Goal: Task Accomplishment & Management: Use online tool/utility

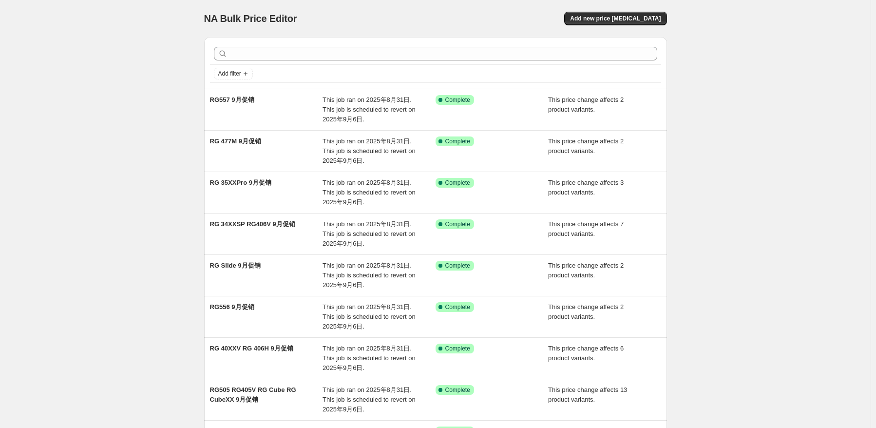
drag, startPoint x: 182, startPoint y: 120, endPoint x: 613, endPoint y: 44, distance: 437.7
click at [191, 120] on div "NA Bulk Price Editor. This page is ready NA Bulk Price Editor Add new price [ME…" at bounding box center [435, 299] width 870 height 599
click at [624, 26] on div "NA Bulk Price Editor. This page is ready NA Bulk Price Editor Add new price [ME…" at bounding box center [435, 18] width 463 height 37
click at [620, 26] on div "NA Bulk Price Editor. This page is ready NA Bulk Price Editor Add new price [ME…" at bounding box center [435, 18] width 463 height 37
click at [630, 13] on button "Add new price [MEDICAL_DATA]" at bounding box center [615, 19] width 102 height 14
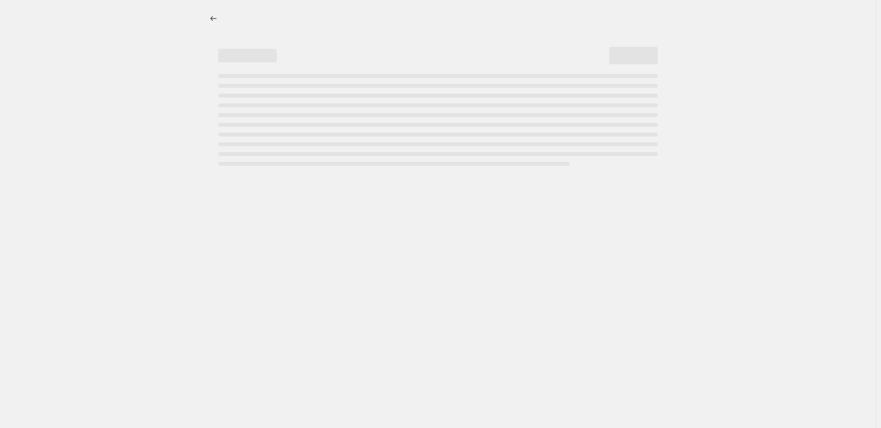
select select "percentage"
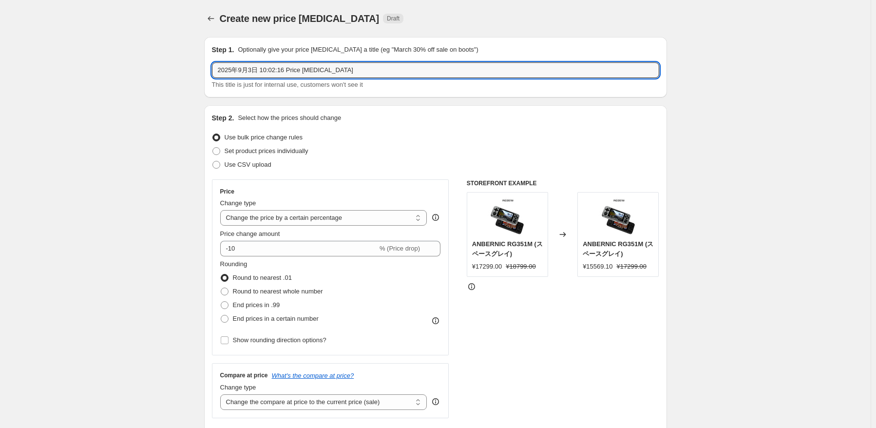
drag, startPoint x: 356, startPoint y: 70, endPoint x: 138, endPoint y: 54, distance: 218.3
type input "RG 477M 价格调整"
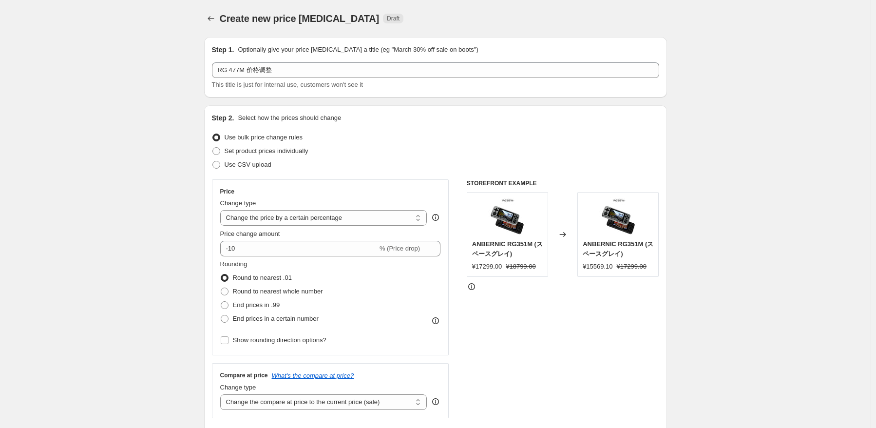
click at [362, 172] on div "Step 2. Select how the prices should change Use bulk price change rules Set pro…" at bounding box center [435, 276] width 447 height 326
drag, startPoint x: 360, startPoint y: 217, endPoint x: 365, endPoint y: 224, distance: 8.5
click at [360, 217] on select "Change the price to a certain amount Change the price by a certain amount Chang…" at bounding box center [323, 218] width 207 height 16
select select "pcap"
click at [222, 210] on select "Change the price to a certain amount Change the price by a certain amount Chang…" at bounding box center [323, 218] width 207 height 16
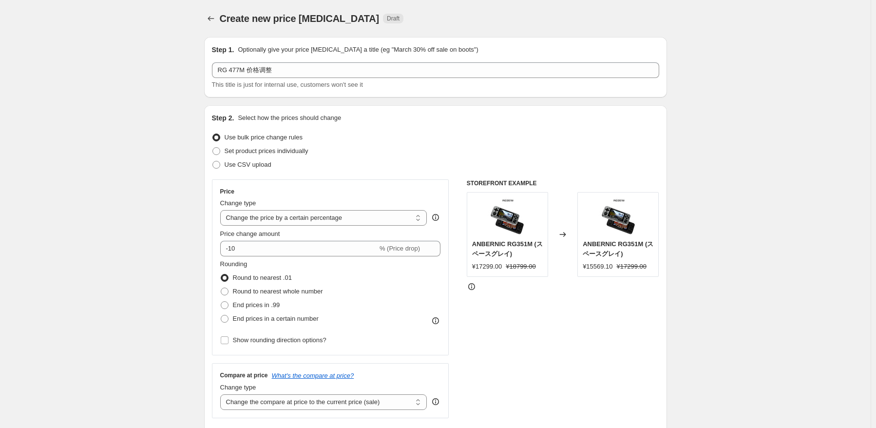
type input "-20"
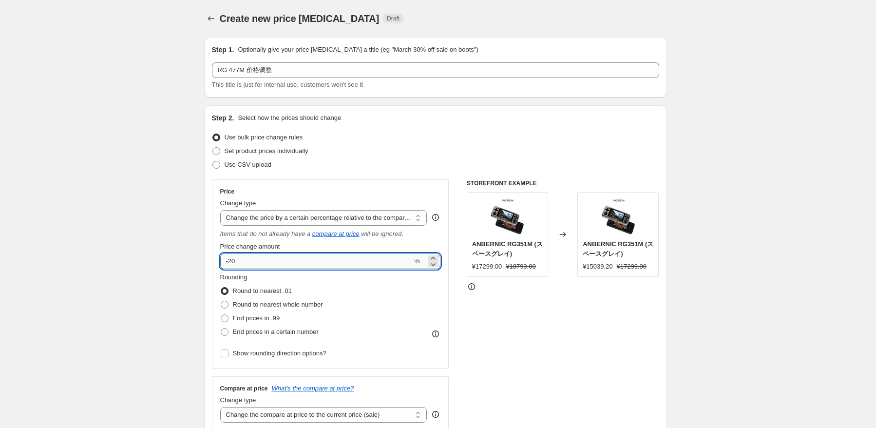
click at [329, 256] on input "-20" at bounding box center [316, 261] width 192 height 16
click at [376, 218] on select "Change the price to a certain amount Change the price by a certain amount Chang…" at bounding box center [323, 218] width 207 height 16
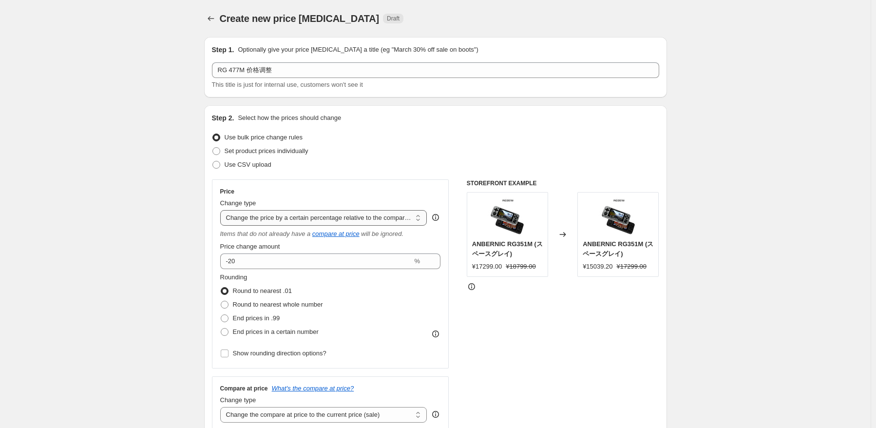
select select "by"
click at [222, 210] on select "Change the price to a certain amount Change the price by a certain amount Chang…" at bounding box center [323, 218] width 207 height 16
type input "-10.00"
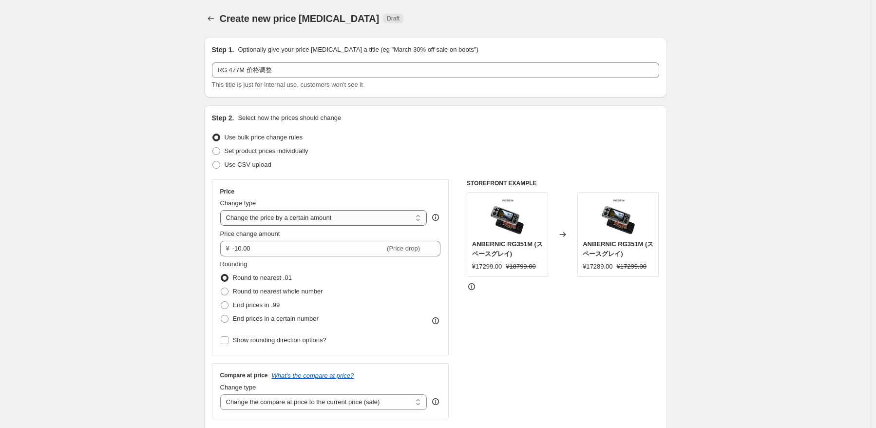
click at [348, 218] on select "Change the price to a certain amount Change the price by a certain amount Chang…" at bounding box center [323, 218] width 207 height 16
select select "percentage"
click at [222, 210] on select "Change the price to a certain amount Change the price by a certain amount Chang…" at bounding box center [323, 218] width 207 height 16
type input "-15"
click at [342, 222] on select "Change the price to a certain amount Change the price by a certain amount Chang…" at bounding box center [323, 218] width 207 height 16
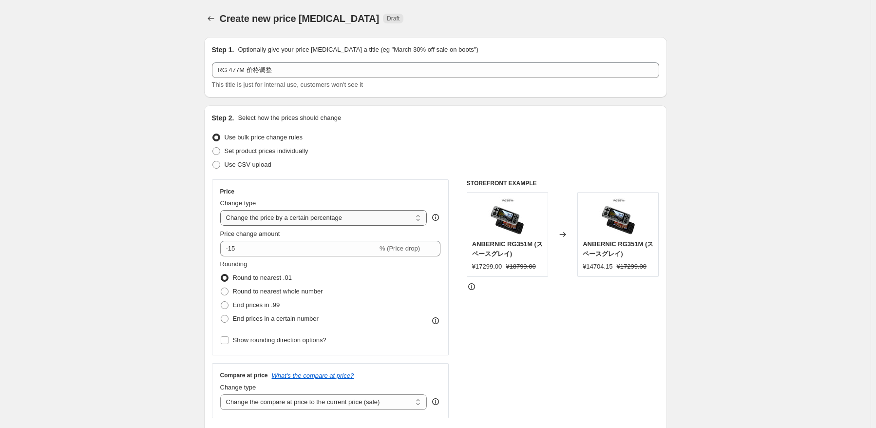
select select "to"
click at [222, 210] on select "Change the price to a certain amount Change the price by a certain amount Chang…" at bounding box center [323, 218] width 207 height 16
type input "80.00"
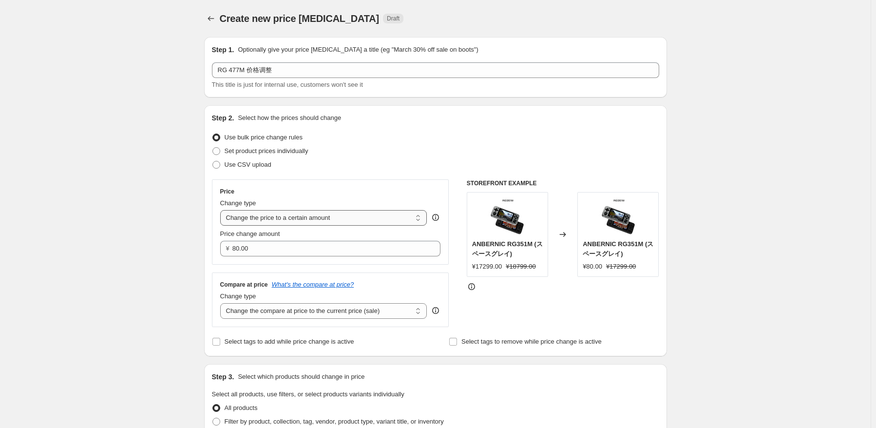
drag, startPoint x: 348, startPoint y: 219, endPoint x: 351, endPoint y: 224, distance: 5.9
click at [348, 219] on select "Change the price to a certain amount Change the price by a certain amount Chang…" at bounding box center [323, 218] width 207 height 16
click at [222, 210] on select "Change the price to a certain amount Change the price by a certain amount Chang…" at bounding box center [323, 218] width 207 height 16
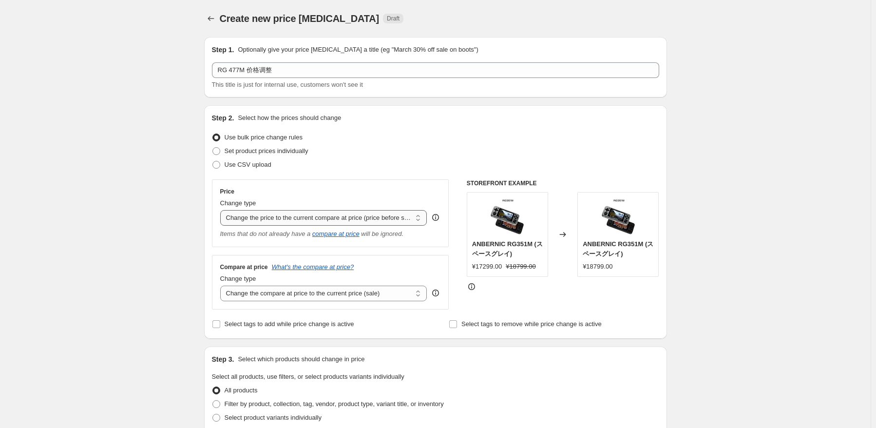
click at [364, 223] on select "Change the price to a certain amount Change the price by a certain amount Chang…" at bounding box center [323, 218] width 207 height 16
select select "to"
click at [222, 210] on select "Change the price to a certain amount Change the price by a certain amount Chang…" at bounding box center [323, 218] width 207 height 16
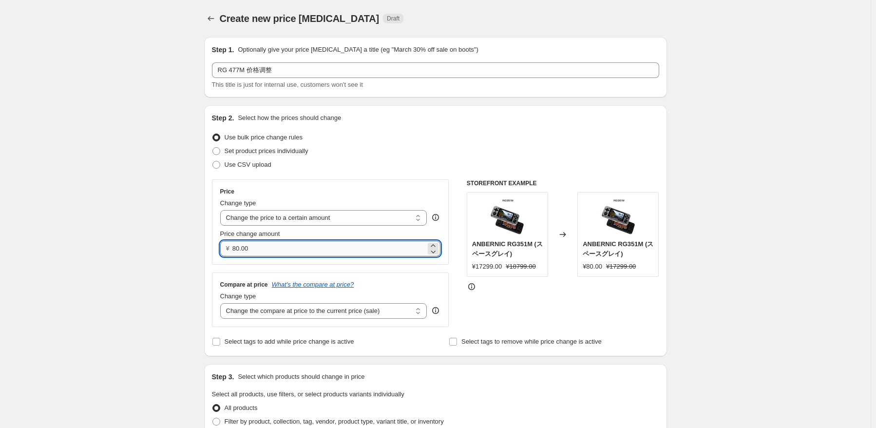
click at [332, 245] on input "80.00" at bounding box center [328, 249] width 193 height 16
type input "8"
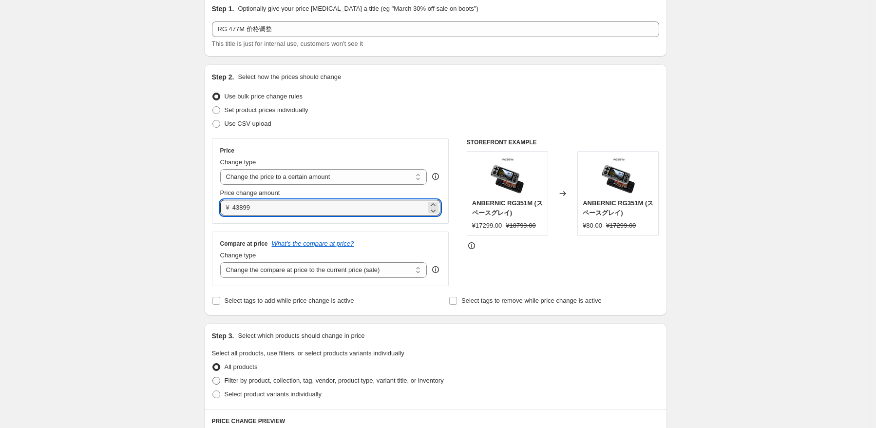
scroll to position [97, 0]
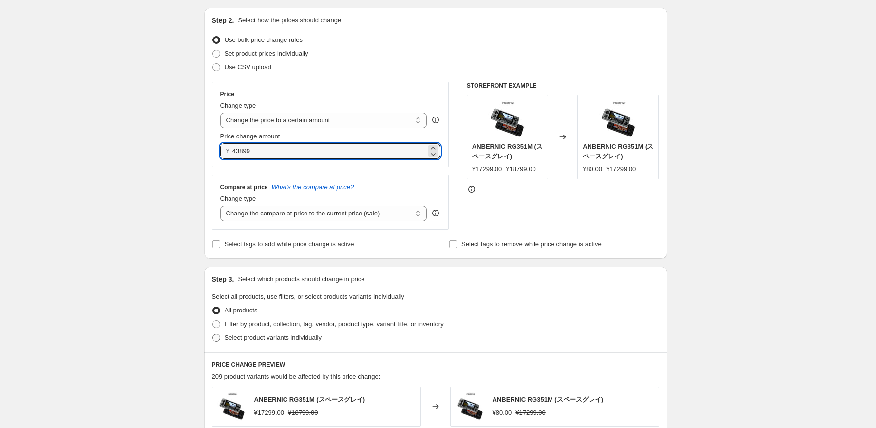
type input "43899.00"
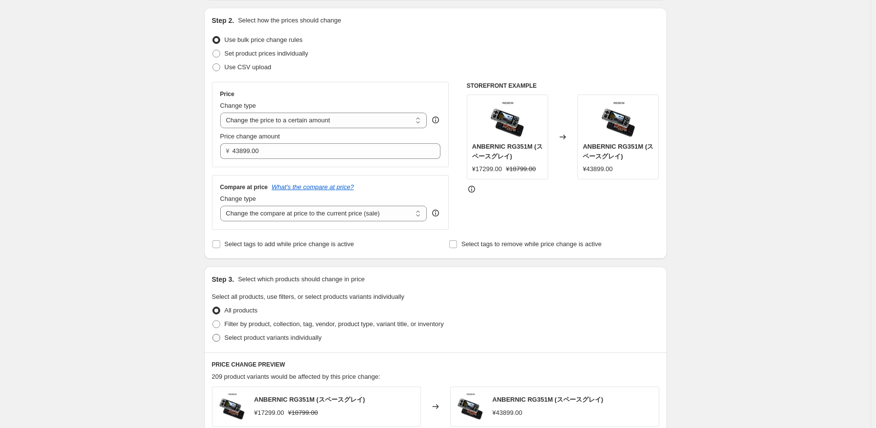
click at [281, 340] on span "Select product variants individually" at bounding box center [273, 337] width 97 height 7
click at [213, 334] on input "Select product variants individually" at bounding box center [212, 334] width 0 height 0
radio input "true"
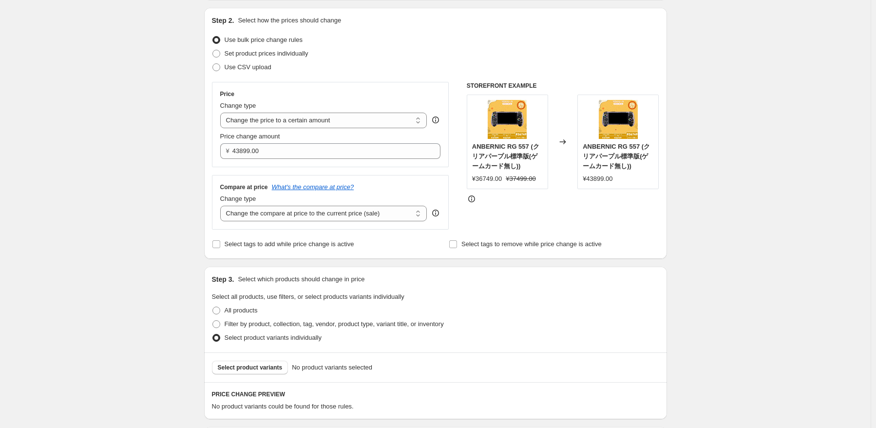
click at [267, 377] on div "Select product variants No product variants selected" at bounding box center [435, 367] width 463 height 30
click at [269, 368] on span "Select product variants" at bounding box center [250, 367] width 65 height 8
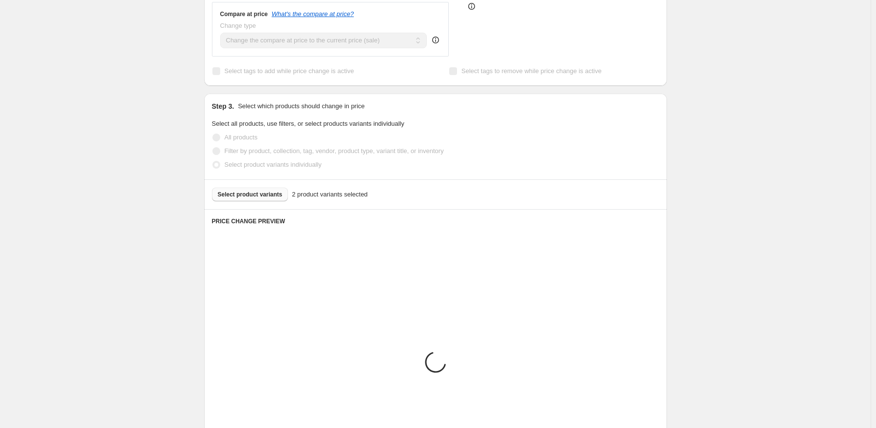
scroll to position [292, 0]
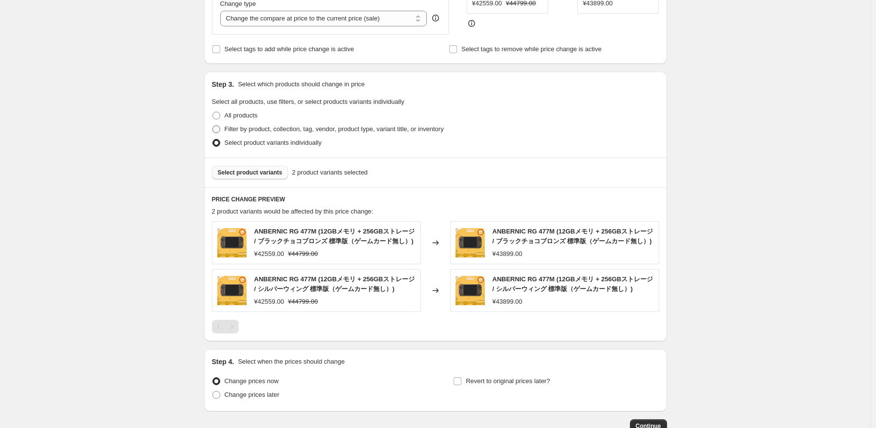
drag, startPoint x: 339, startPoint y: 15, endPoint x: 374, endPoint y: 128, distance: 118.8
click at [339, 17] on select "Change the compare at price to the current price (sale) Change the compare at p…" at bounding box center [323, 19] width 207 height 16
select select "no_change"
click at [222, 11] on select "Change the compare at price to the current price (sale) Change the compare at p…" at bounding box center [323, 19] width 207 height 16
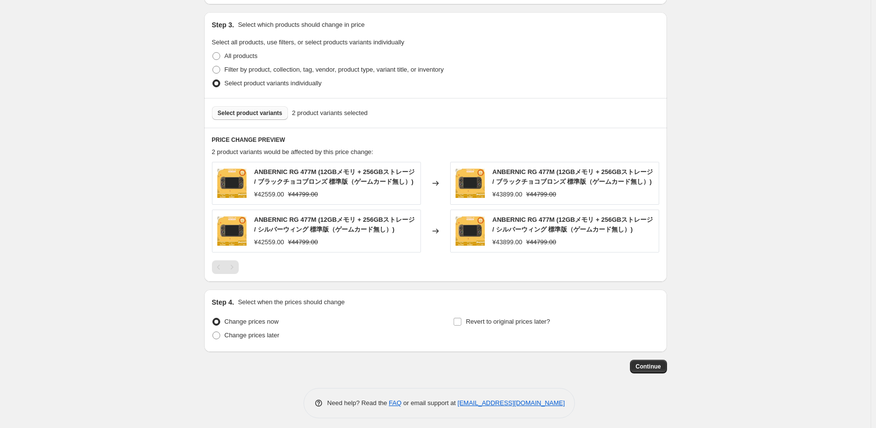
scroll to position [356, 0]
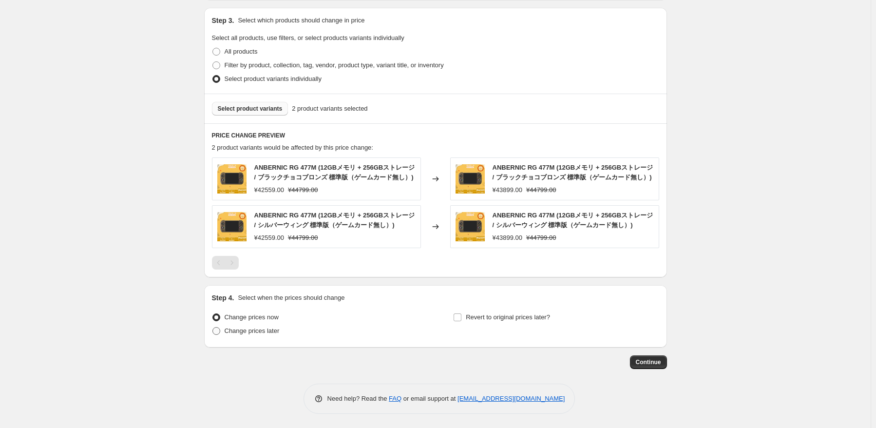
click at [247, 330] on span "Change prices later" at bounding box center [252, 330] width 55 height 7
click at [213, 327] on input "Change prices later" at bounding box center [212, 327] width 0 height 0
radio input "true"
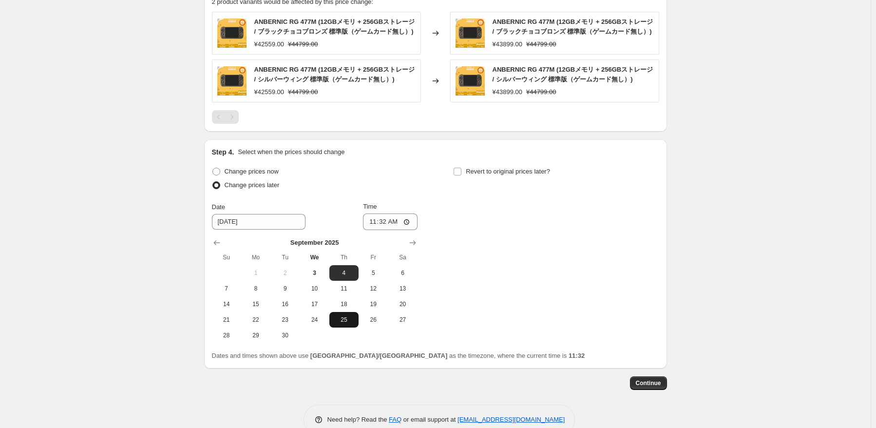
scroll to position [502, 0]
click at [404, 272] on span "6" at bounding box center [402, 272] width 21 height 8
type input "[DATE]"
click at [388, 223] on input "11:32" at bounding box center [390, 221] width 55 height 17
type input "15:15"
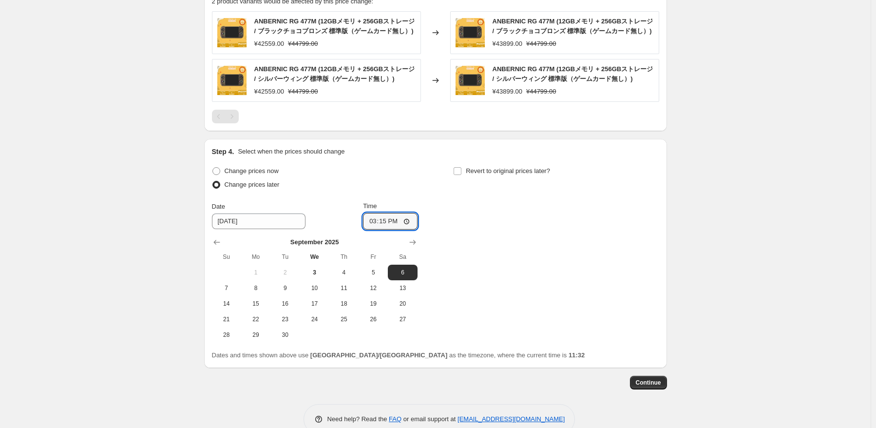
click at [469, 224] on div "Change prices now Change prices later Date [DATE] Time 15:[DATE] Mo Tu We Th Fr…" at bounding box center [435, 253] width 447 height 178
click at [563, 221] on div "Change prices now Change prices later Date [DATE] Time 15:[DATE] Mo Tu We Th Fr…" at bounding box center [435, 253] width 447 height 178
click at [664, 377] on button "Continue" at bounding box center [648, 383] width 37 height 14
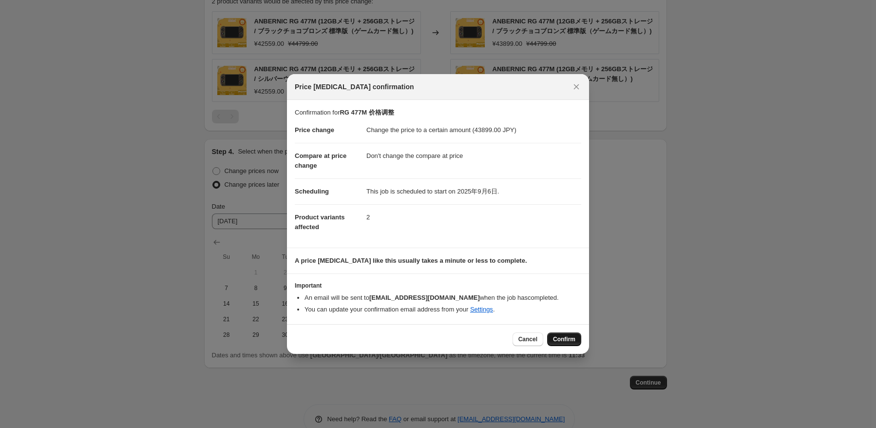
click at [569, 341] on span "Confirm" at bounding box center [564, 339] width 22 height 8
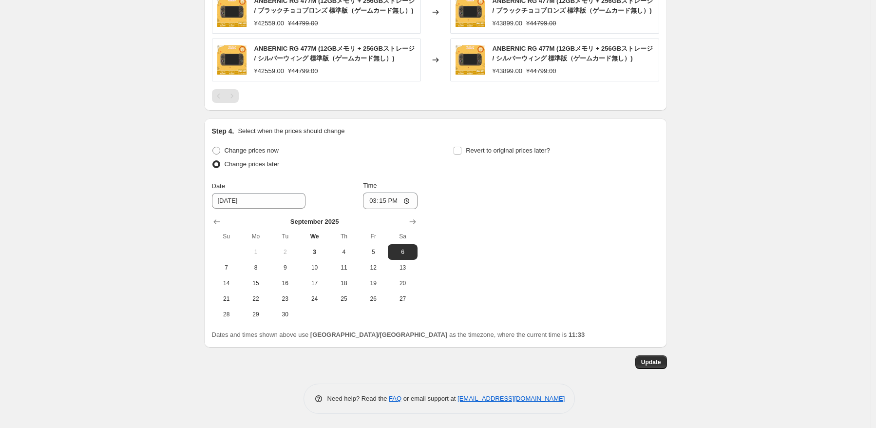
scroll to position [436, 0]
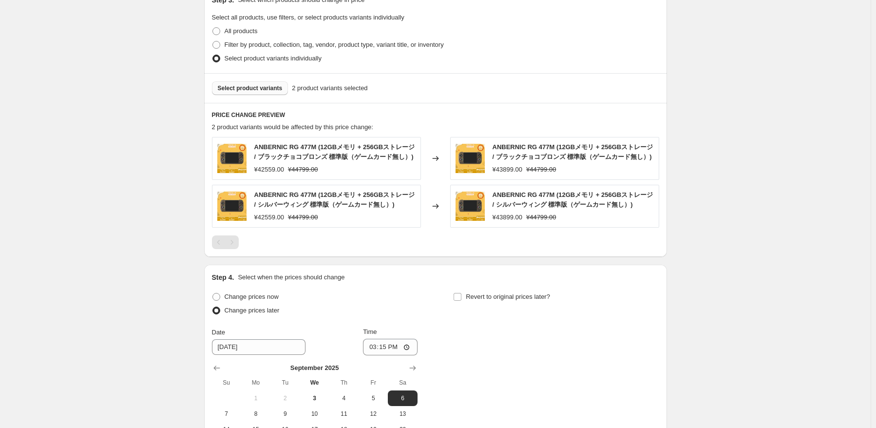
click at [762, 120] on div "RG 477M 价格调整. This page is ready RG 477M 价格调整 Info Scheduled Copy to new job De…" at bounding box center [435, 69] width 870 height 1010
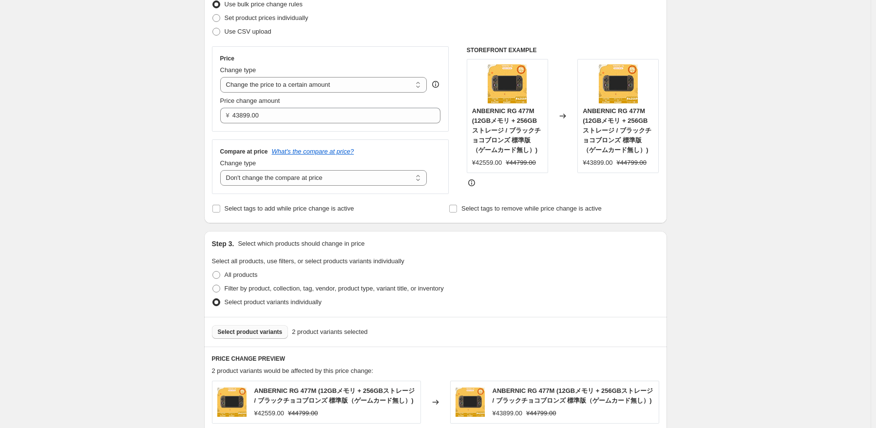
scroll to position [0, 0]
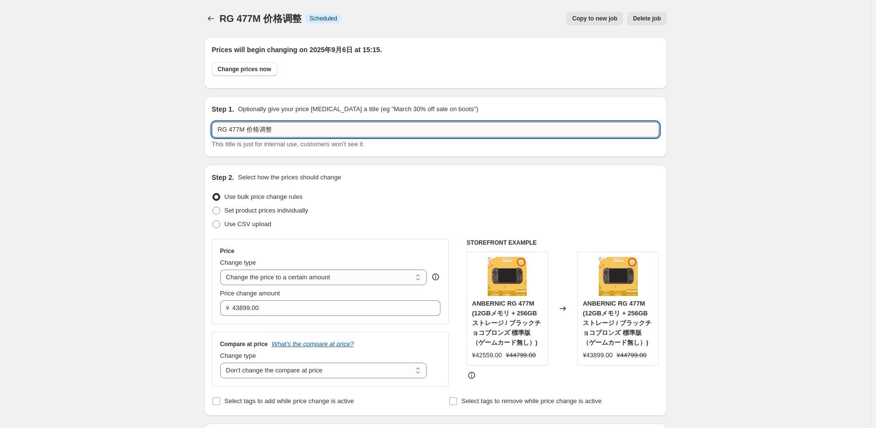
click at [306, 130] on input "RG 477M 价格调整" at bounding box center [435, 130] width 447 height 16
type input "RG 477M 价格调整0.0065"
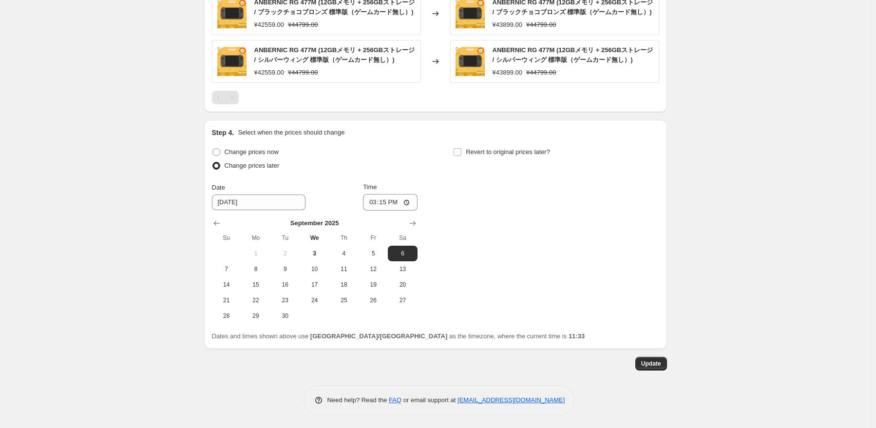
scroll to position [582, 0]
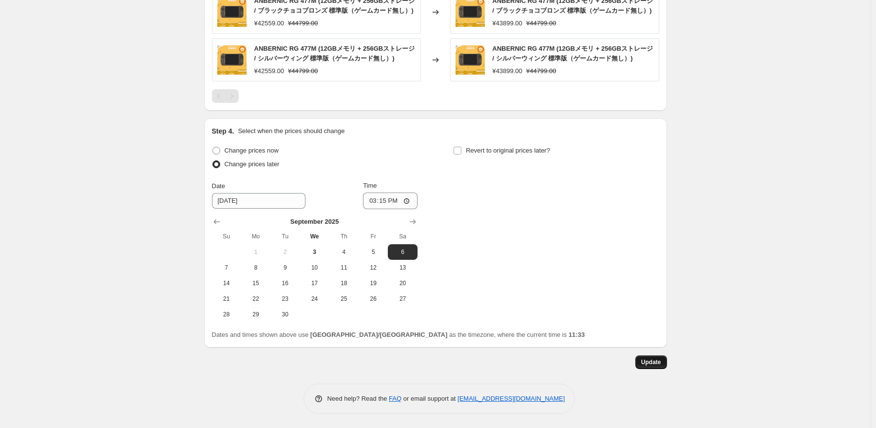
click at [661, 364] on span "Update" at bounding box center [651, 362] width 20 height 8
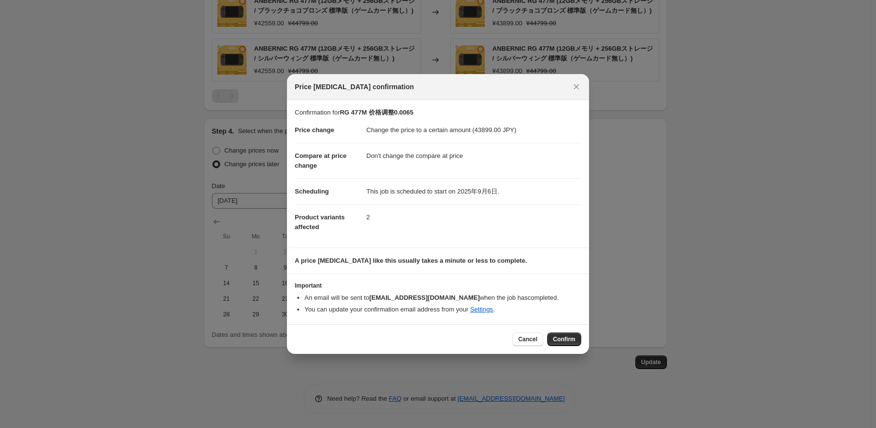
click at [566, 337] on span "Confirm" at bounding box center [564, 339] width 22 height 8
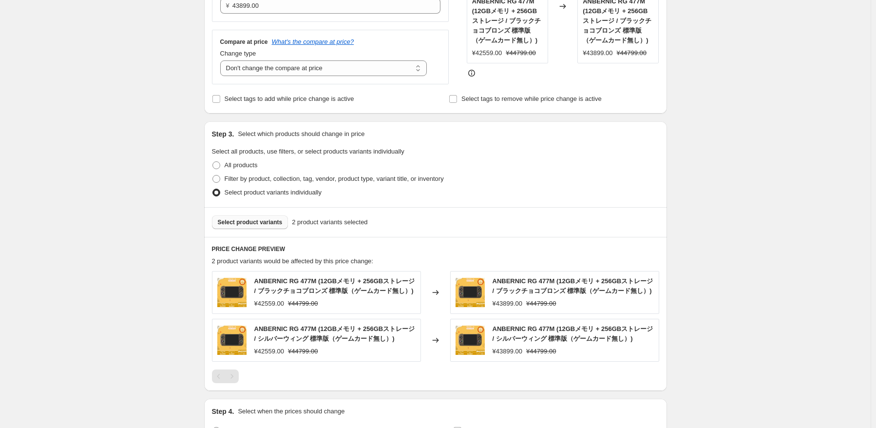
scroll to position [387, 0]
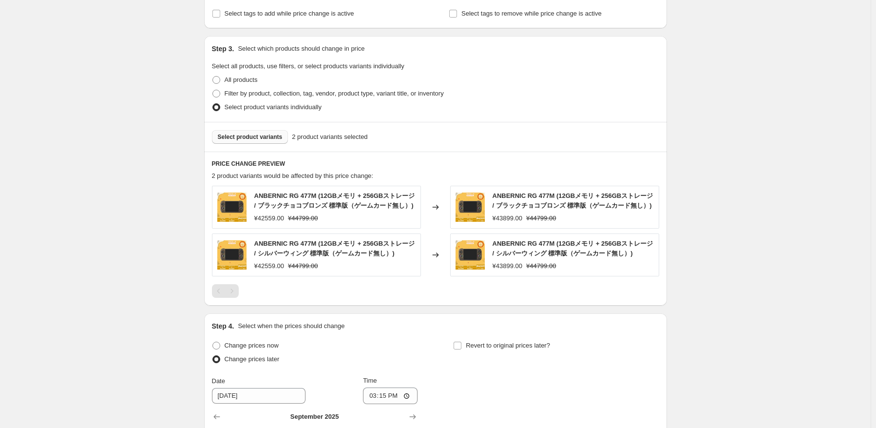
click at [766, 146] on div "RG 477M 价格调整0.0065. This page is ready RG 477M 价格调整0.0065 Info Scheduled Copy t…" at bounding box center [435, 118] width 870 height 1010
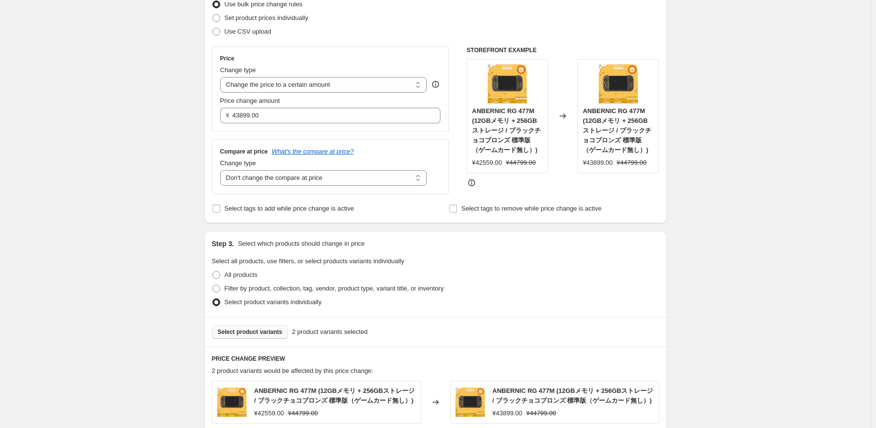
scroll to position [0, 0]
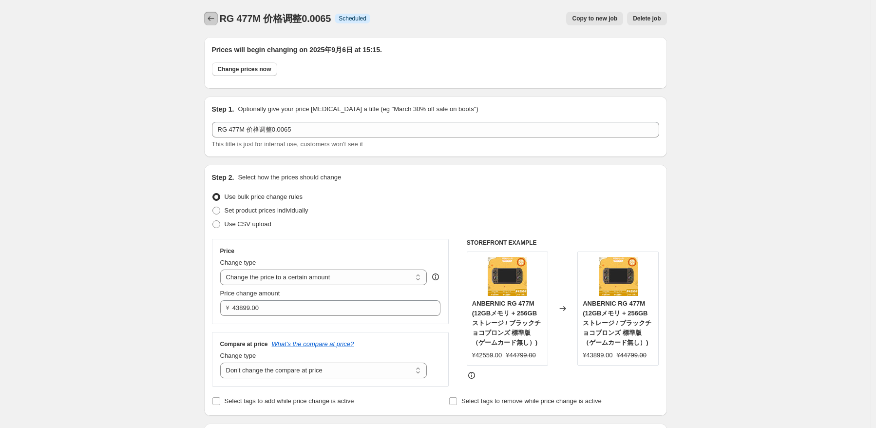
click at [212, 23] on icon "Price change jobs" at bounding box center [211, 19] width 10 height 10
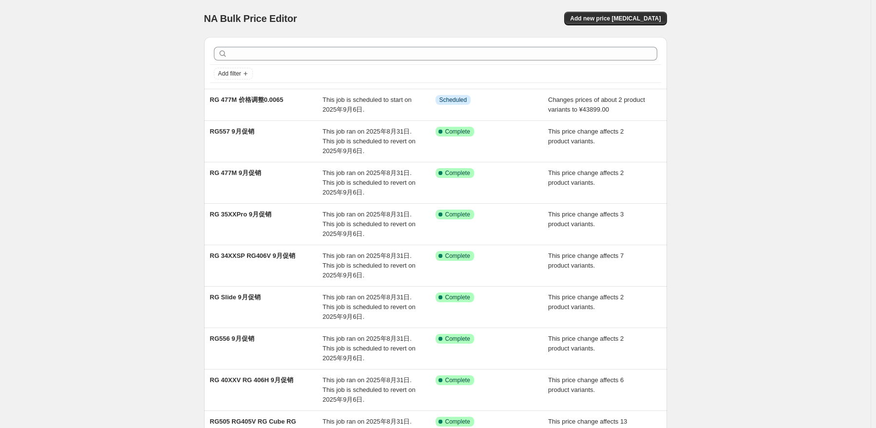
click at [749, 165] on div "NA Bulk Price Editor. This page is ready NA Bulk Price Editor Add new price [ME…" at bounding box center [435, 294] width 870 height 589
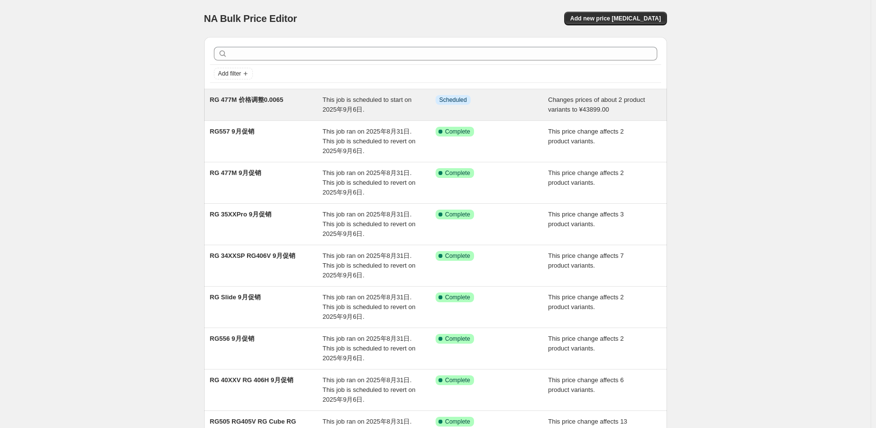
click at [265, 96] on span "RG 477M 价格调整0.0065" at bounding box center [247, 99] width 74 height 7
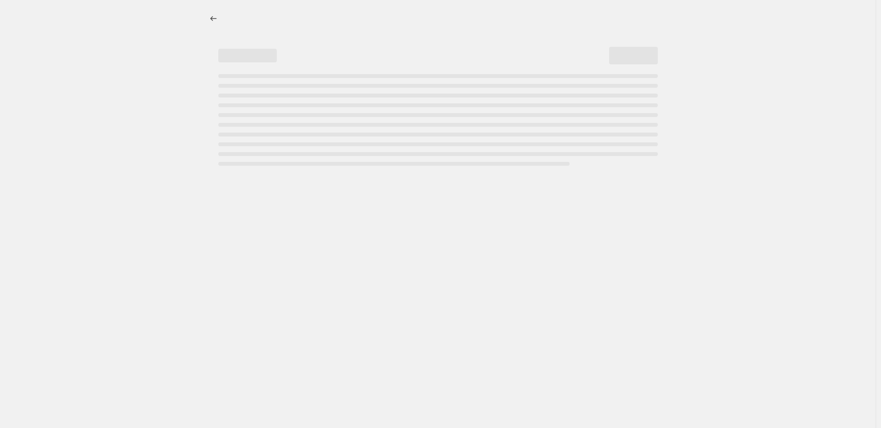
select select "no_change"
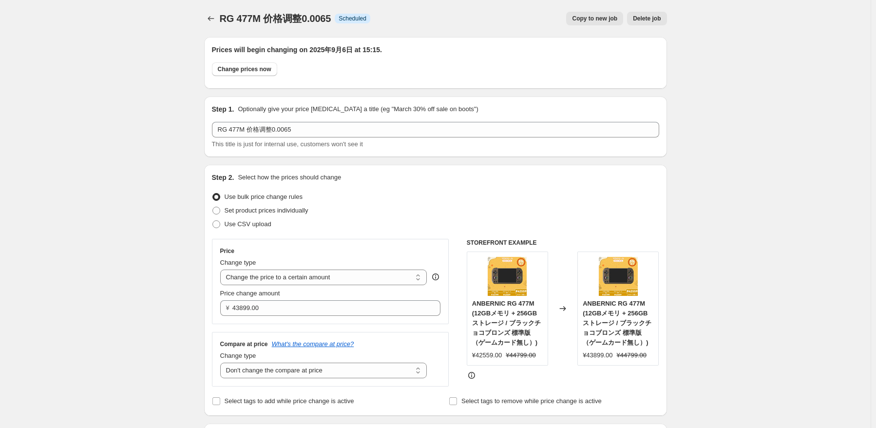
click at [209, 25] on div "RG 477M 价格调整0.0065. This page is ready RG 477M 价格调整0.0065 Info Scheduled Copy t…" at bounding box center [435, 18] width 463 height 37
click at [216, 21] on icon "Price change jobs" at bounding box center [211, 19] width 10 height 10
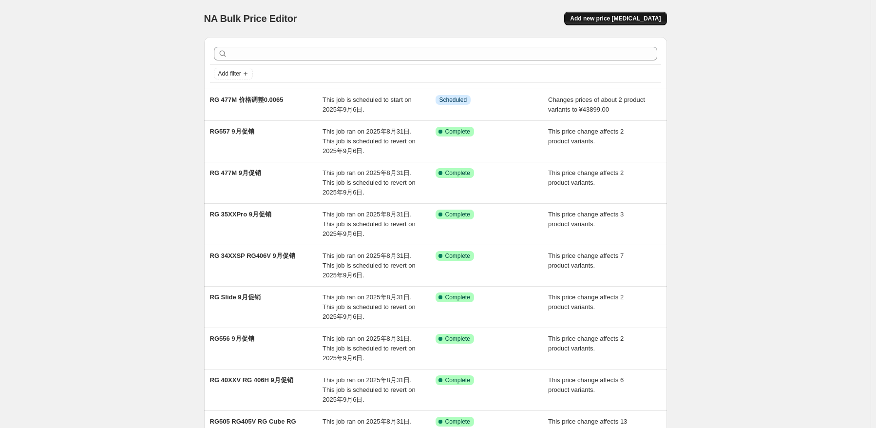
click at [642, 21] on span "Add new price [MEDICAL_DATA]" at bounding box center [615, 19] width 91 height 8
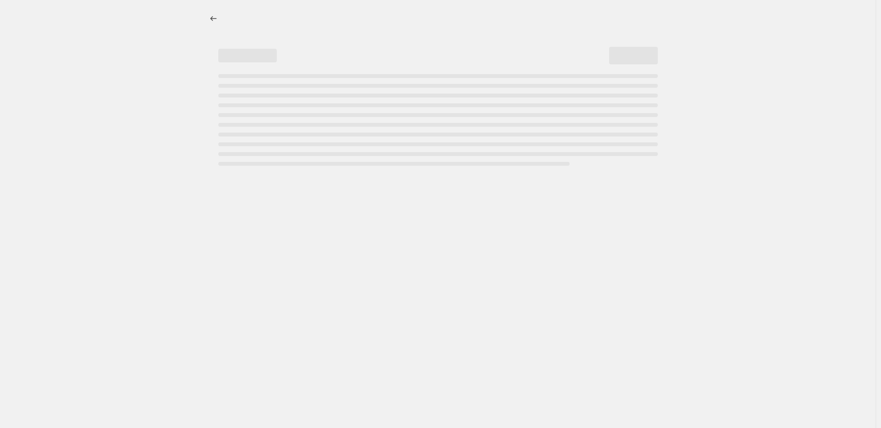
select select "percentage"
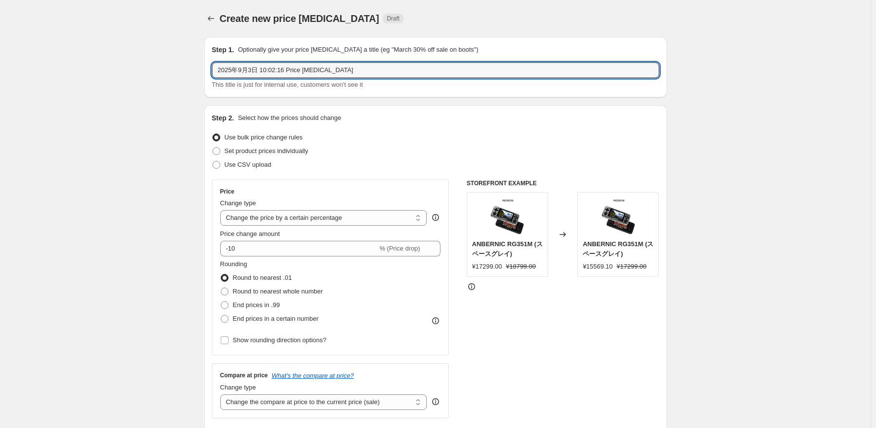
drag, startPoint x: 352, startPoint y: 70, endPoint x: 156, endPoint y: 71, distance: 195.8
type input "k"
type input "K101实验"
click at [380, 224] on select "Change the price to a certain amount Change the price by a certain amount Chang…" at bounding box center [323, 218] width 207 height 16
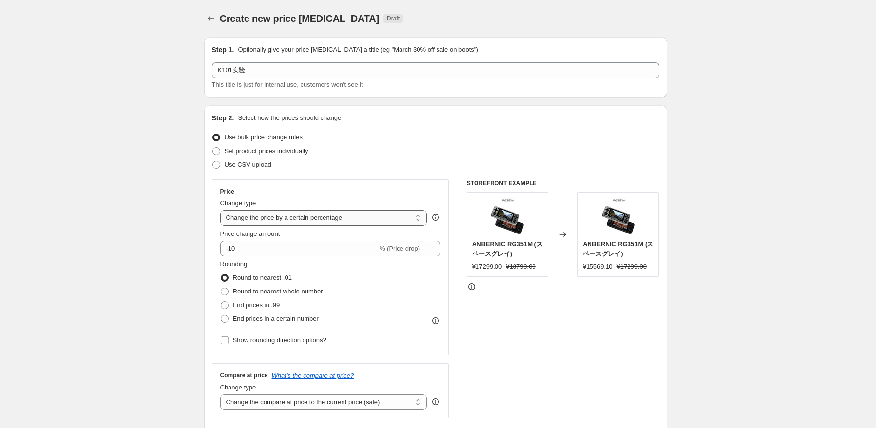
select select "by"
click at [222, 210] on select "Change the price to a certain amount Change the price by a certain amount Chang…" at bounding box center [323, 218] width 207 height 16
type input "-10.00"
click at [369, 222] on select "Change the price to a certain amount Change the price by a certain amount Chang…" at bounding box center [323, 218] width 207 height 16
select select "percentage"
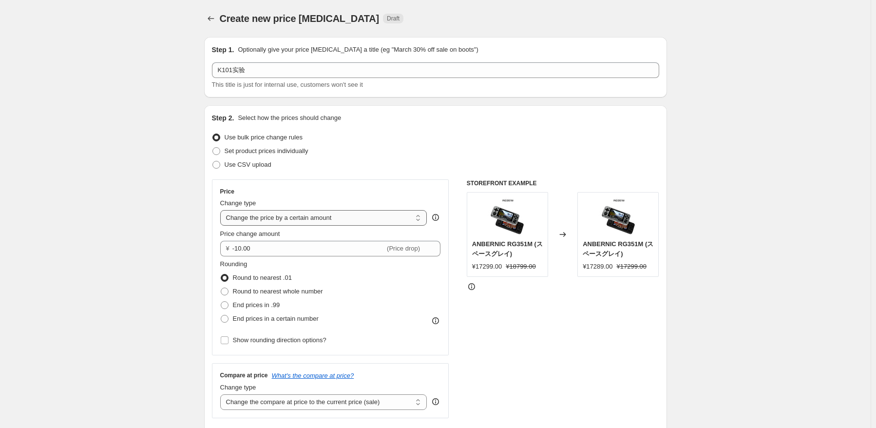
click at [222, 210] on select "Change the price to a certain amount Change the price by a certain amount Chang…" at bounding box center [323, 218] width 207 height 16
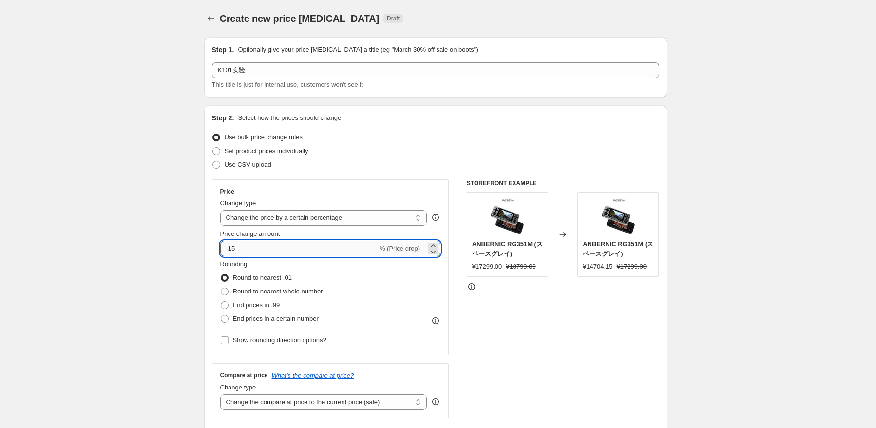
click at [351, 247] on input "-15" at bounding box center [298, 249] width 157 height 16
type input "-1"
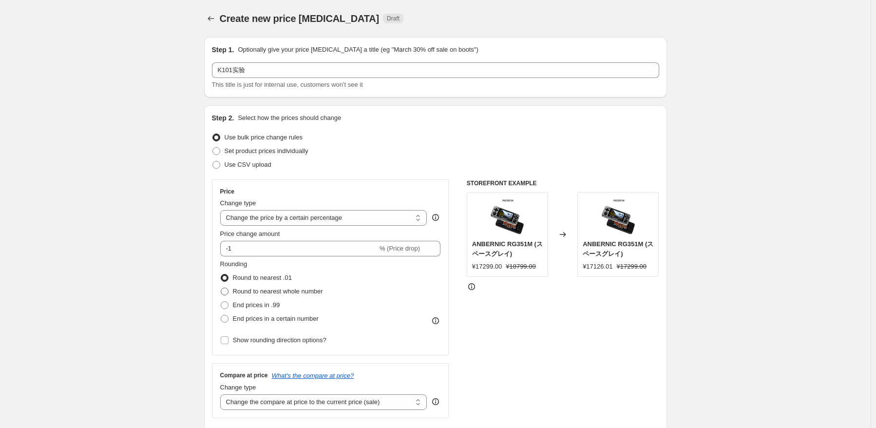
click at [291, 291] on span "Round to nearest whole number" at bounding box center [278, 290] width 90 height 7
click at [221, 288] on input "Round to nearest whole number" at bounding box center [221, 287] width 0 height 0
radio input "true"
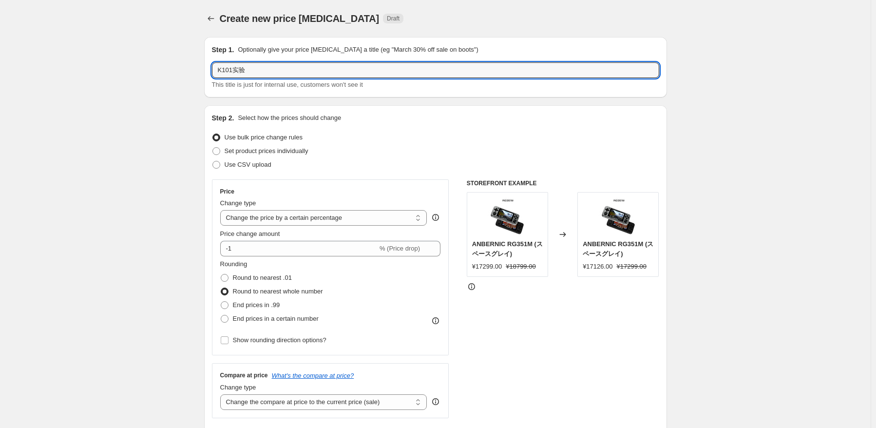
drag, startPoint x: 283, startPoint y: 72, endPoint x: 152, endPoint y: 70, distance: 131.0
type input "353M 实验"
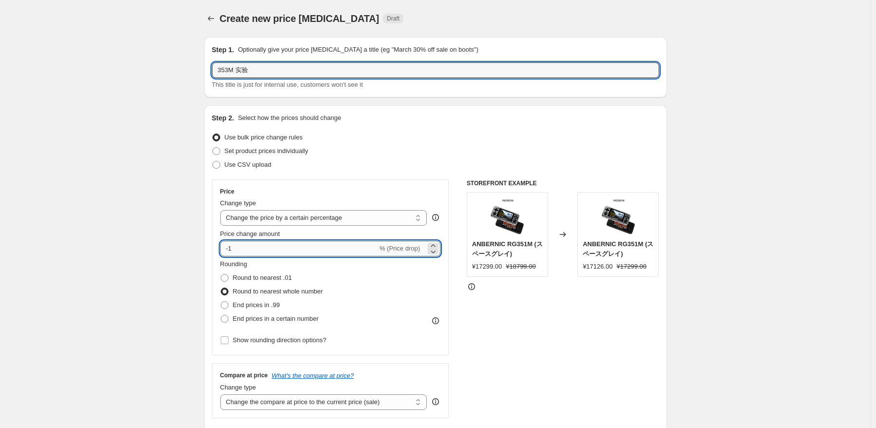
click at [336, 245] on input "-1" at bounding box center [298, 249] width 157 height 16
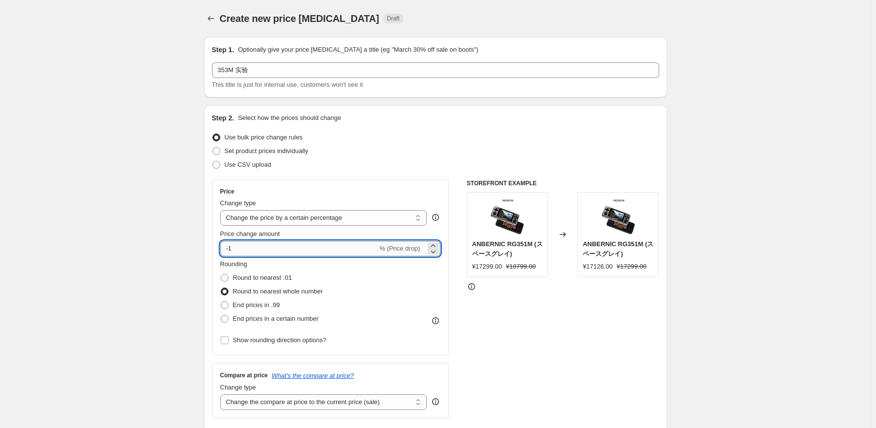
type input "-2"
type input "-1"
click at [539, 327] on div "STOREFRONT EXAMPLE ANBERNIC RG351M (スペースグレイ) ¥17299.00 ¥18799.00 Changed to ANB…" at bounding box center [563, 298] width 192 height 239
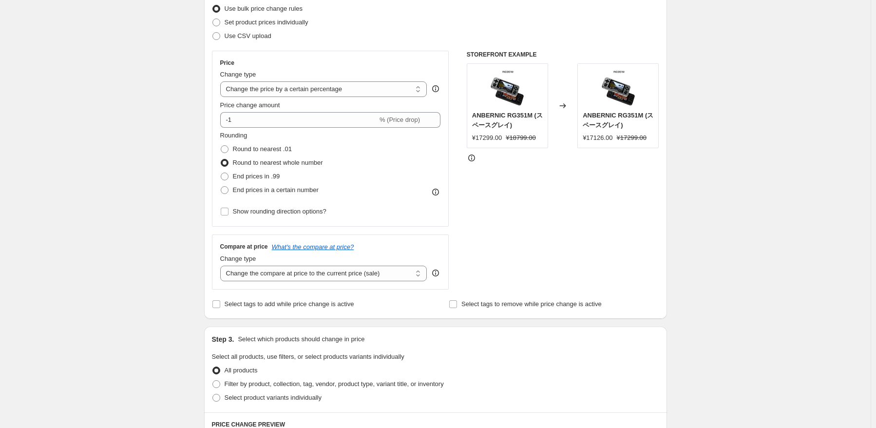
scroll to position [146, 0]
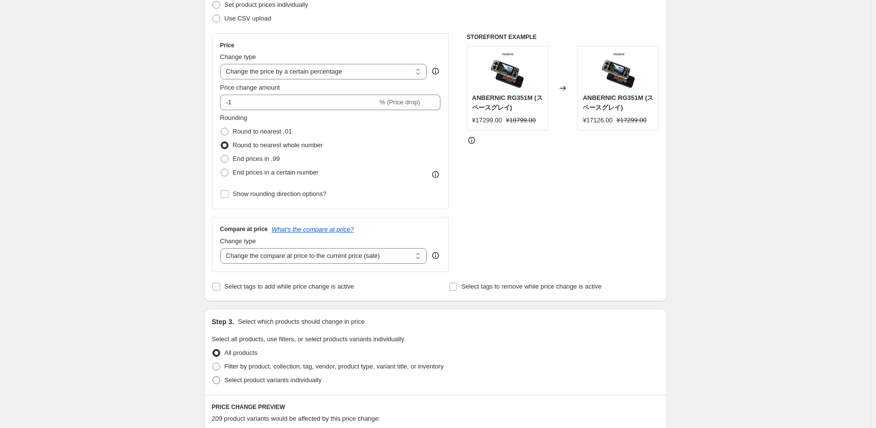
click at [300, 382] on span "Select product variants individually" at bounding box center [273, 379] width 97 height 7
click at [213, 377] on input "Select product variants individually" at bounding box center [212, 376] width 0 height 0
radio input "true"
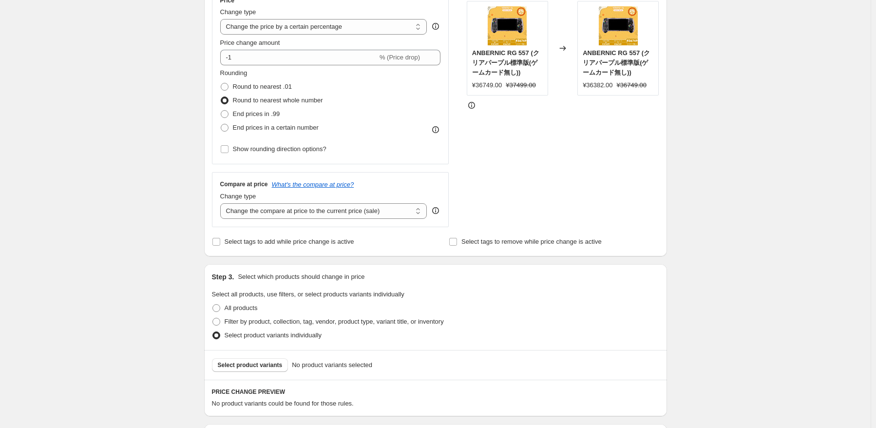
scroll to position [244, 0]
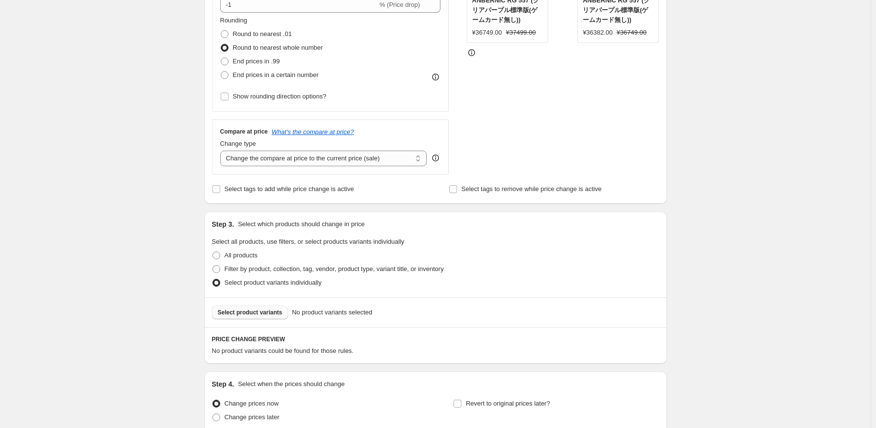
click at [269, 311] on span "Select product variants" at bounding box center [250, 312] width 65 height 8
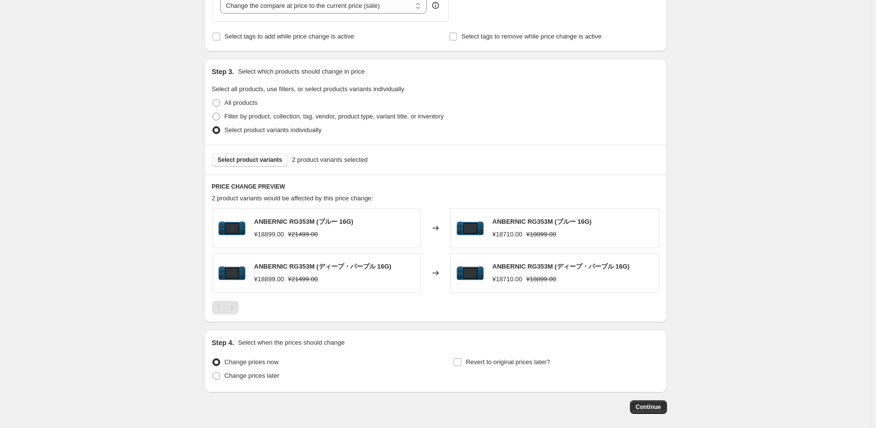
scroll to position [440, 0]
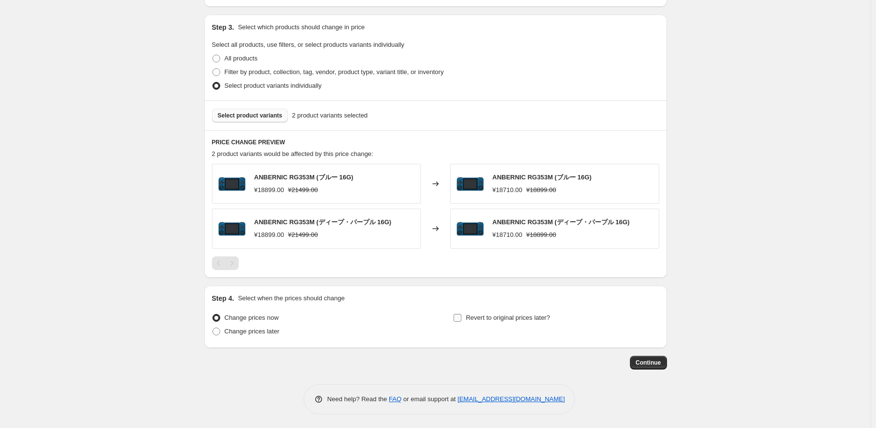
click at [489, 322] on label "Revert to original prices later?" at bounding box center [501, 318] width 97 height 14
click at [461, 321] on input "Revert to original prices later?" at bounding box center [457, 318] width 8 height 8
checkbox input "true"
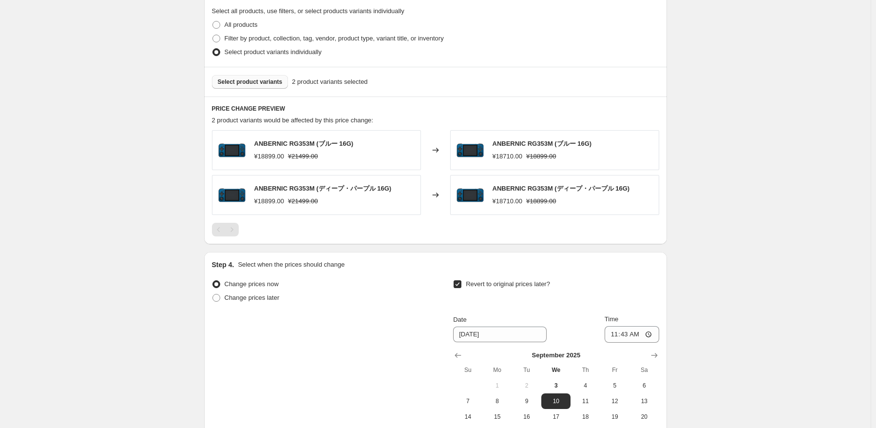
scroll to position [489, 0]
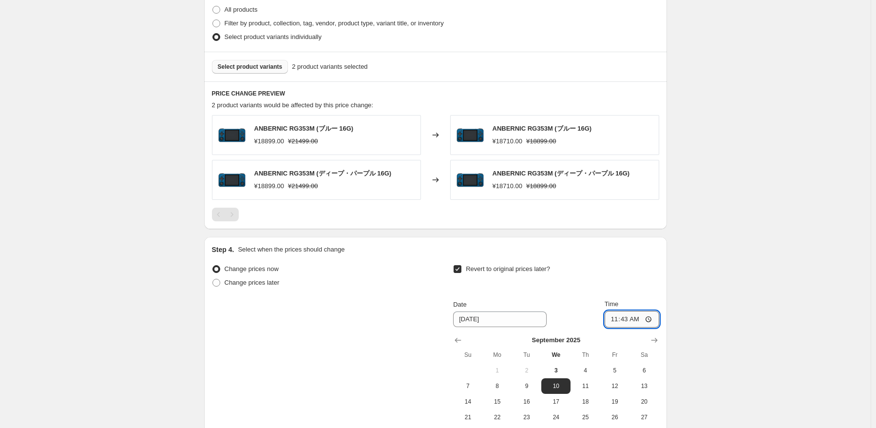
click at [629, 321] on input "11:43" at bounding box center [631, 319] width 55 height 17
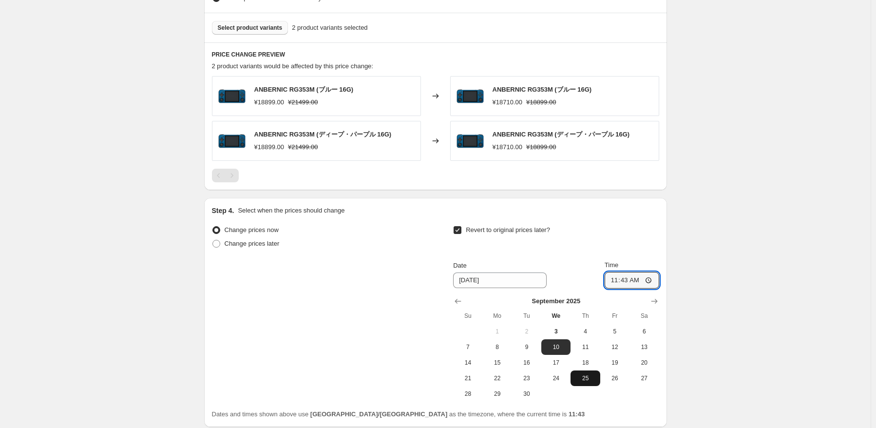
scroll to position [538, 0]
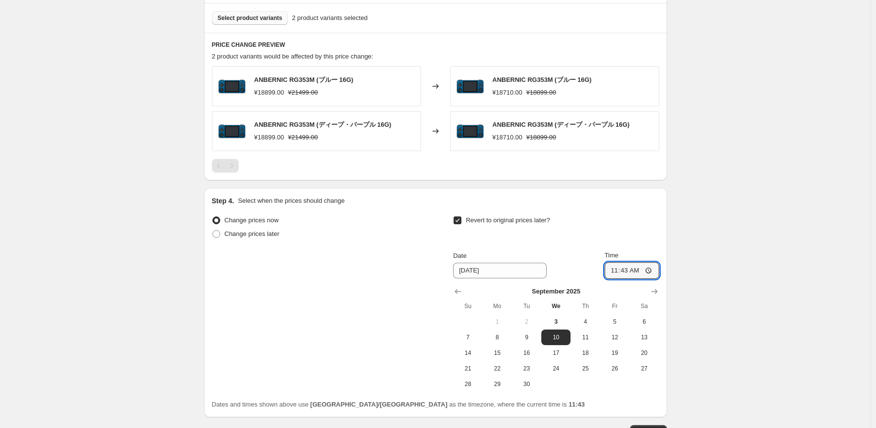
drag, startPoint x: 556, startPoint y: 319, endPoint x: 629, endPoint y: 287, distance: 79.6
click at [559, 318] on span "3" at bounding box center [555, 322] width 21 height 8
type input "[DATE]"
click at [625, 271] on input "11:43" at bounding box center [631, 270] width 55 height 17
type input "11:47"
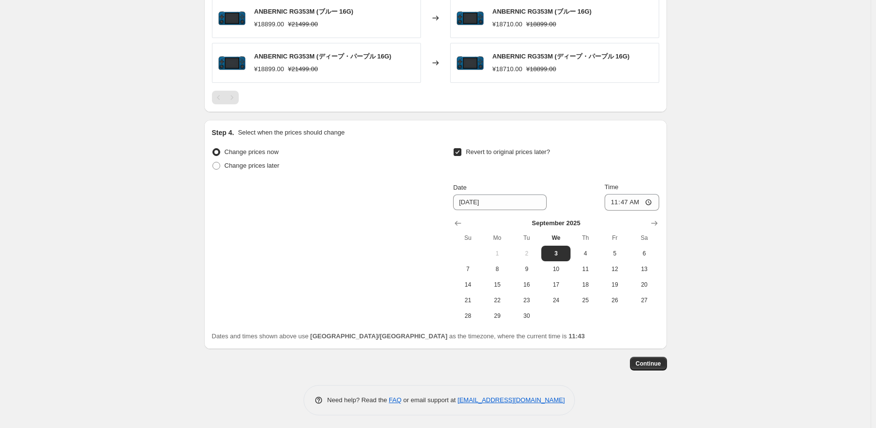
scroll to position [607, 0]
click at [645, 364] on span "Continue" at bounding box center [648, 362] width 25 height 8
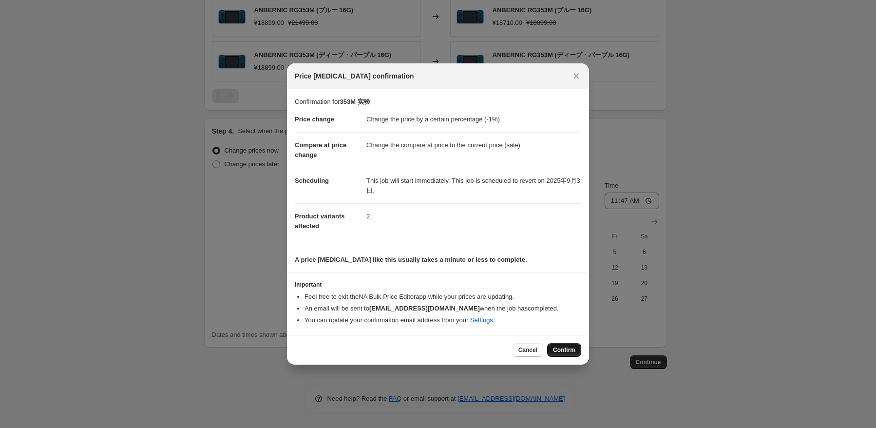
click at [571, 351] on span "Confirm" at bounding box center [564, 350] width 22 height 8
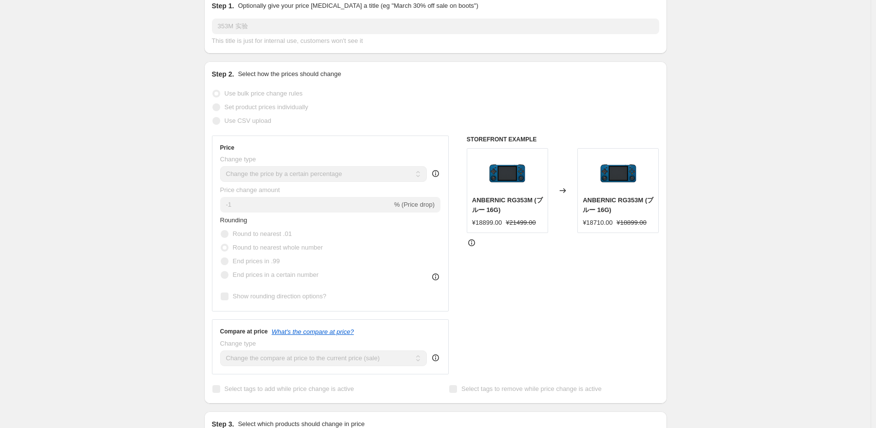
scroll to position [0, 0]
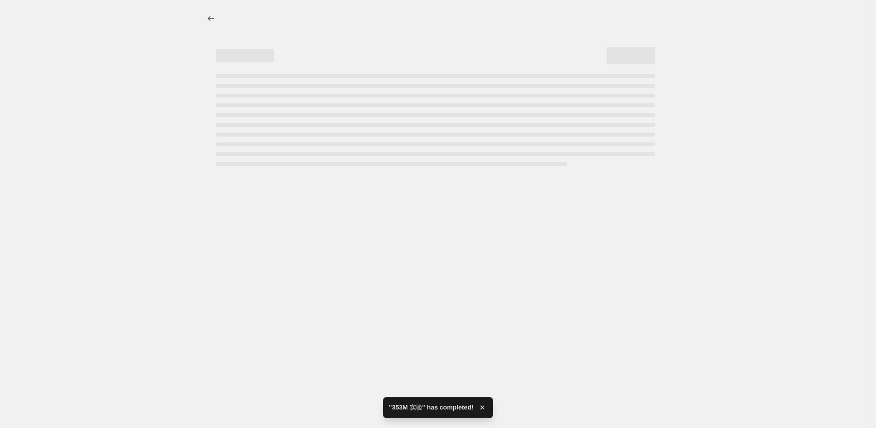
select select "percentage"
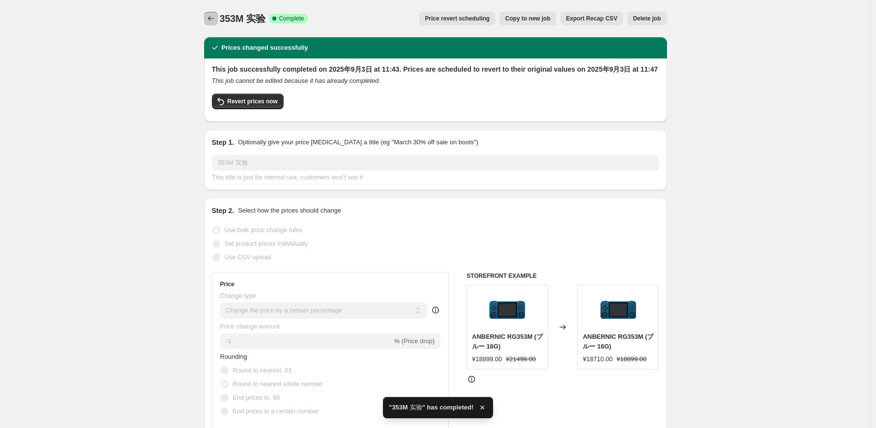
click at [216, 16] on icon "Price change jobs" at bounding box center [211, 19] width 10 height 10
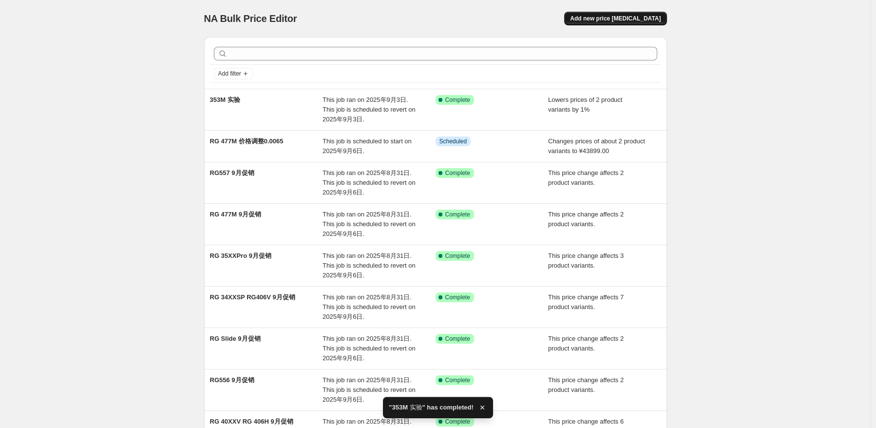
click at [631, 22] on button "Add new price [MEDICAL_DATA]" at bounding box center [615, 19] width 102 height 14
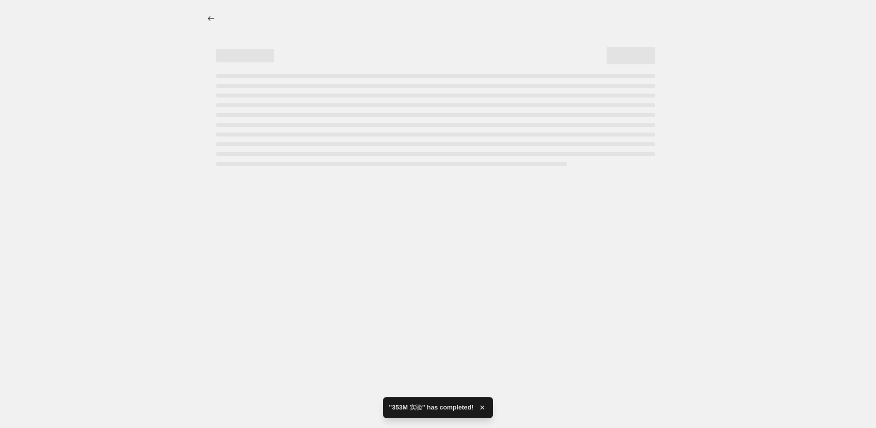
select select "percentage"
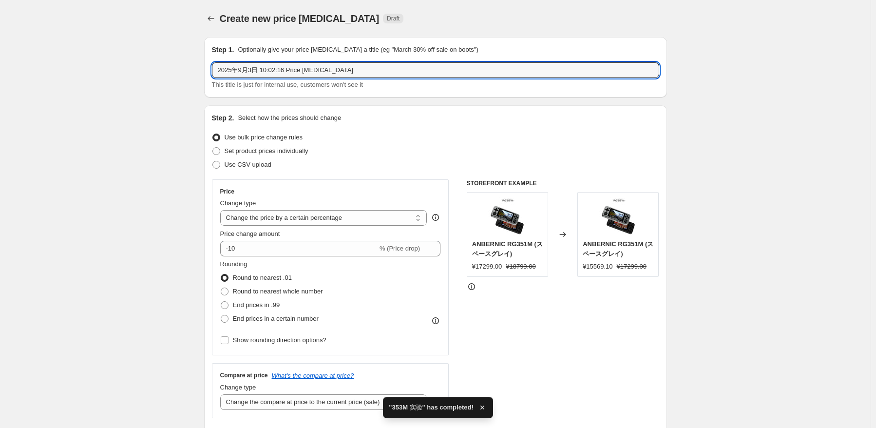
drag, startPoint x: 252, startPoint y: 77, endPoint x: 202, endPoint y: 79, distance: 50.7
type input "353M 实验组2"
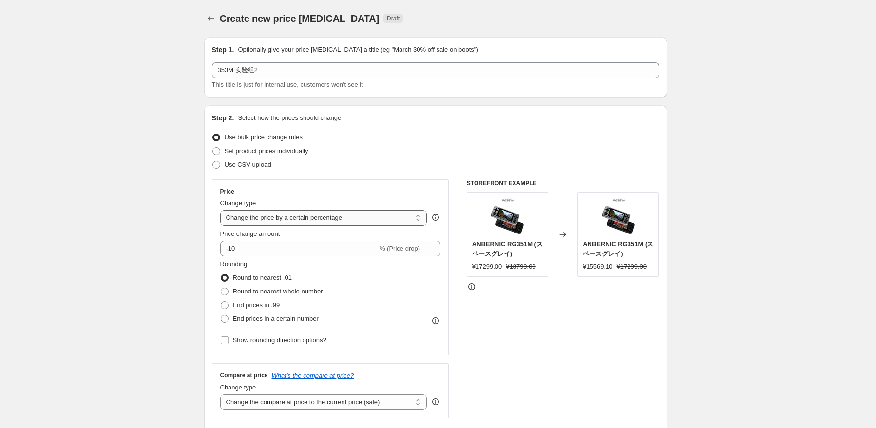
drag, startPoint x: 352, startPoint y: 213, endPoint x: 357, endPoint y: 219, distance: 7.3
click at [352, 213] on select "Change the price to a certain amount Change the price by a certain amount Chang…" at bounding box center [323, 218] width 207 height 16
select select "to"
click at [222, 210] on select "Change the price to a certain amount Change the price by a certain amount Chang…" at bounding box center [323, 218] width 207 height 16
type input "80.00"
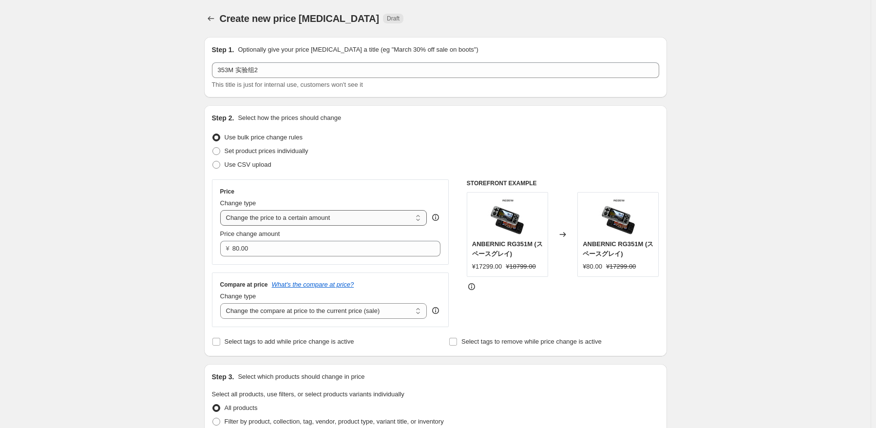
click at [362, 221] on select "Change the price to a certain amount Change the price by a certain amount Chang…" at bounding box center [323, 218] width 207 height 16
select select "by"
click at [222, 210] on select "Change the price to a certain amount Change the price by a certain amount Chang…" at bounding box center [323, 218] width 207 height 16
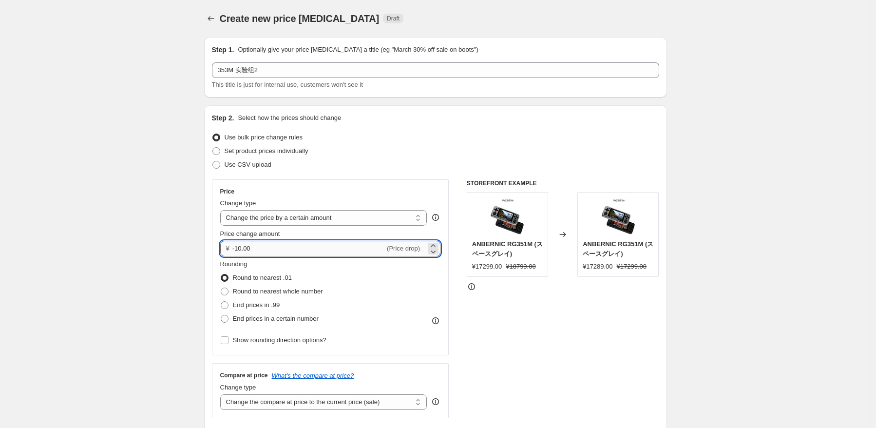
click at [329, 247] on input "-10.00" at bounding box center [308, 249] width 152 height 16
type input "-1"
type input "-2.00"
click at [387, 278] on div "Rounding Round to nearest .01 Round to nearest whole number End prices in .99 E…" at bounding box center [330, 292] width 221 height 66
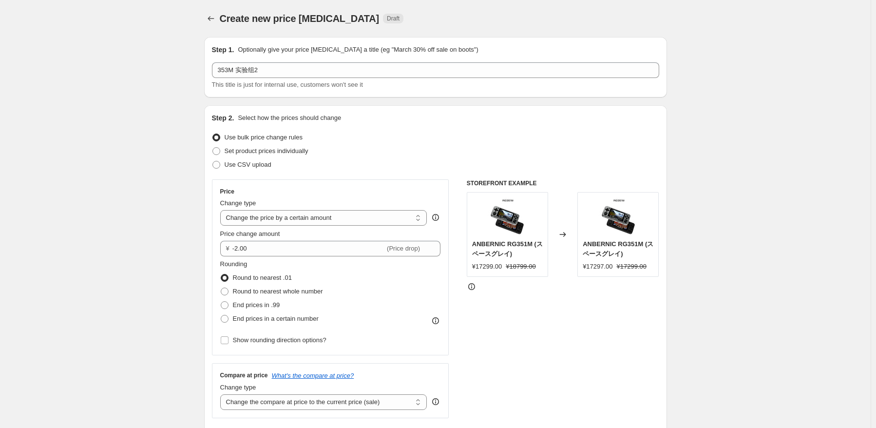
click at [316, 299] on div "End prices in .99" at bounding box center [271, 305] width 103 height 14
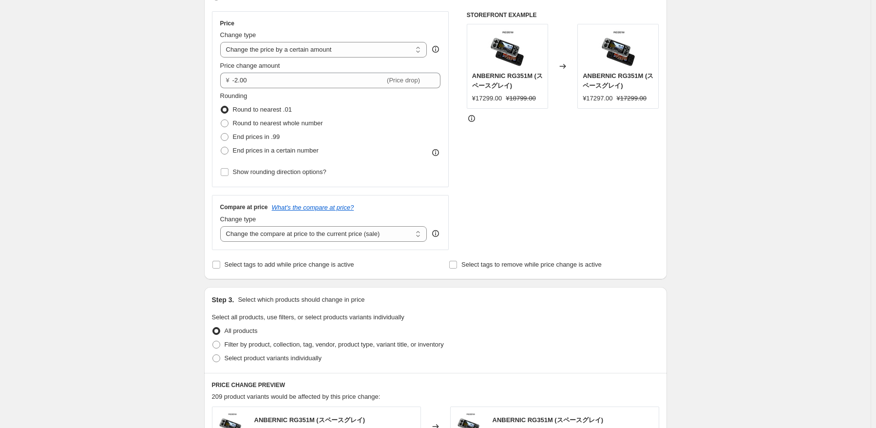
scroll to position [244, 0]
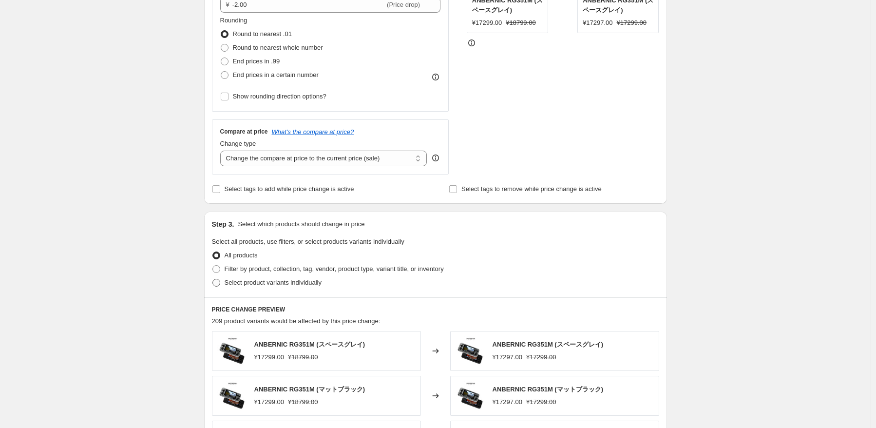
click at [277, 284] on span "Select product variants individually" at bounding box center [273, 282] width 97 height 7
click at [213, 279] on input "Select product variants individually" at bounding box center [212, 279] width 0 height 0
radio input "true"
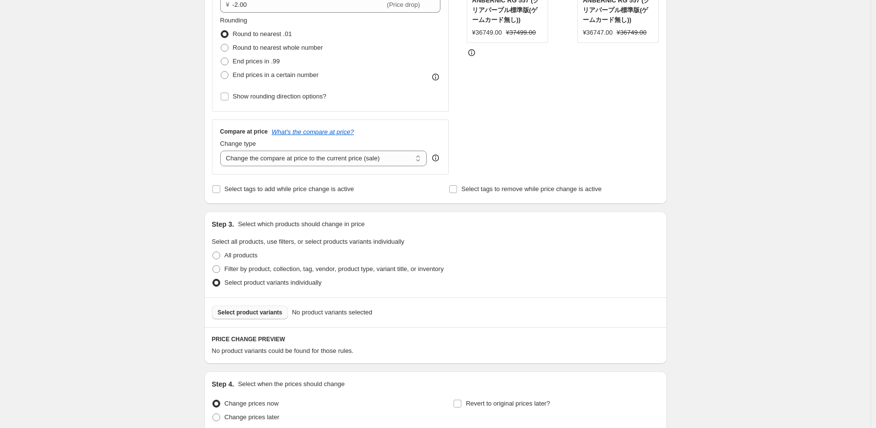
click at [270, 315] on span "Select product variants" at bounding box center [250, 312] width 65 height 8
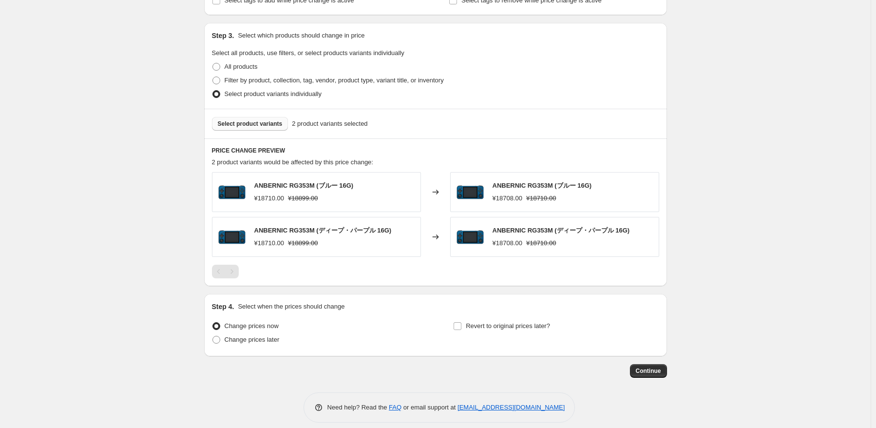
scroll to position [438, 0]
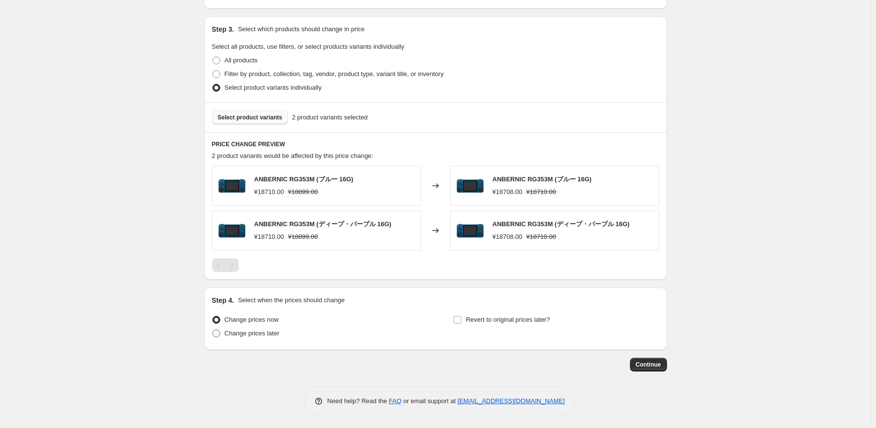
click at [249, 337] on span "Change prices later" at bounding box center [252, 332] width 55 height 7
click at [213, 330] on input "Change prices later" at bounding box center [212, 329] width 0 height 0
radio input "true"
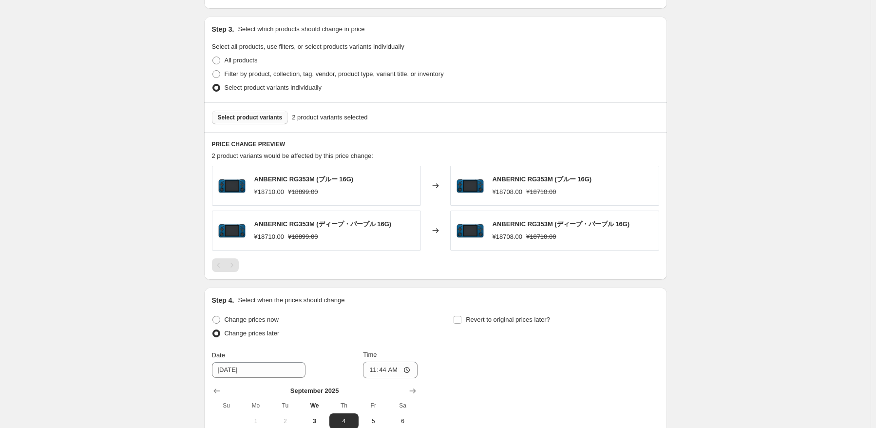
scroll to position [487, 0]
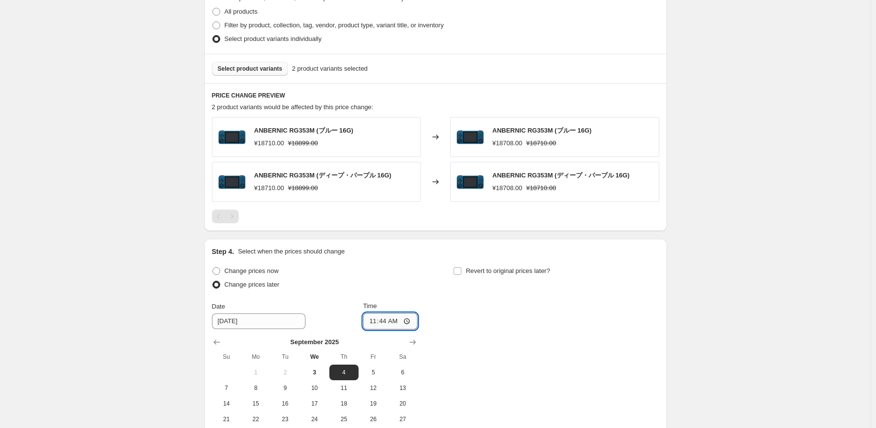
click at [388, 323] on input "11:44" at bounding box center [390, 321] width 55 height 17
type input "11:49"
click at [316, 368] on span "3" at bounding box center [313, 372] width 21 height 8
type input "[DATE]"
click at [385, 320] on input "11:49" at bounding box center [390, 321] width 55 height 17
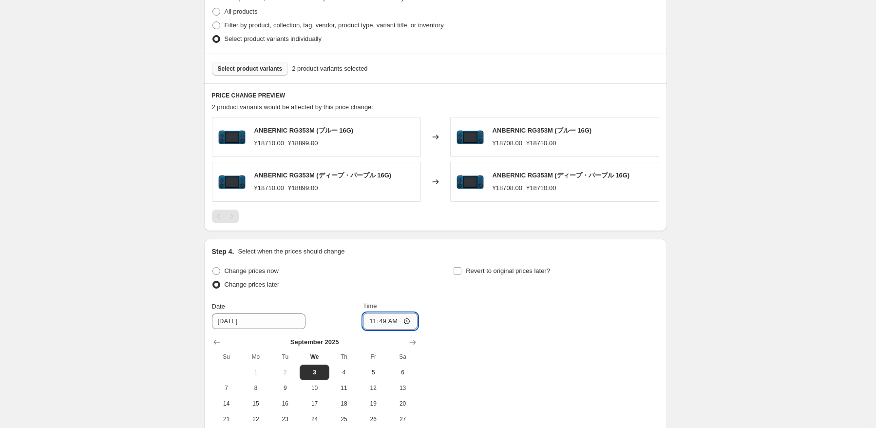
click at [395, 327] on input "11:49" at bounding box center [390, 321] width 55 height 17
click at [399, 323] on input "11:49" at bounding box center [390, 321] width 55 height 17
type input "11:50"
click at [545, 339] on div "Change prices now Change prices later Date [DATE] Time 11:50 [DATE] Su Mo Tu We…" at bounding box center [435, 353] width 447 height 178
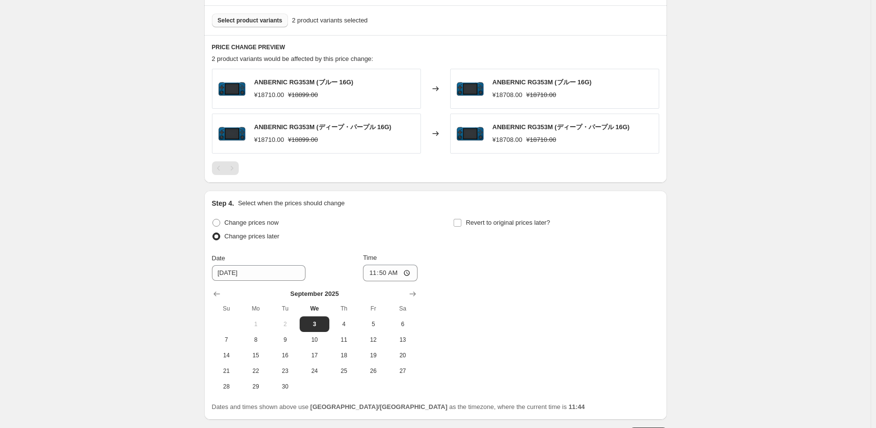
scroll to position [607, 0]
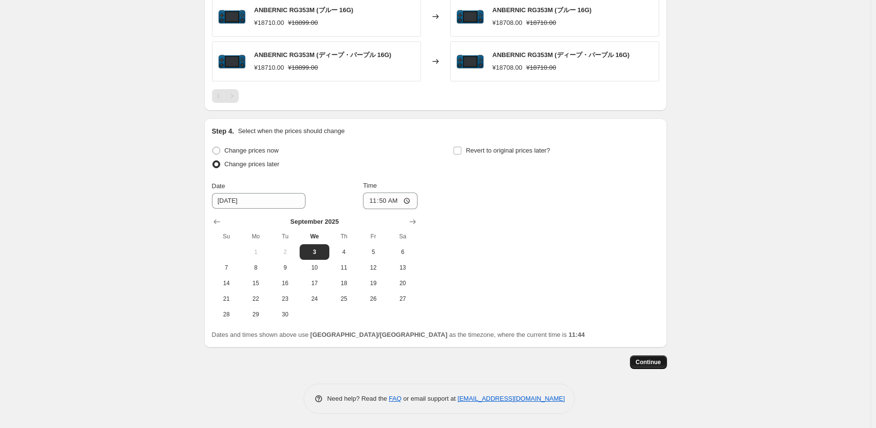
click at [665, 360] on button "Continue" at bounding box center [648, 362] width 37 height 14
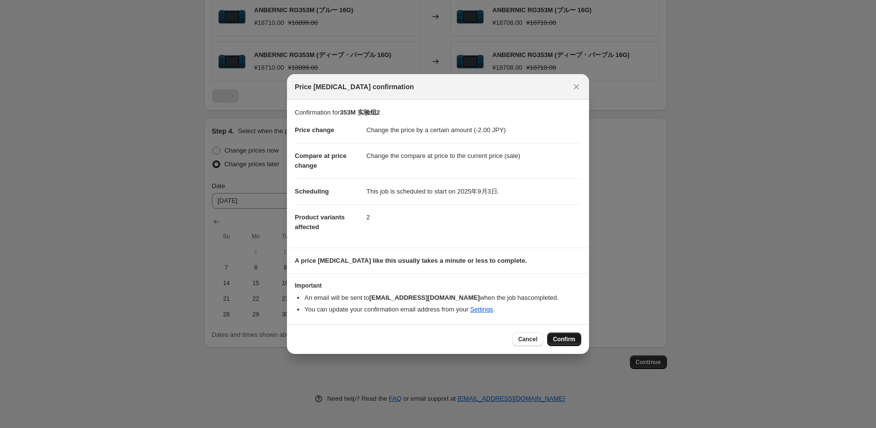
click at [571, 336] on span "Confirm" at bounding box center [564, 339] width 22 height 8
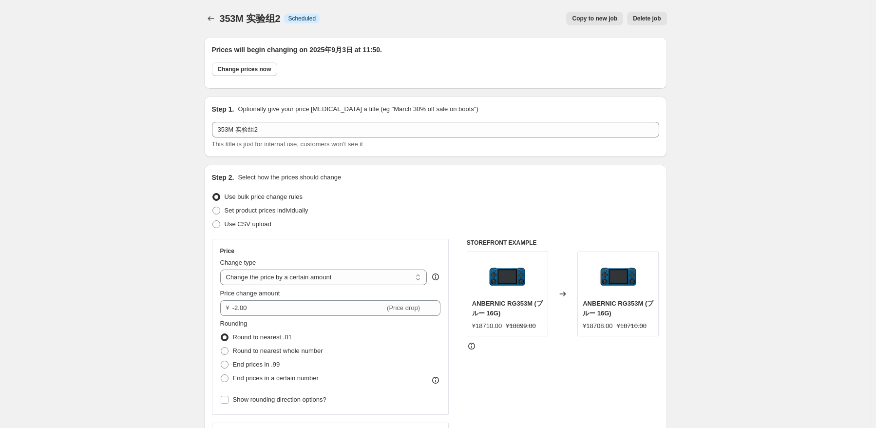
scroll to position [607, 0]
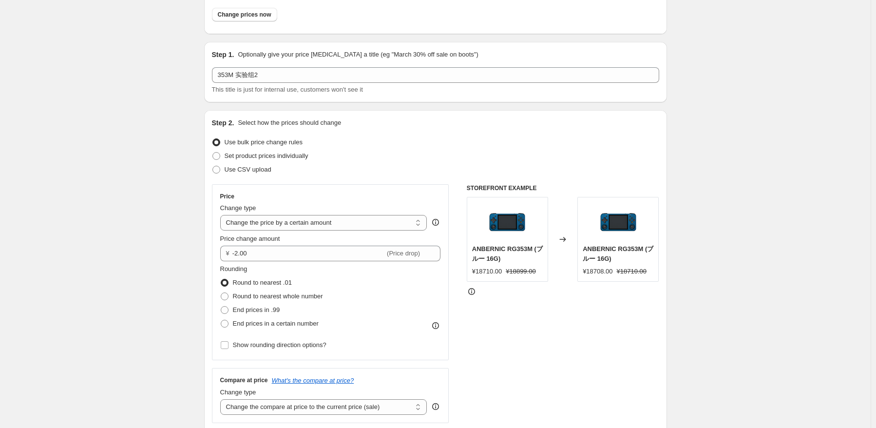
scroll to position [0, 0]
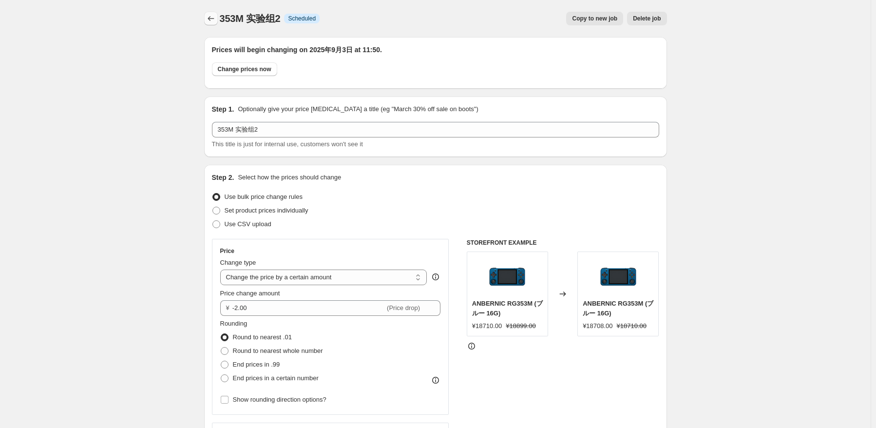
click at [212, 15] on icon "Price change jobs" at bounding box center [211, 19] width 10 height 10
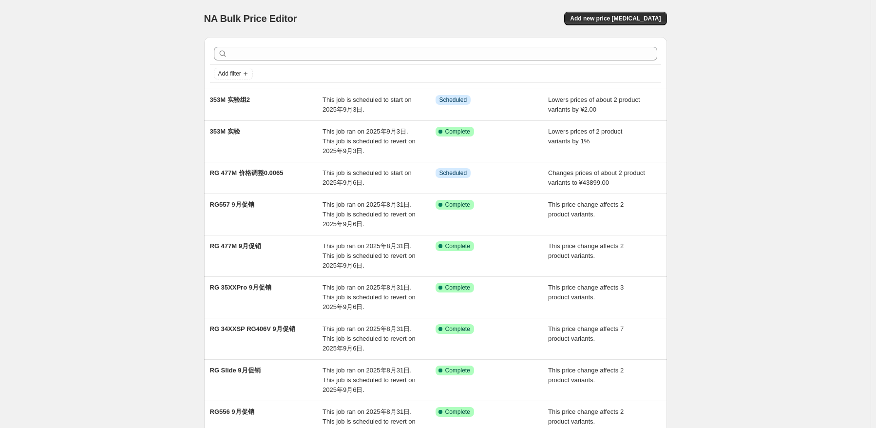
click at [785, 130] on div "NA Bulk Price Editor. This page is ready NA Bulk Price Editor Add new price [ME…" at bounding box center [435, 290] width 870 height 580
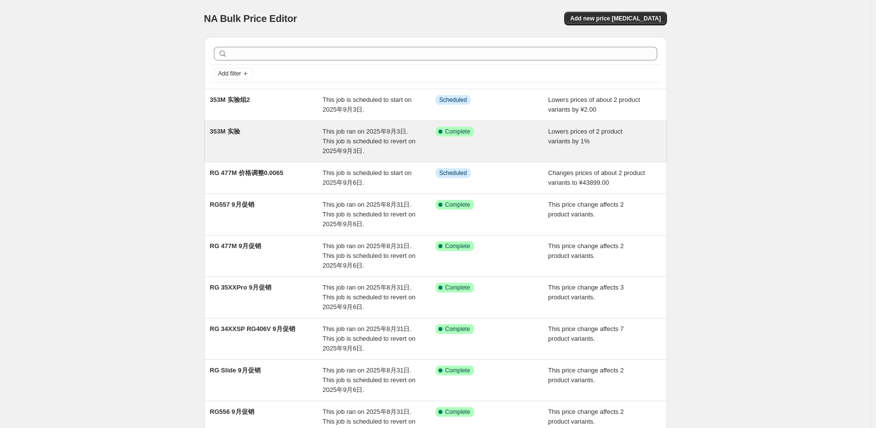
click at [567, 161] on div "353M 实验 This job ran on 2025年9月3日. This job is scheduled to revert on 2025年9月3日…" at bounding box center [435, 141] width 463 height 41
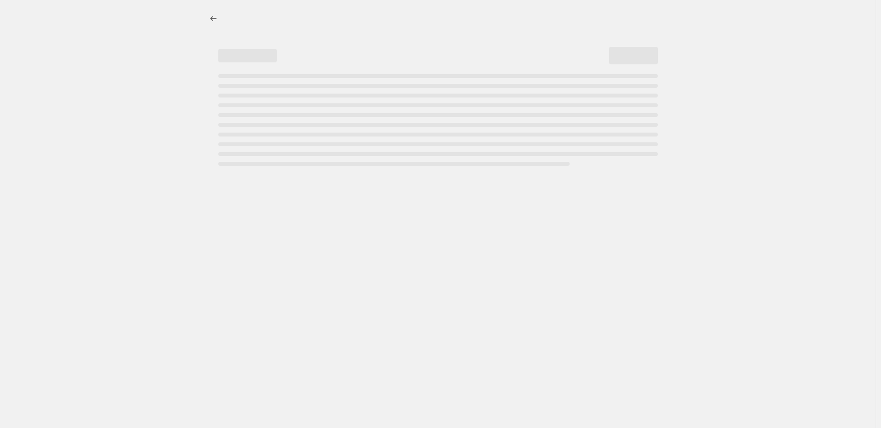
select select "percentage"
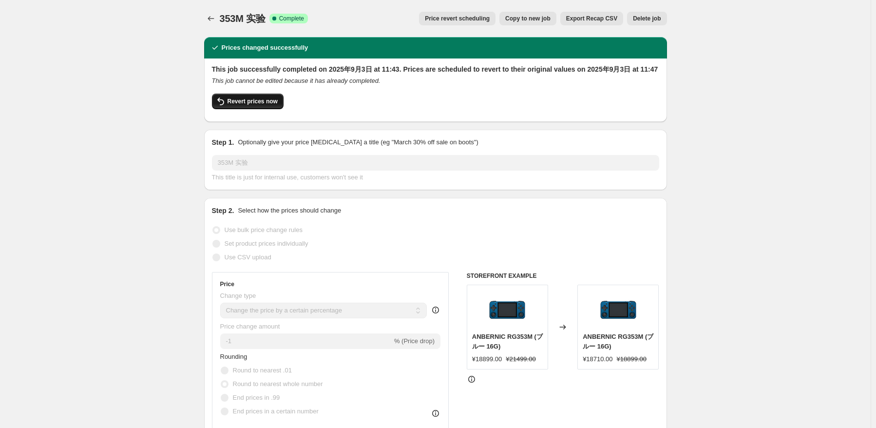
click at [249, 103] on span "Revert prices now" at bounding box center [252, 101] width 50 height 8
checkbox input "false"
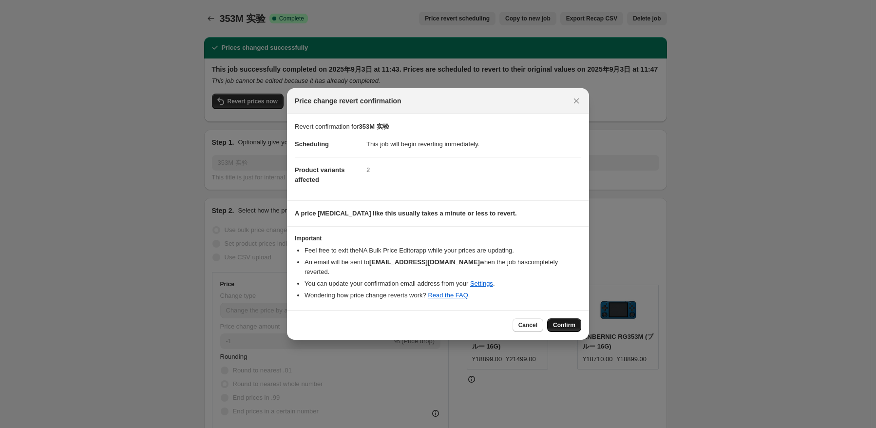
click at [561, 321] on span "Confirm" at bounding box center [564, 325] width 22 height 8
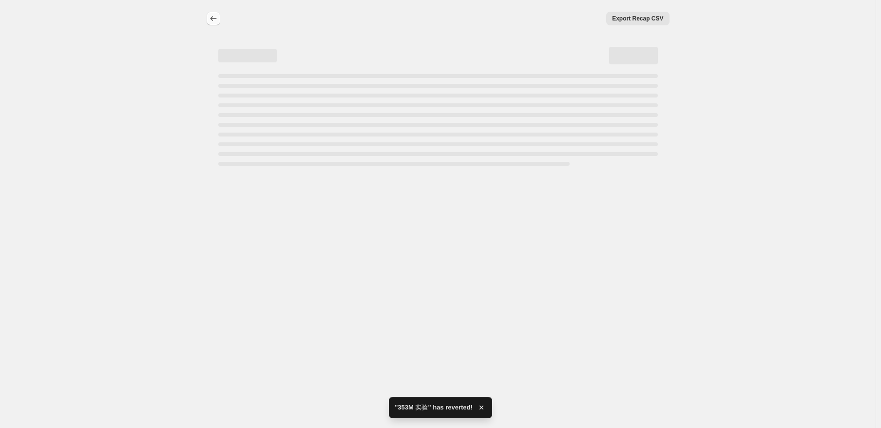
select select "percentage"
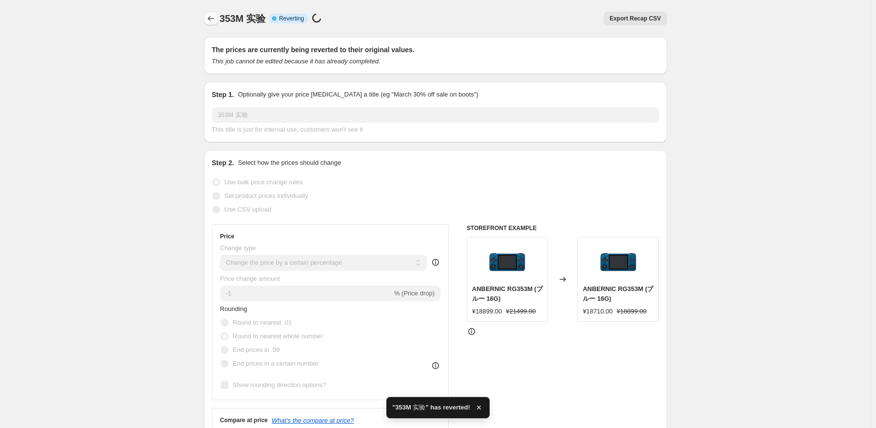
checkbox input "true"
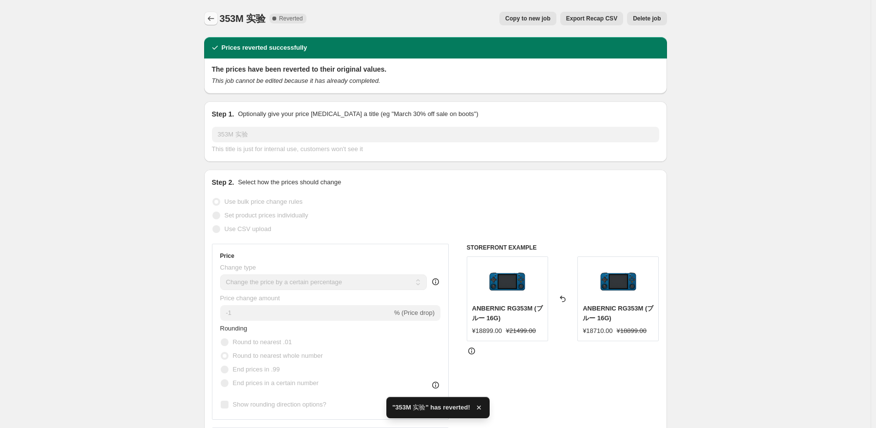
click at [216, 19] on icon "Price change jobs" at bounding box center [211, 19] width 10 height 10
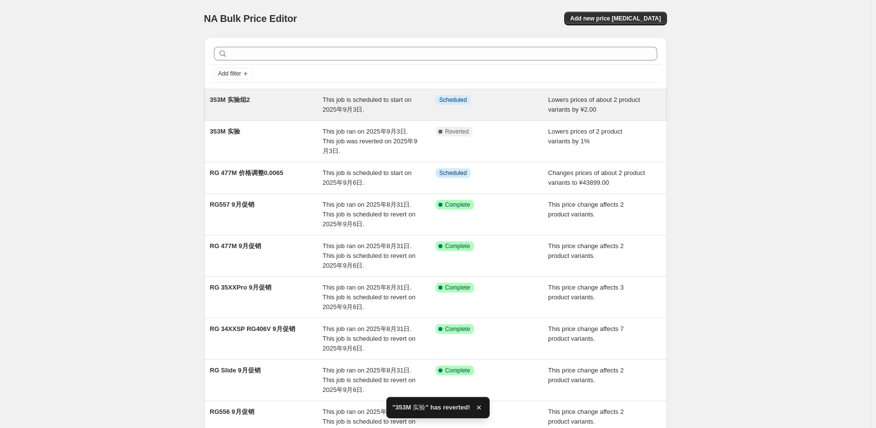
click at [345, 108] on span "This job is scheduled to start on 2025年9月3日." at bounding box center [366, 104] width 89 height 17
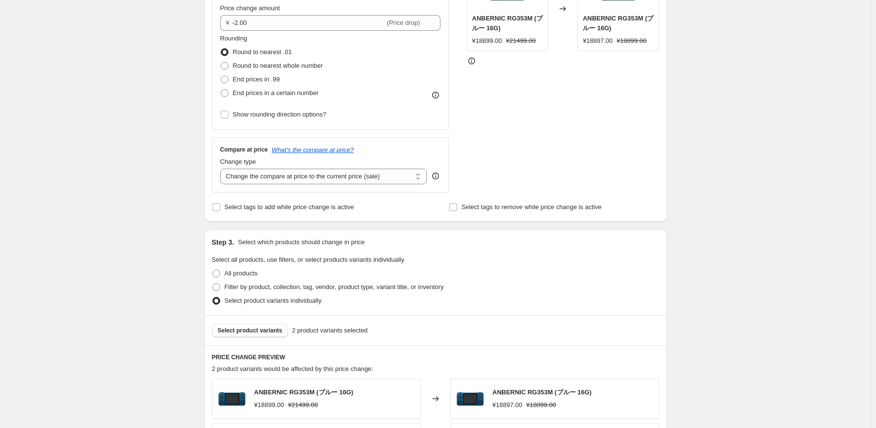
scroll to position [244, 0]
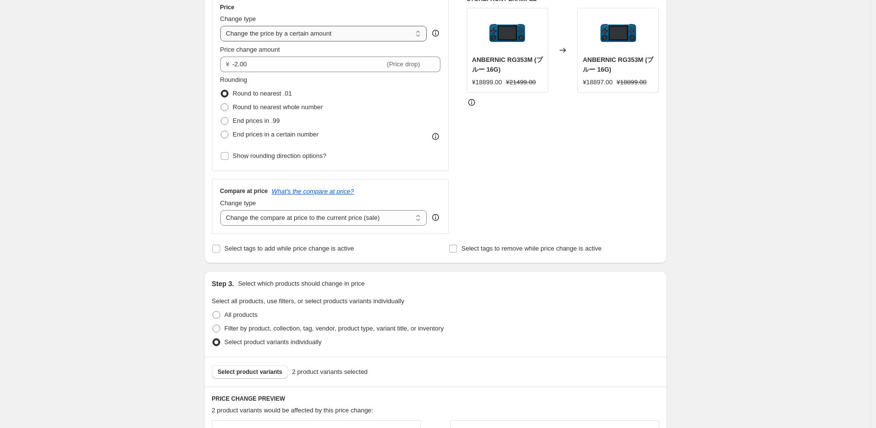
click at [367, 31] on select "Change the price to a certain amount Change the price by a certain amount Chang…" at bounding box center [323, 34] width 207 height 16
click at [346, 33] on select "Change the price to a certain amount Change the price by a certain amount Chang…" at bounding box center [323, 34] width 207 height 16
select select "percentage"
click at [222, 26] on select "Change the price to a certain amount Change the price by a certain amount Chang…" at bounding box center [323, 34] width 207 height 16
type input "-15"
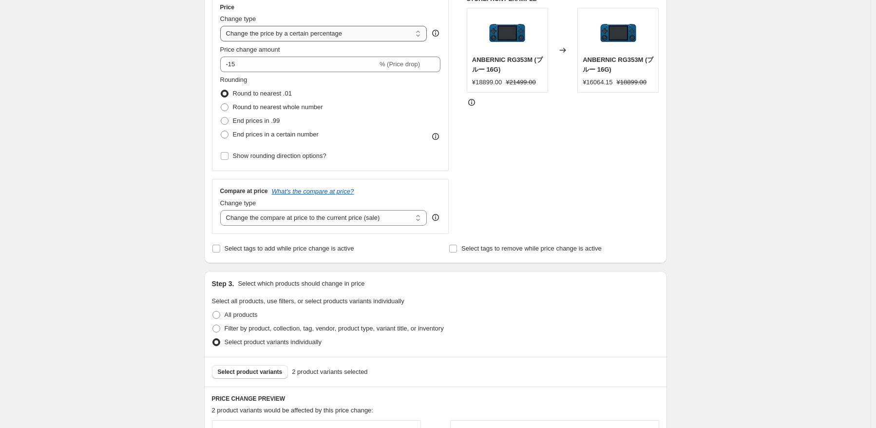
click at [349, 38] on select "Change the price to a certain amount Change the price by a certain amount Chang…" at bounding box center [323, 34] width 207 height 16
select select "by"
click at [222, 26] on select "Change the price to a certain amount Change the price by a certain amount Chang…" at bounding box center [323, 34] width 207 height 16
type input "-10.00"
click at [609, 168] on div "STOREFRONT EXAMPLE ANBERNIC RG353M (ブルー 16G) ¥18899.00 ¥21499.00 Changed to ANB…" at bounding box center [563, 114] width 192 height 239
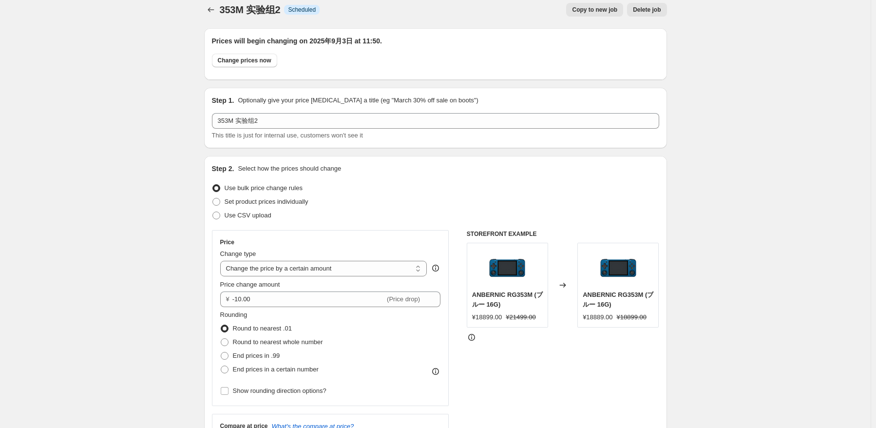
scroll to position [0, 0]
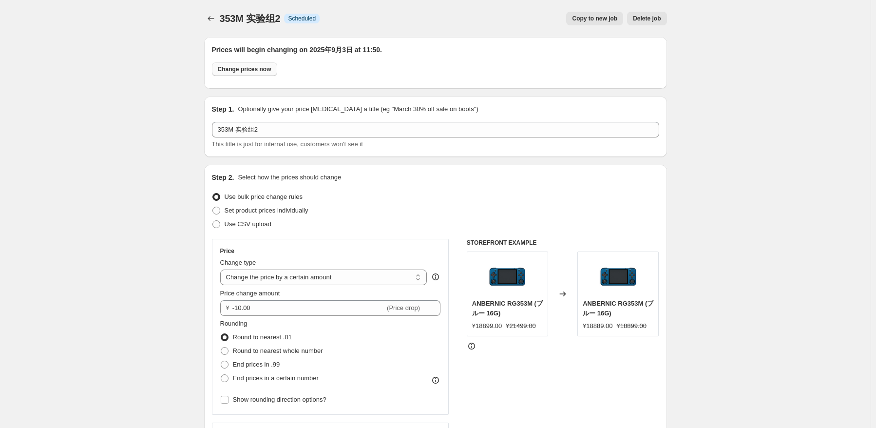
click at [257, 72] on span "Change prices now" at bounding box center [245, 69] width 54 height 8
radio input "true"
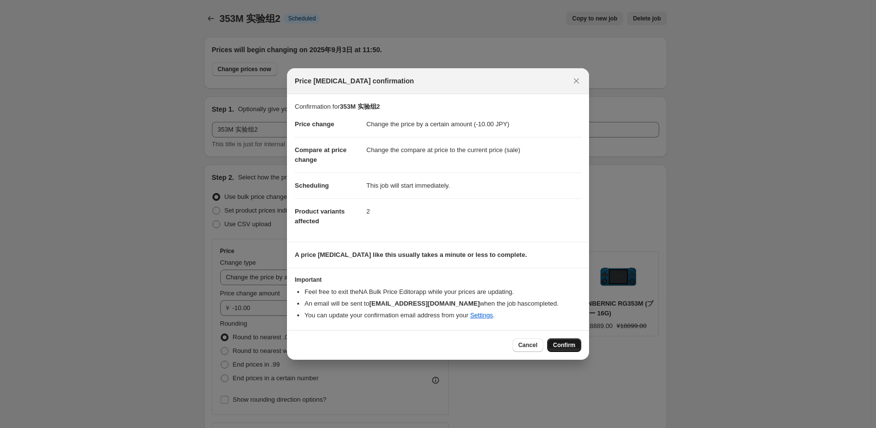
click at [552, 342] on button "Confirm" at bounding box center [564, 345] width 34 height 14
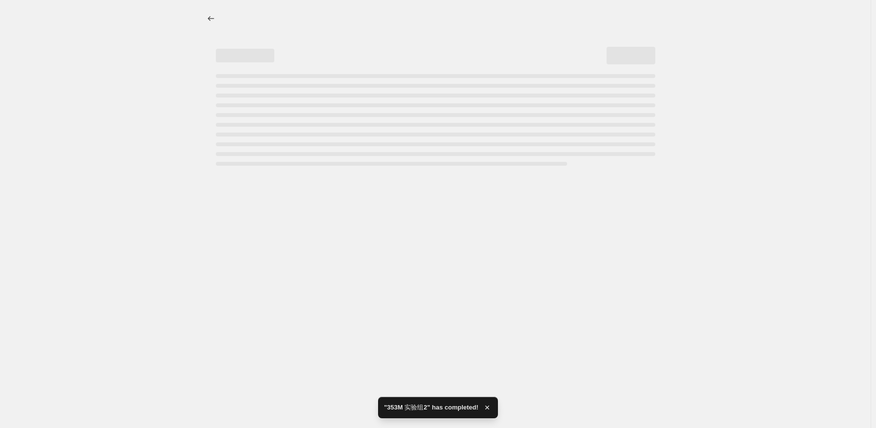
select select "by"
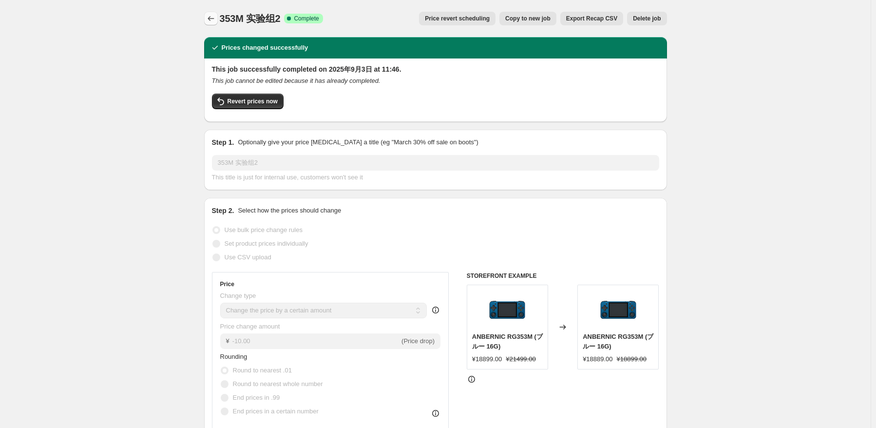
click at [213, 15] on icon "Price change jobs" at bounding box center [211, 19] width 10 height 10
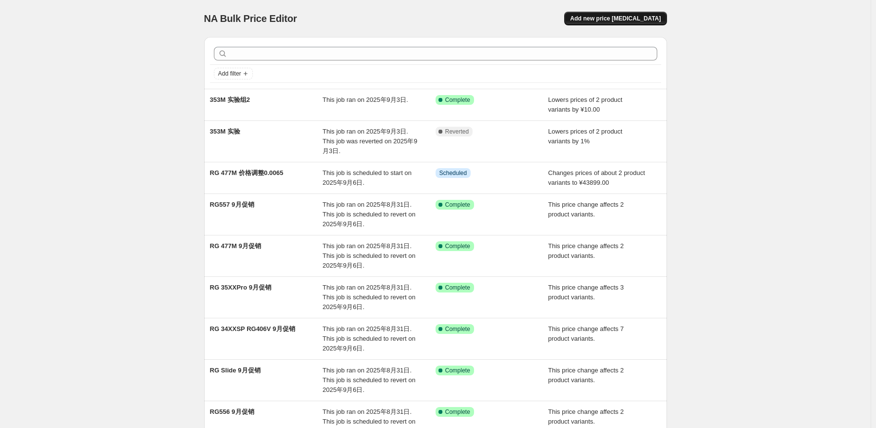
click at [610, 22] on button "Add new price [MEDICAL_DATA]" at bounding box center [615, 19] width 102 height 14
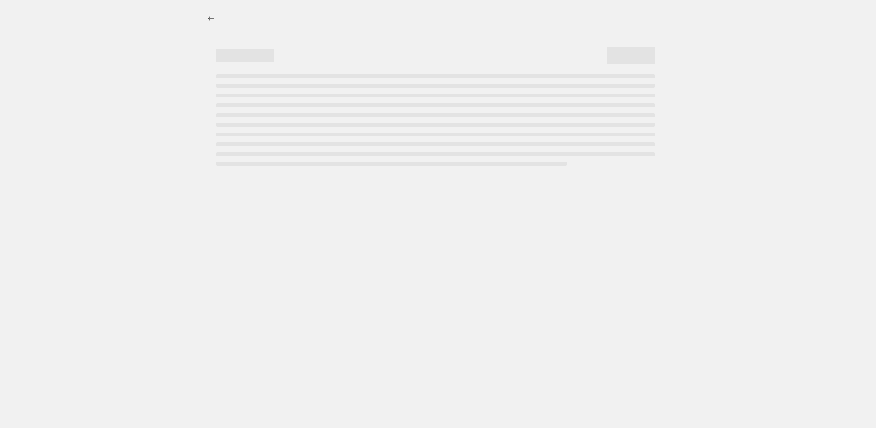
select select "percentage"
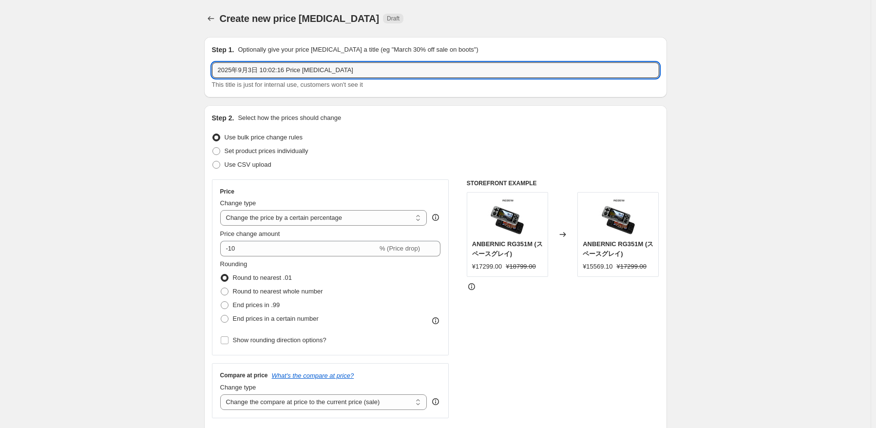
drag, startPoint x: 387, startPoint y: 72, endPoint x: 196, endPoint y: 72, distance: 191.4
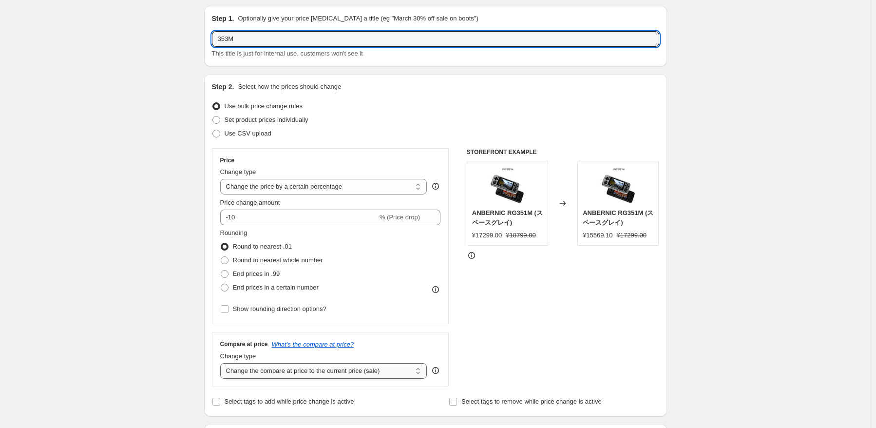
scroll to position [146, 0]
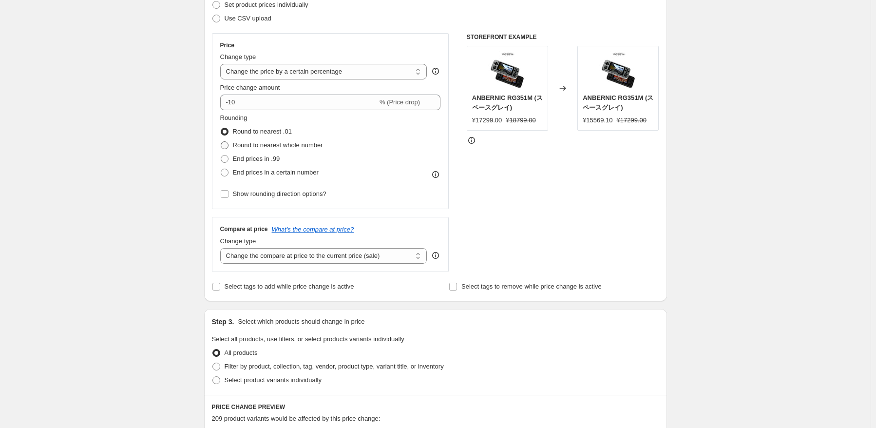
type input "353M"
click at [310, 143] on span "Round to nearest whole number" at bounding box center [278, 144] width 90 height 7
click at [221, 142] on input "Round to nearest whole number" at bounding box center [221, 141] width 0 height 0
radio input "true"
click at [318, 260] on select "Change the compare at price to the current price (sale) Change the compare at p…" at bounding box center [323, 256] width 207 height 16
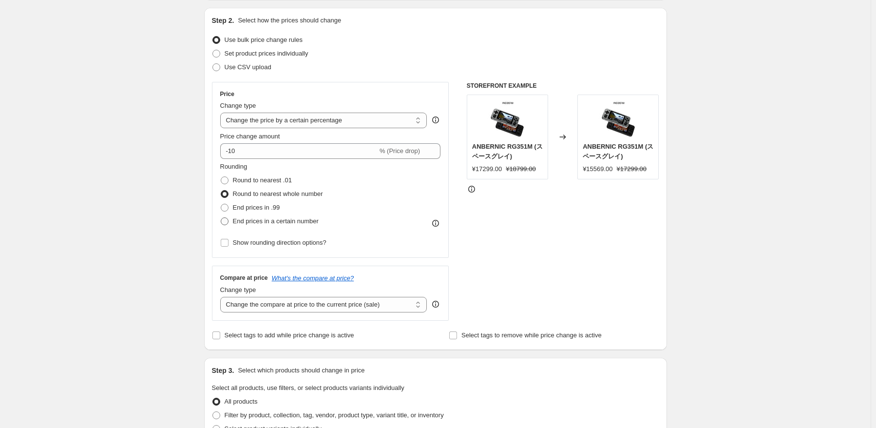
scroll to position [49, 0]
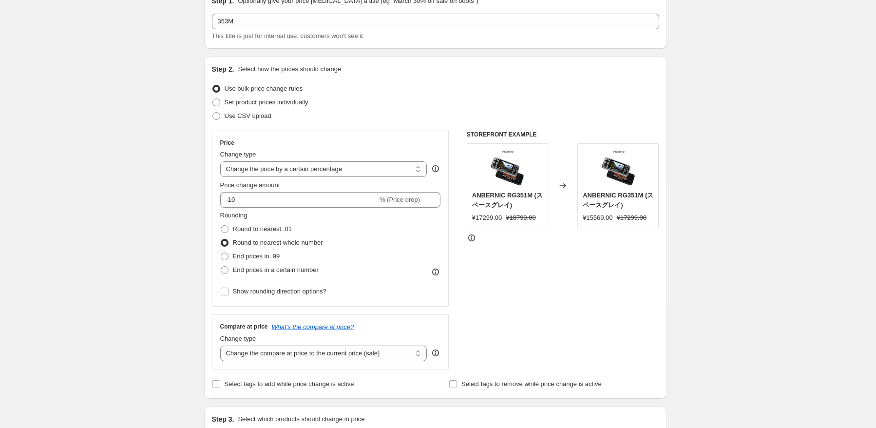
click at [389, 233] on div "Rounding Round to nearest .01 Round to nearest whole number End prices in .99 E…" at bounding box center [330, 243] width 221 height 66
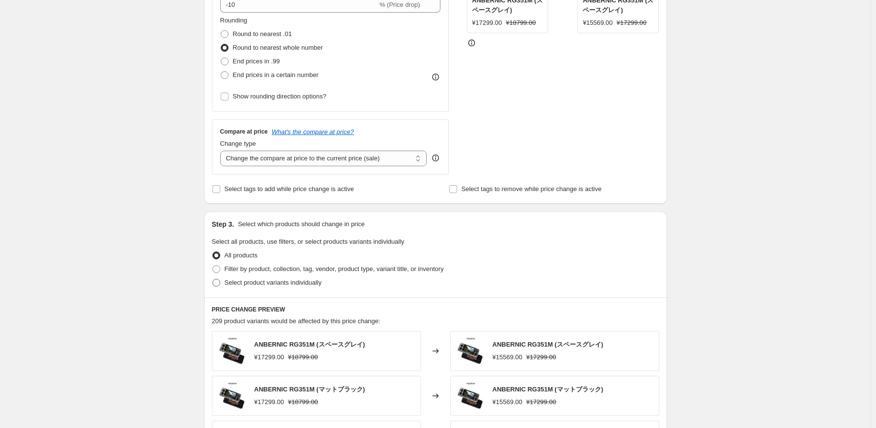
click at [269, 282] on span "Select product variants individually" at bounding box center [273, 282] width 97 height 7
click at [213, 279] on input "Select product variants individually" at bounding box center [212, 279] width 0 height 0
radio input "true"
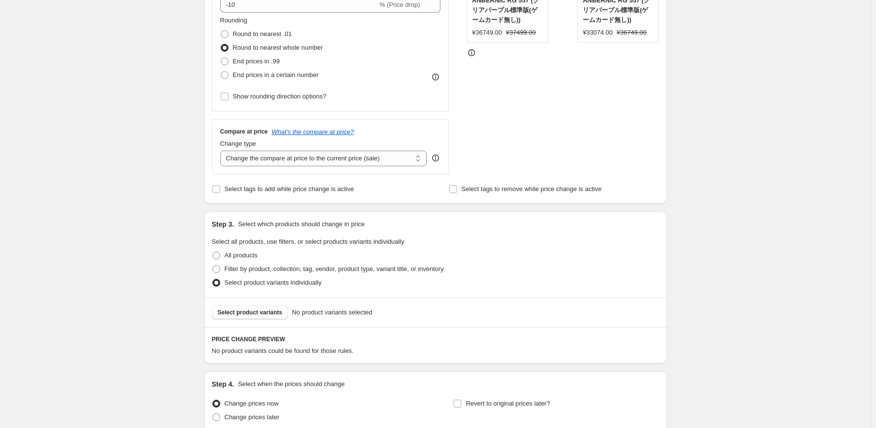
click at [277, 312] on span "Select product variants" at bounding box center [250, 312] width 65 height 8
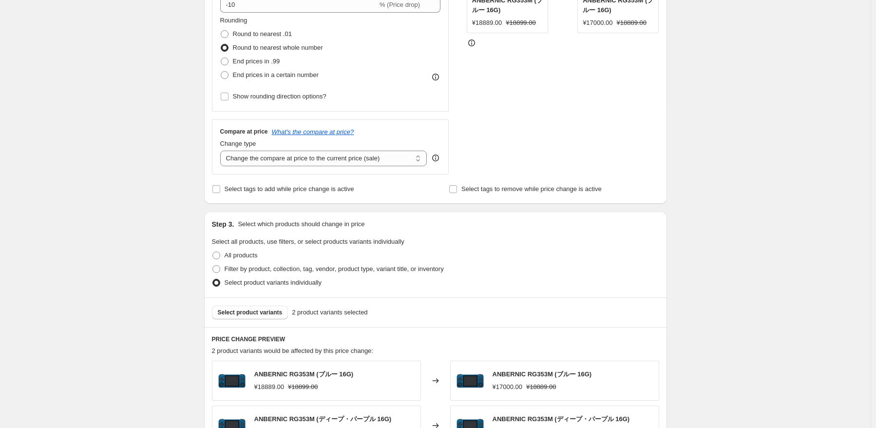
scroll to position [390, 0]
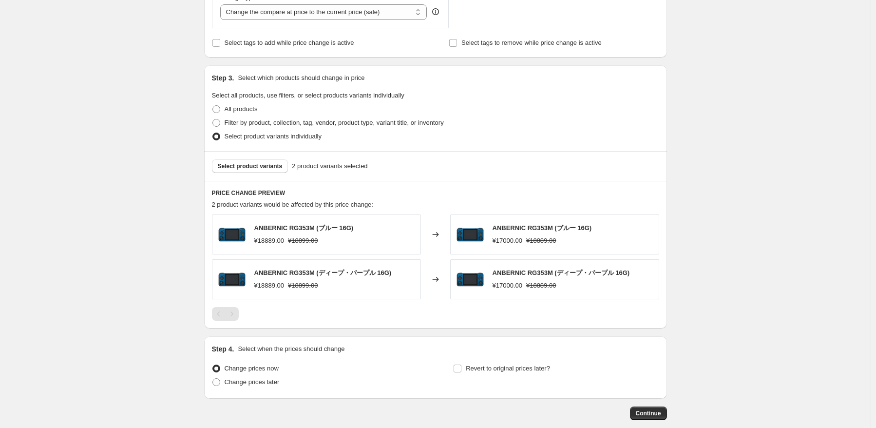
click at [282, 384] on div "Change prices later" at bounding box center [315, 382] width 206 height 14
click at [272, 387] on label "Change prices later" at bounding box center [246, 382] width 68 height 14
click at [213, 378] on input "Change prices later" at bounding box center [212, 378] width 0 height 0
radio input "true"
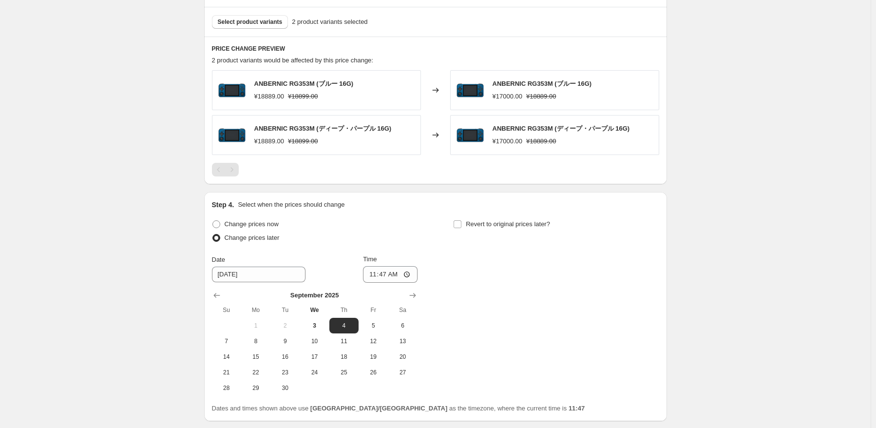
scroll to position [536, 0]
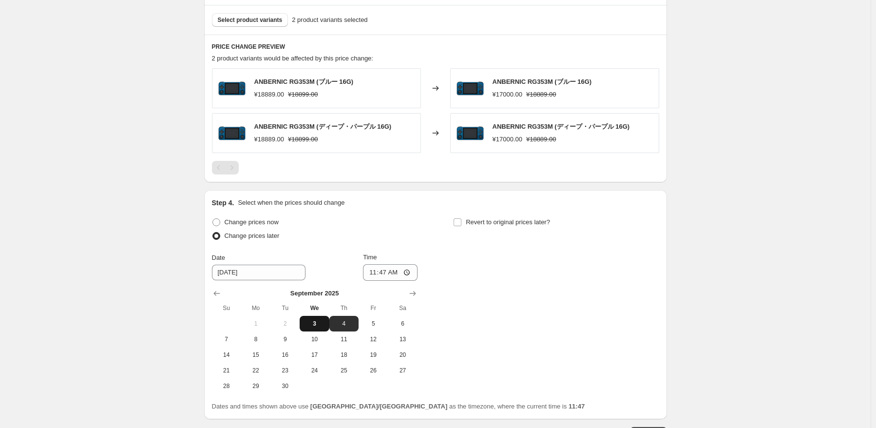
click at [318, 321] on span "3" at bounding box center [313, 324] width 21 height 8
type input "[DATE]"
click at [399, 272] on input "11:47" at bounding box center [390, 272] width 55 height 17
type input "11:49"
click at [589, 249] on div "Change prices now Change prices later Date [DATE] Time 11:49 [DATE] Su Mo Tu We…" at bounding box center [435, 304] width 447 height 178
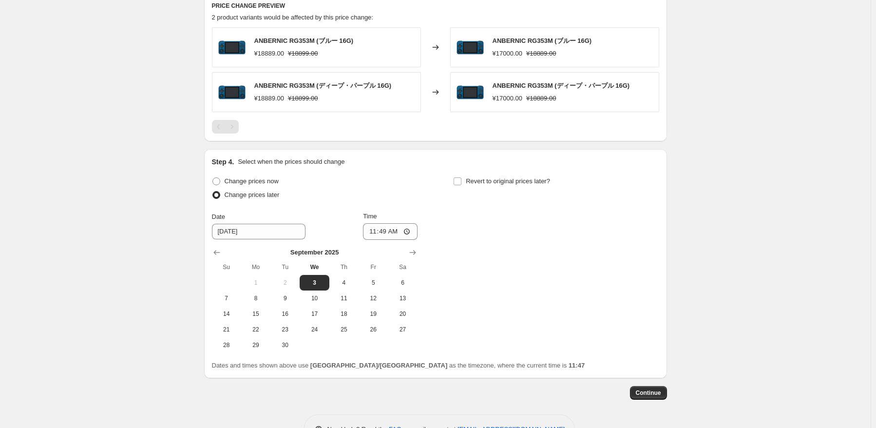
scroll to position [607, 0]
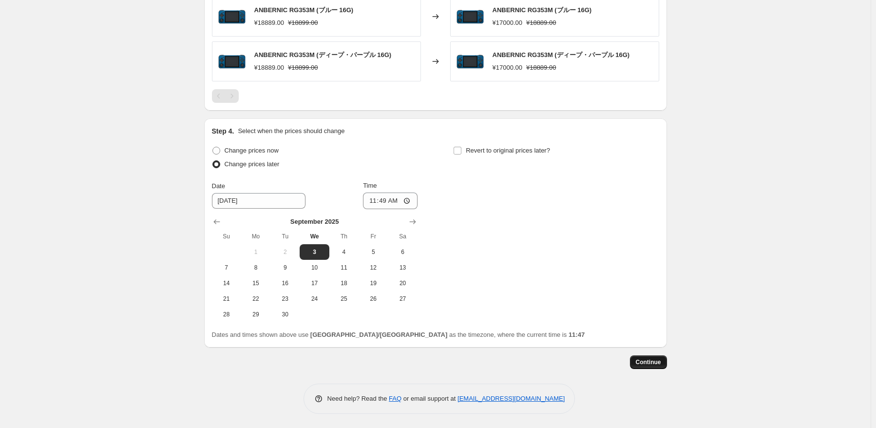
click at [657, 360] on span "Continue" at bounding box center [648, 362] width 25 height 8
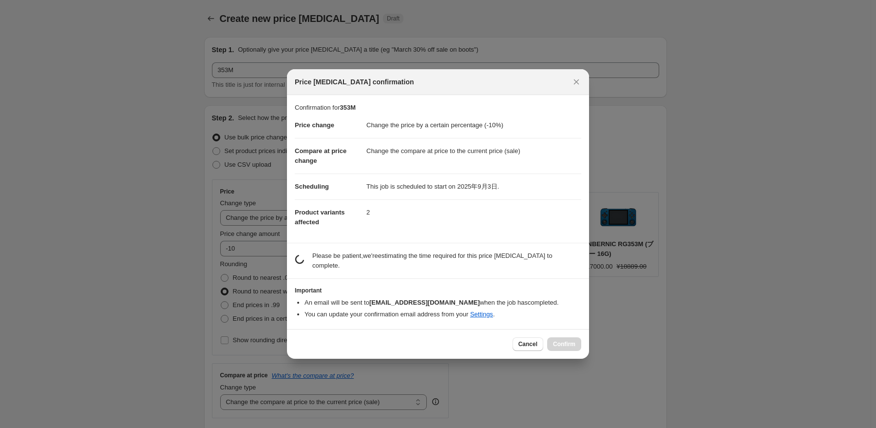
scroll to position [0, 0]
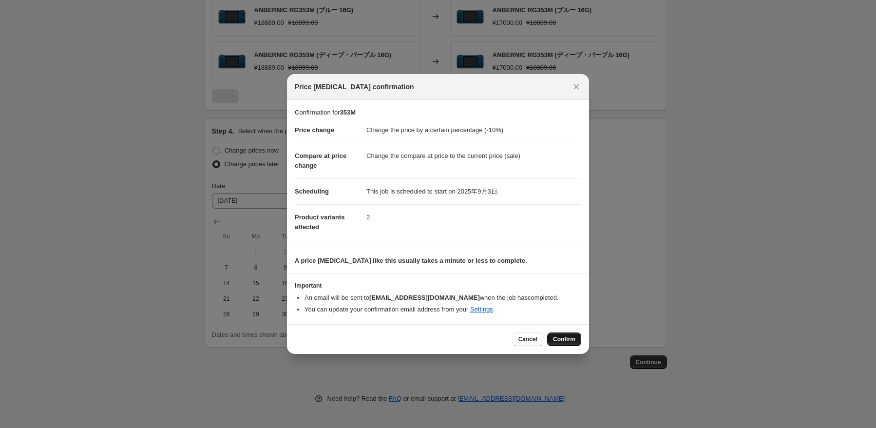
click at [575, 339] on span "Confirm" at bounding box center [564, 339] width 22 height 8
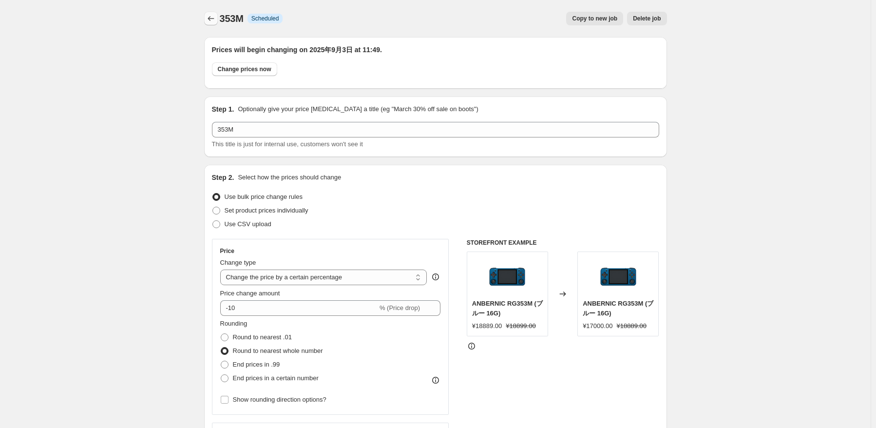
click at [209, 16] on icon "Price change jobs" at bounding box center [211, 19] width 10 height 10
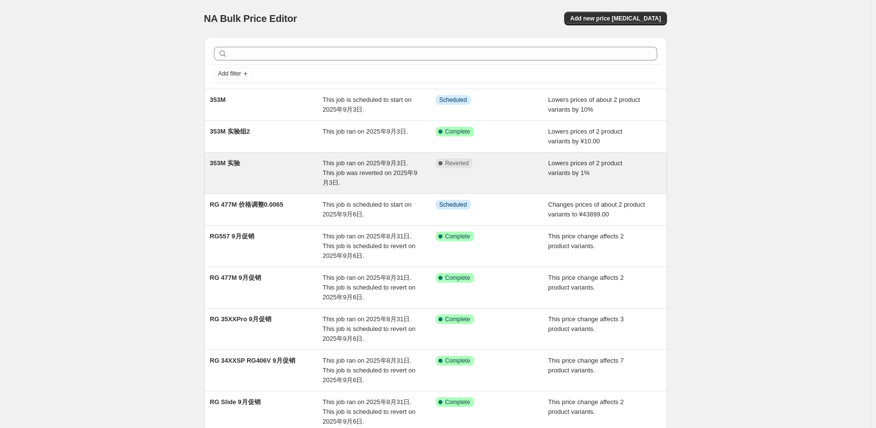
click at [321, 171] on div "353M 实验" at bounding box center [266, 172] width 113 height 29
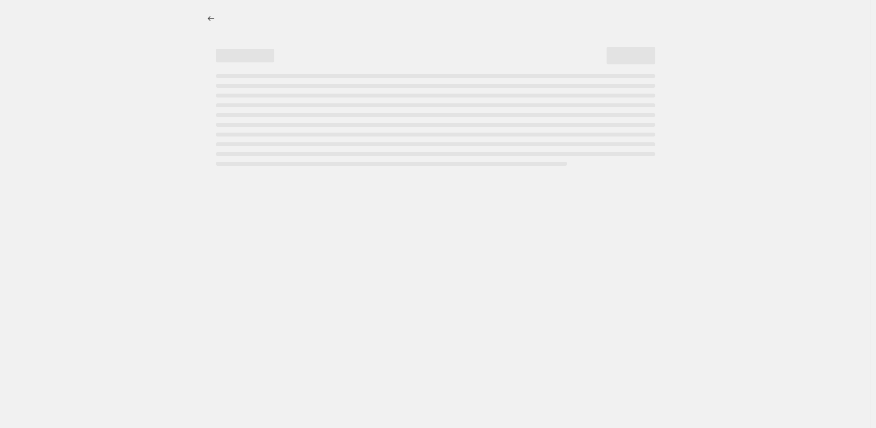
select select "percentage"
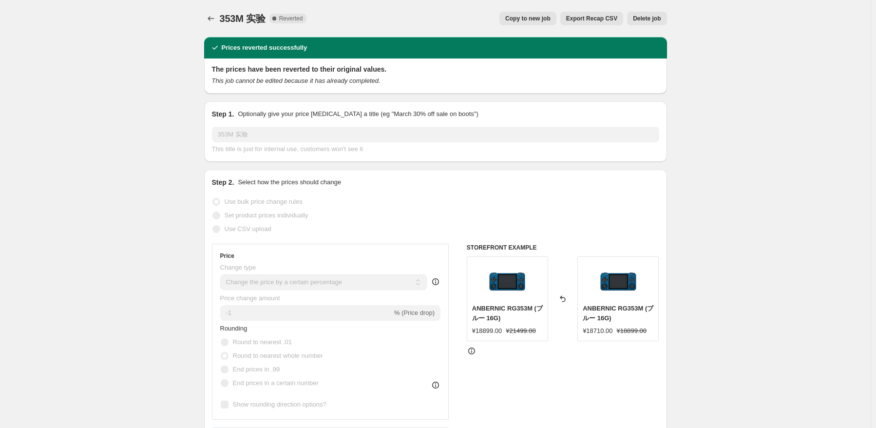
click at [648, 22] on button "Delete job" at bounding box center [646, 19] width 39 height 14
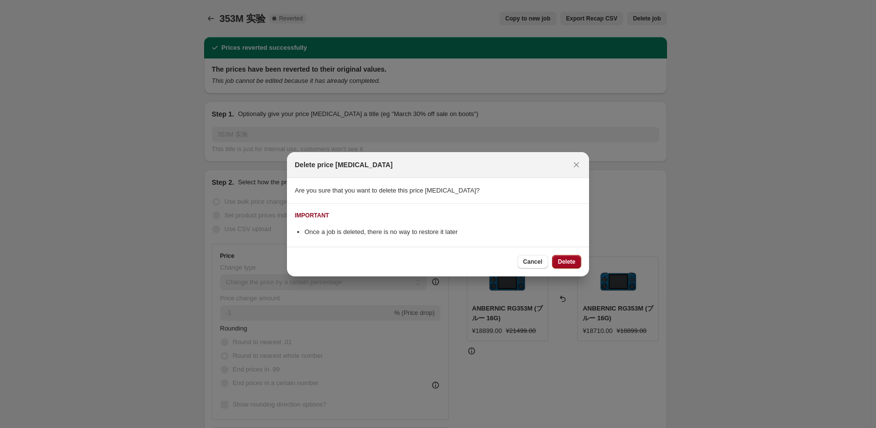
click at [573, 264] on span "Delete" at bounding box center [567, 262] width 18 height 8
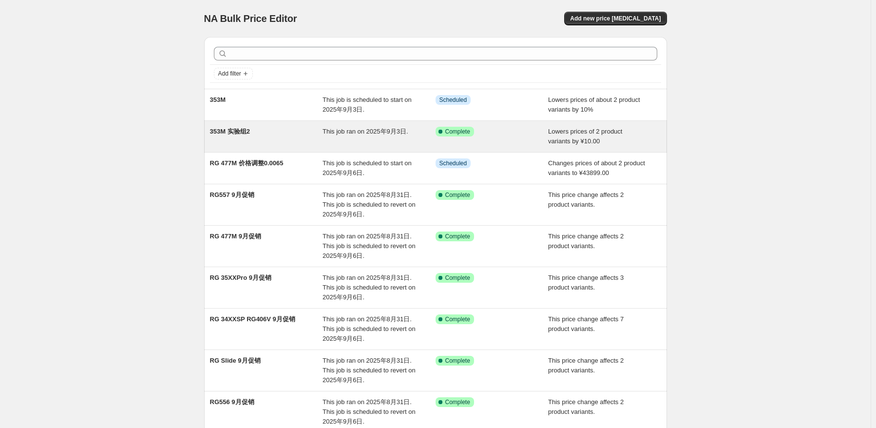
click at [304, 123] on div "353M 实验组2 This job ran on 2025年9月3日. Success Complete Complete Lowers prices of…" at bounding box center [435, 136] width 463 height 31
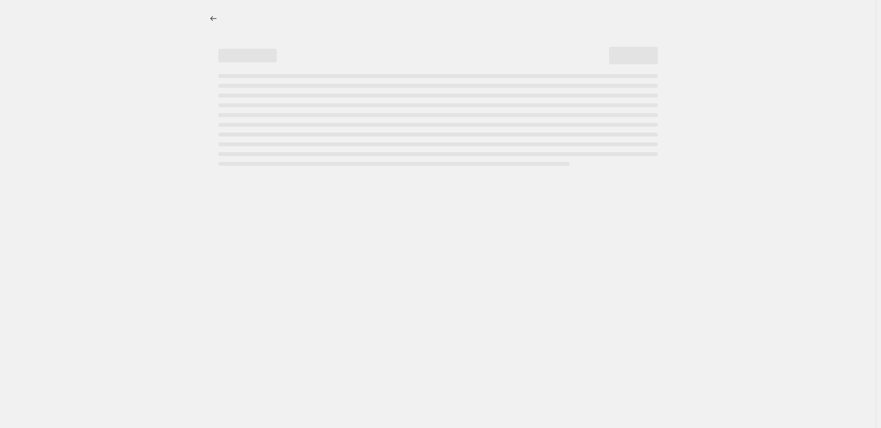
select select "by"
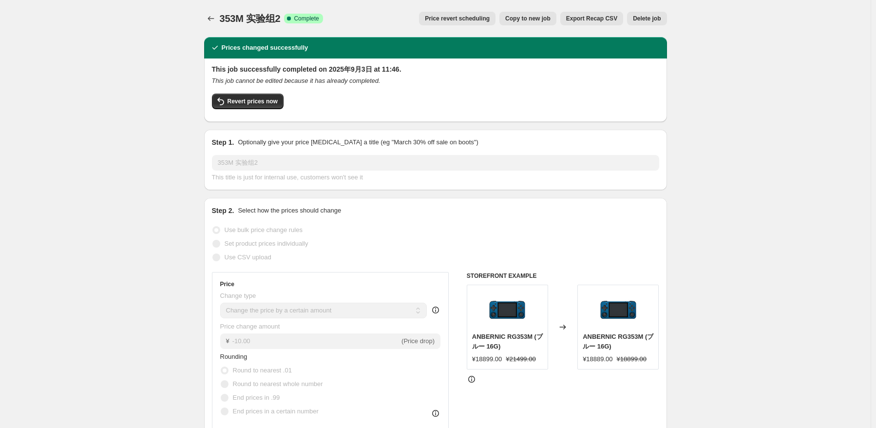
click at [290, 102] on div "Revert prices now" at bounding box center [435, 104] width 447 height 20
click at [274, 105] on span "Revert prices now" at bounding box center [252, 101] width 50 height 8
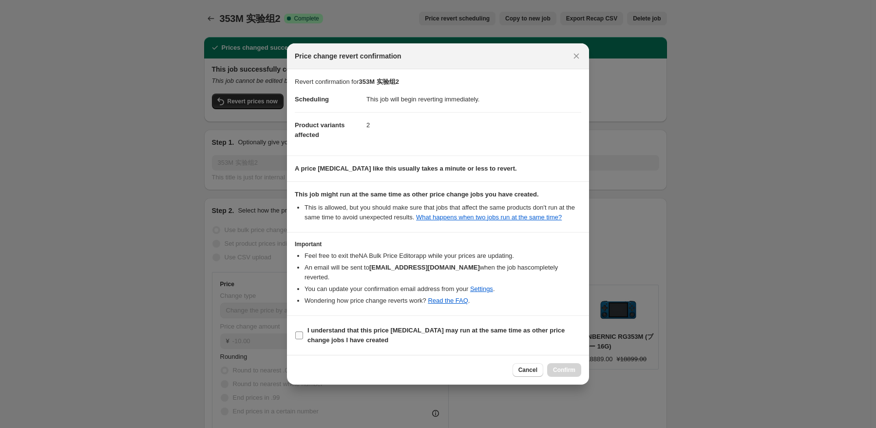
click at [325, 335] on b "I understand that this price [MEDICAL_DATA] may run at the same time as other p…" at bounding box center [435, 334] width 257 height 17
click at [303, 335] on input "I understand that this price [MEDICAL_DATA] may run at the same time as other p…" at bounding box center [299, 335] width 8 height 8
checkbox input "true"
click at [560, 366] on span "Confirm" at bounding box center [564, 370] width 22 height 8
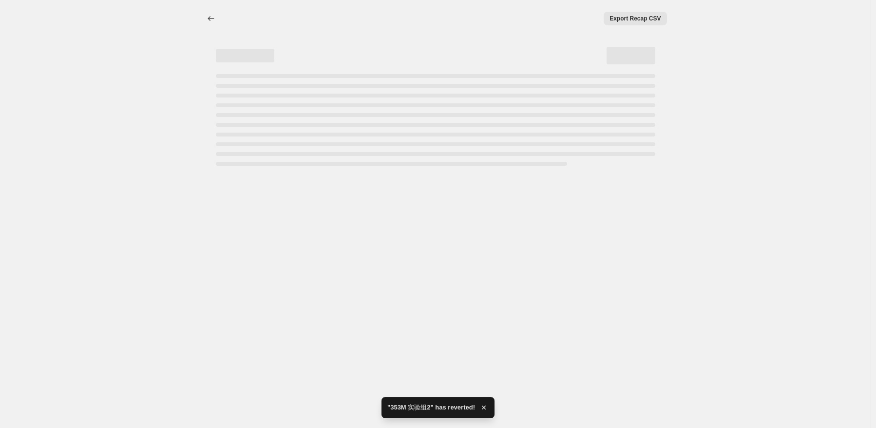
select select "by"
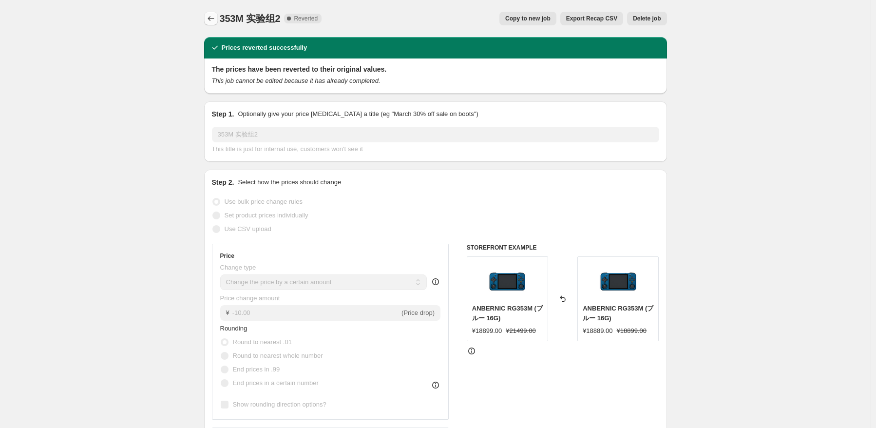
click at [207, 19] on button "Price change jobs" at bounding box center [211, 19] width 14 height 14
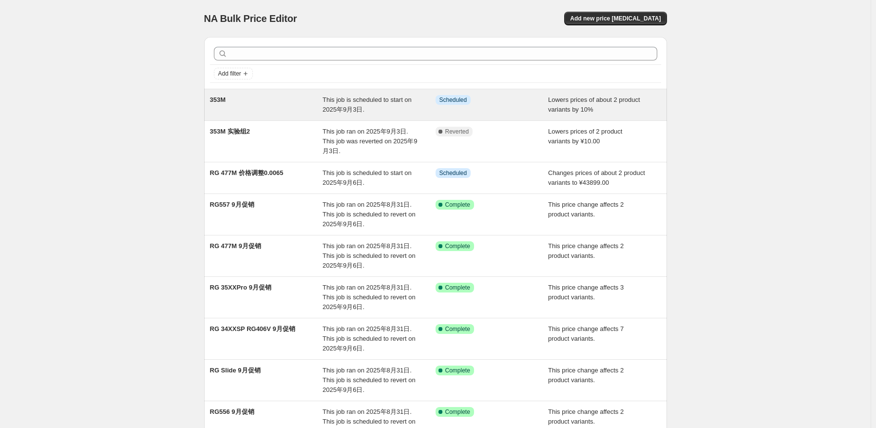
click at [337, 113] on span "This job is scheduled to start on 2025年9月3日." at bounding box center [366, 104] width 89 height 17
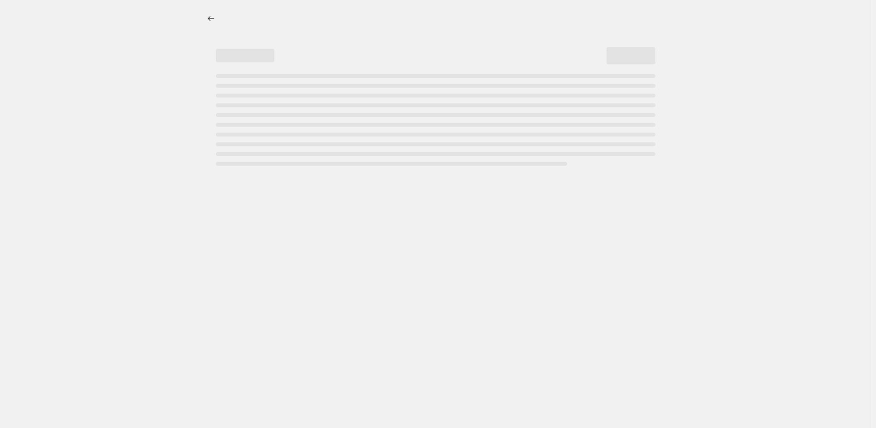
select select "percentage"
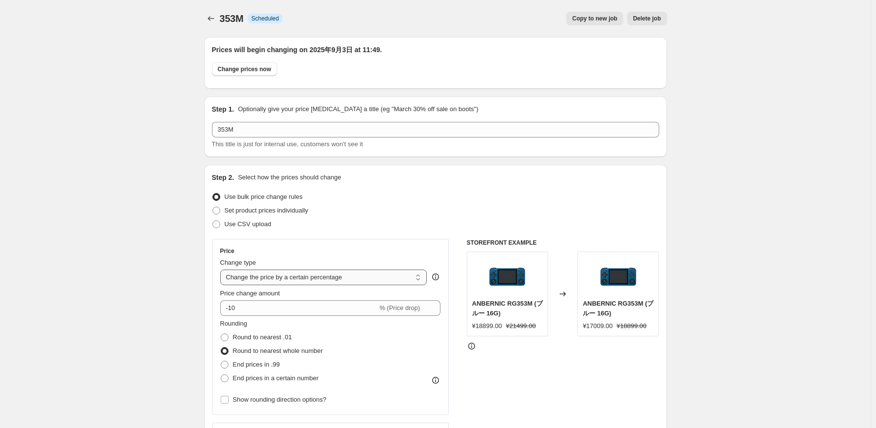
click at [338, 279] on select "Change the price to a certain amount Change the price by a certain amount Chang…" at bounding box center [323, 277] width 207 height 16
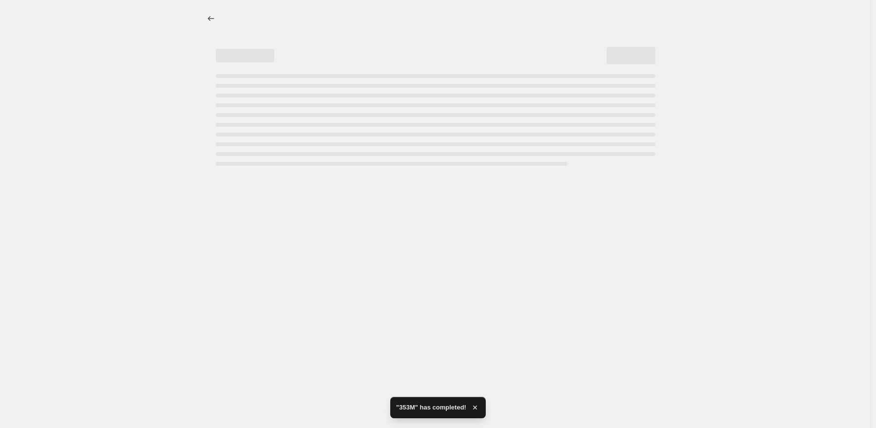
select select "percentage"
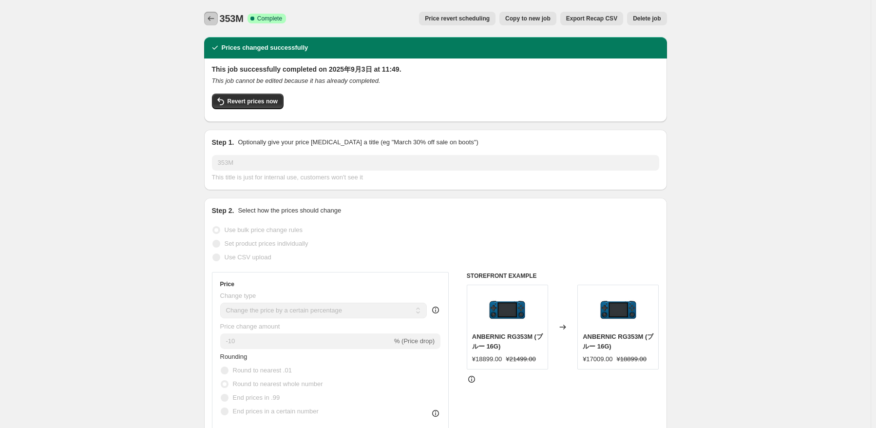
click at [207, 15] on button "Price change jobs" at bounding box center [211, 19] width 14 height 14
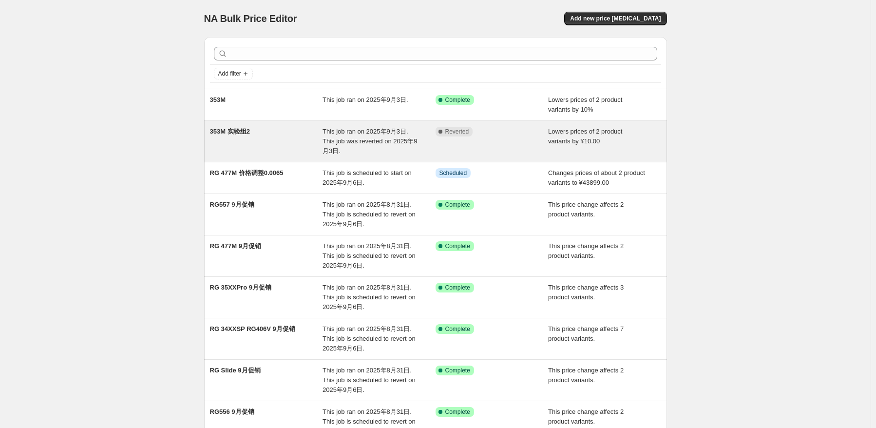
click at [294, 142] on div "353M 实验组2" at bounding box center [266, 141] width 113 height 29
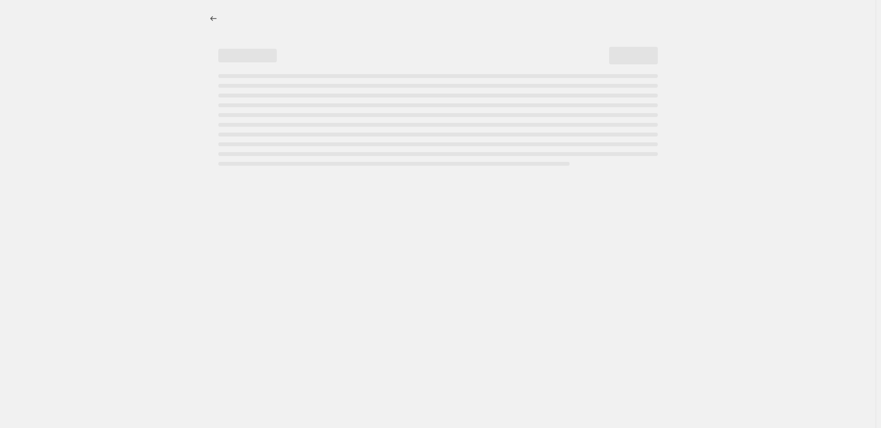
select select "by"
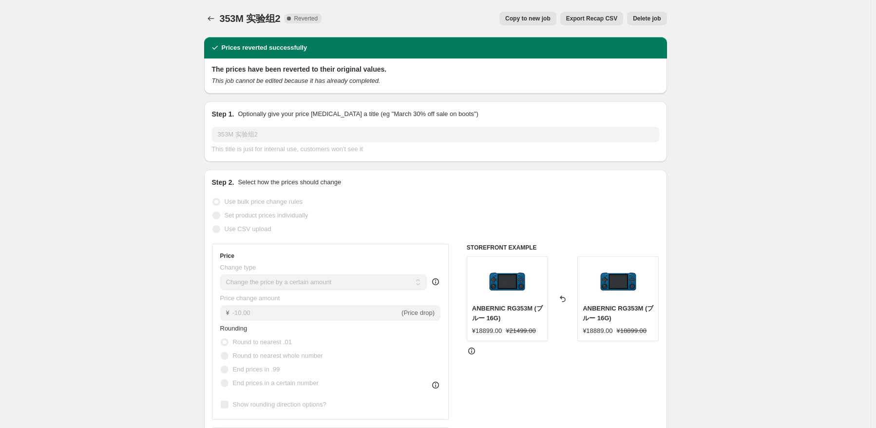
click at [655, 23] on button "Delete job" at bounding box center [646, 19] width 39 height 14
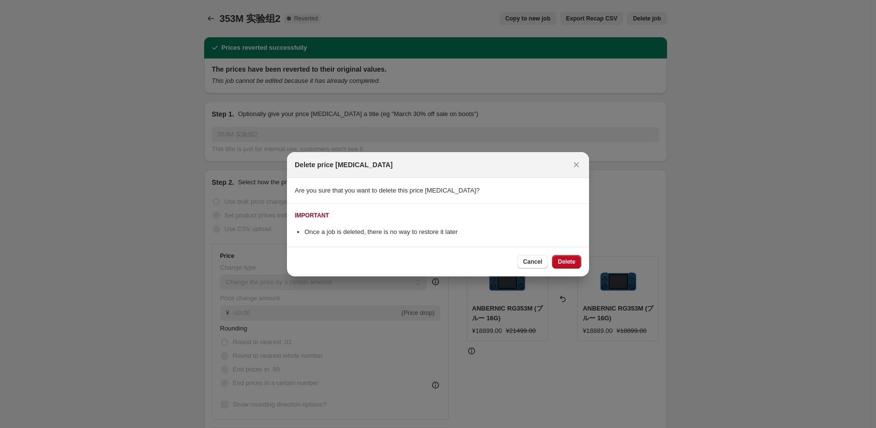
click at [570, 269] on div "Cancel Delete" at bounding box center [438, 261] width 302 height 30
click at [572, 264] on span "Delete" at bounding box center [567, 262] width 18 height 8
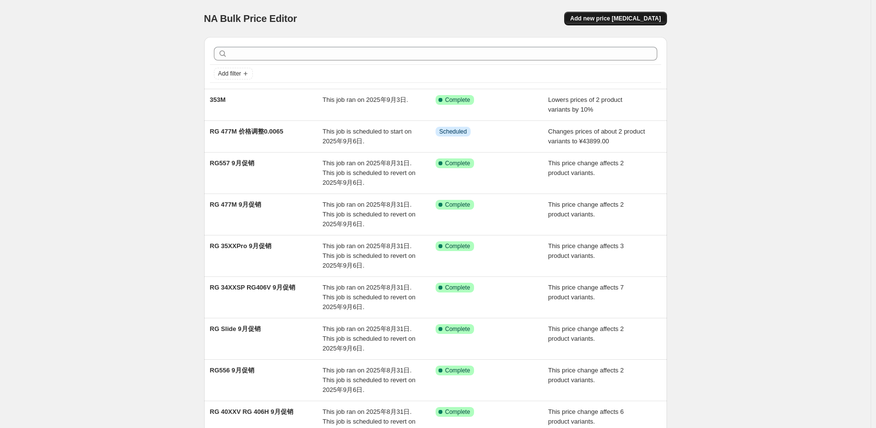
click at [624, 21] on span "Add new price [MEDICAL_DATA]" at bounding box center [615, 19] width 91 height 8
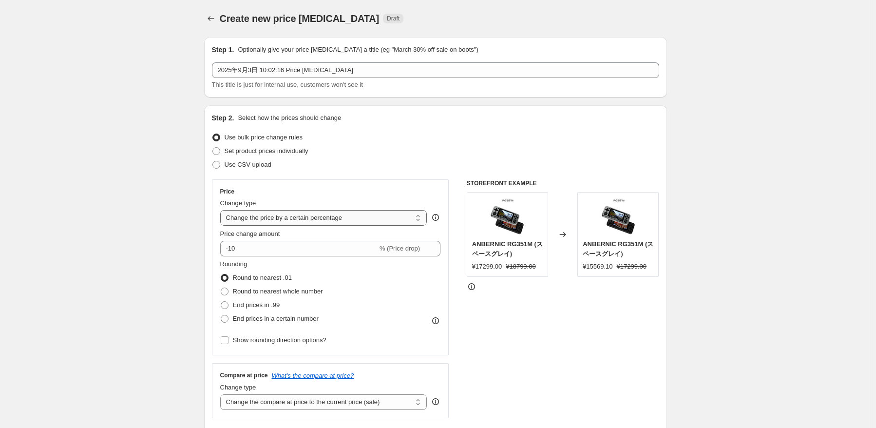
click at [340, 222] on select "Change the price to a certain amount Change the price by a certain amount Chang…" at bounding box center [323, 218] width 207 height 16
select select "pcap"
click at [222, 210] on select "Change the price to a certain amount Change the price by a certain amount Chang…" at bounding box center [323, 218] width 207 height 16
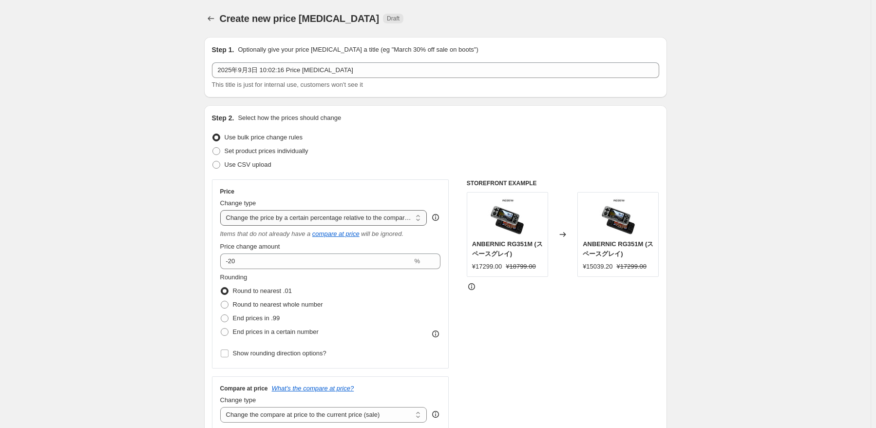
click at [350, 221] on select "Change the price to a certain amount Change the price by a certain amount Chang…" at bounding box center [323, 218] width 207 height 16
click at [354, 208] on div "Change type Change the price to a certain amount Change the price by a certain …" at bounding box center [323, 211] width 207 height 27
click at [354, 216] on select "Change the price to a certain amount Change the price by a certain amount Chang…" at bounding box center [323, 218] width 207 height 16
click at [222, 210] on select "Change the price to a certain amount Change the price by a certain amount Chang…" at bounding box center [323, 218] width 207 height 16
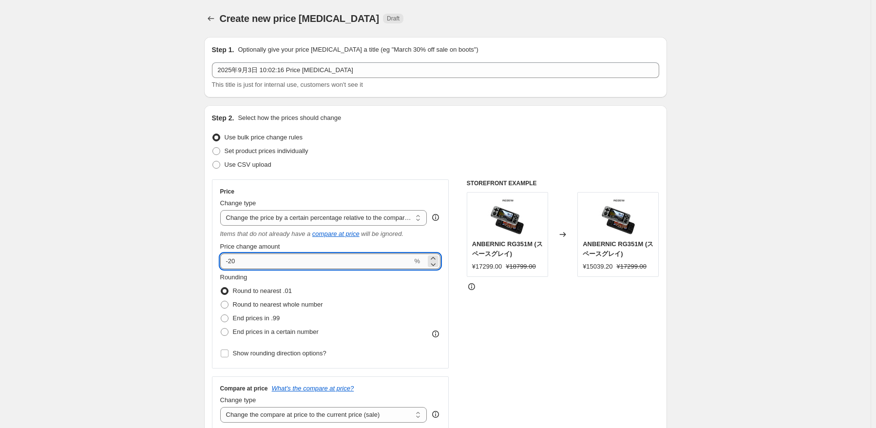
click at [315, 264] on input "-20" at bounding box center [316, 261] width 192 height 16
type input "-2"
type input "-10"
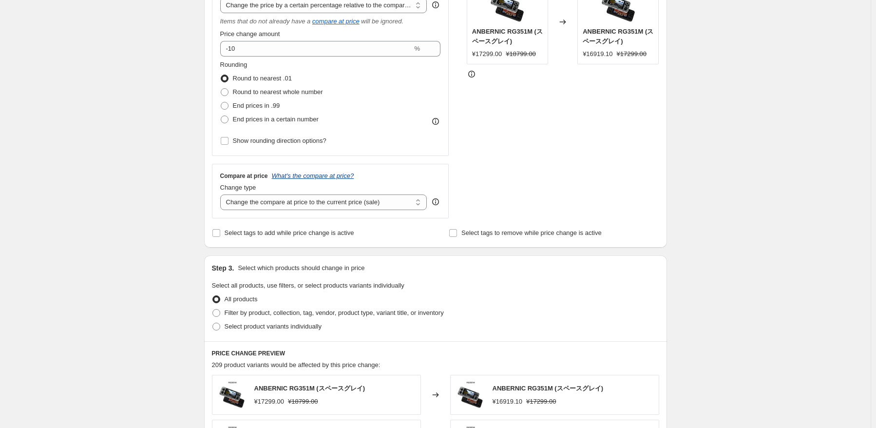
scroll to position [244, 0]
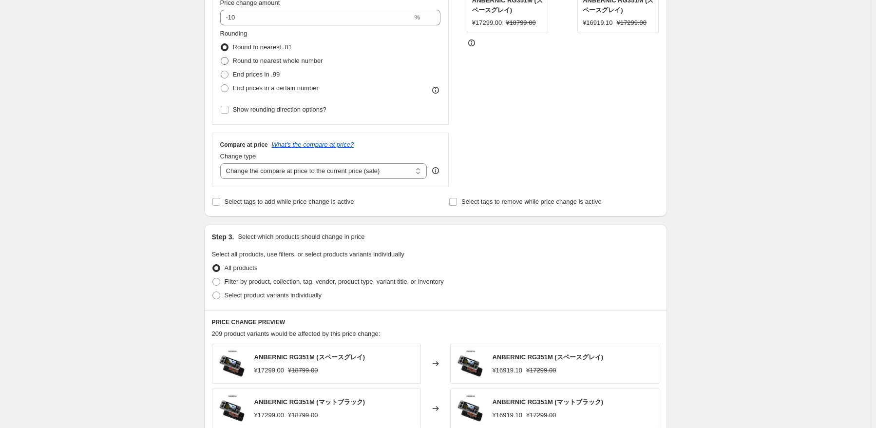
click at [314, 64] on span "Round to nearest whole number" at bounding box center [278, 60] width 90 height 7
click at [221, 57] on input "Round to nearest whole number" at bounding box center [221, 57] width 0 height 0
radio input "true"
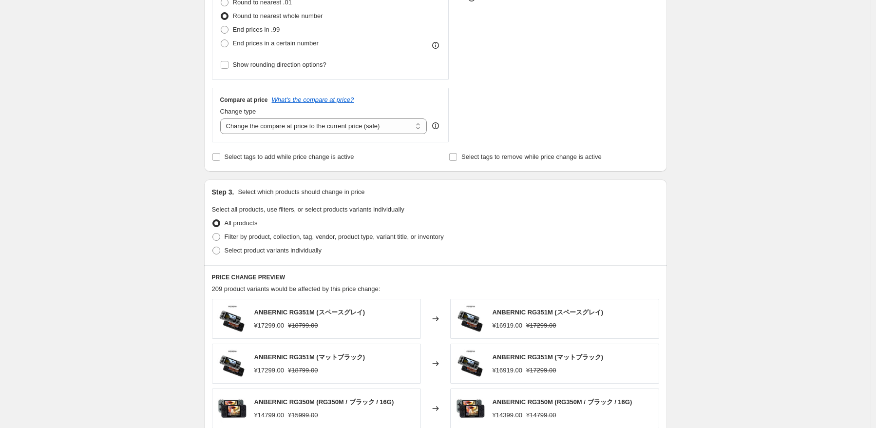
scroll to position [341, 0]
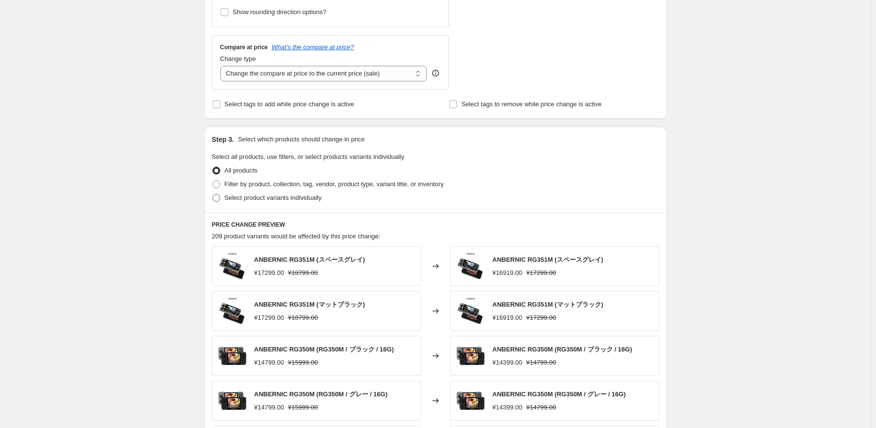
click at [271, 197] on span "Select product variants individually" at bounding box center [273, 197] width 97 height 7
click at [213, 194] on input "Select product variants individually" at bounding box center [212, 194] width 0 height 0
radio input "true"
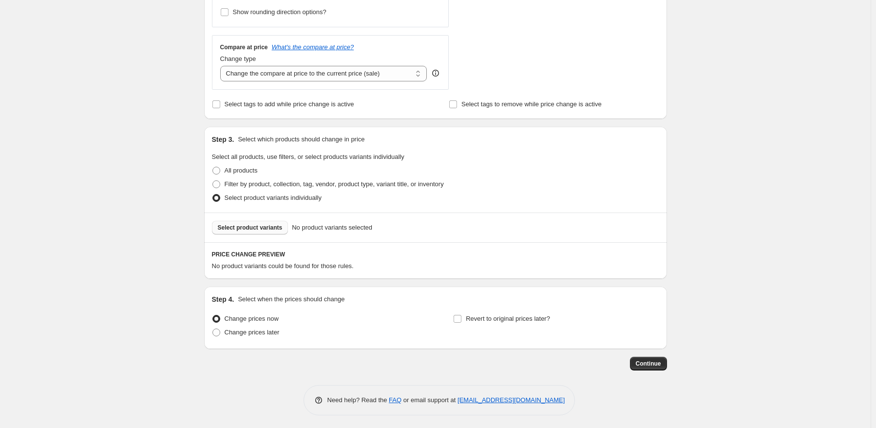
click at [265, 228] on span "Select product variants" at bounding box center [250, 228] width 65 height 8
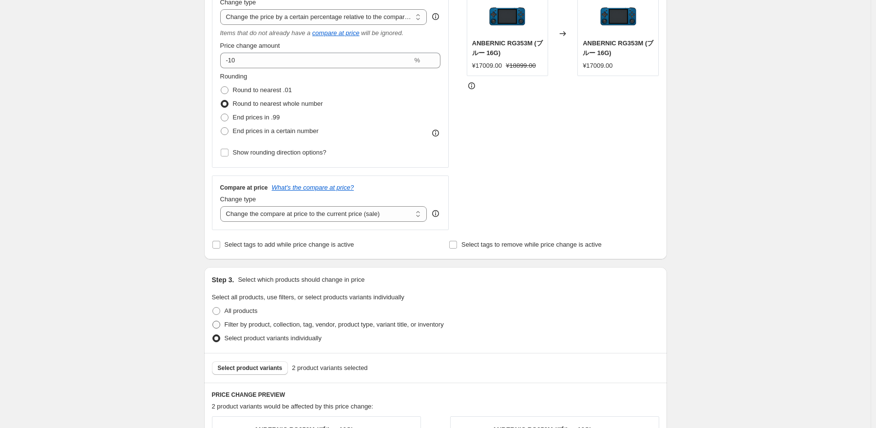
scroll to position [195, 0]
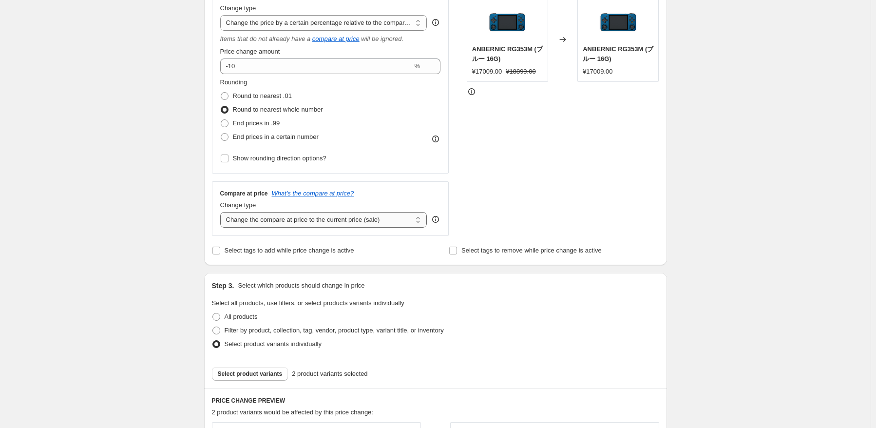
click at [339, 216] on select "Change the compare at price to the current price (sale) Change the compare at p…" at bounding box center [323, 220] width 207 height 16
click at [222, 212] on select "Change the compare at price to the current price (sale) Change the compare at p…" at bounding box center [323, 220] width 207 height 16
click at [364, 21] on select "Change the price to a certain amount Change the price by a certain amount Chang…" at bounding box center [323, 23] width 207 height 16
select select "to"
click at [222, 15] on select "Change the price to a certain amount Change the price by a certain amount Chang…" at bounding box center [323, 23] width 207 height 16
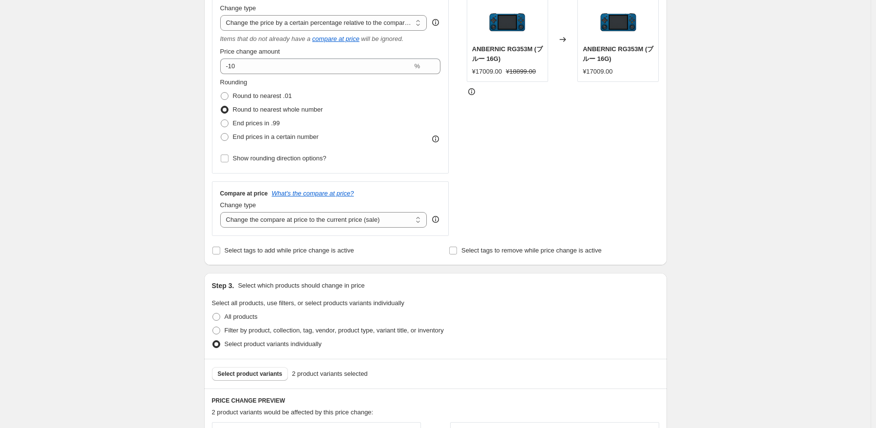
type input "80.00"
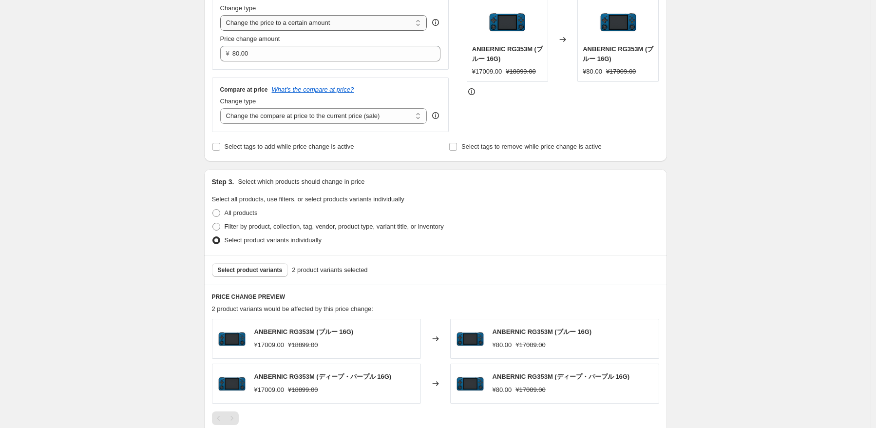
click at [376, 24] on select "Change the price to a certain amount Change the price by a certain amount Chang…" at bounding box center [323, 23] width 207 height 16
select select "by"
click at [222, 15] on select "Change the price to a certain amount Change the price by a certain amount Chang…" at bounding box center [323, 23] width 207 height 16
type input "-10.00"
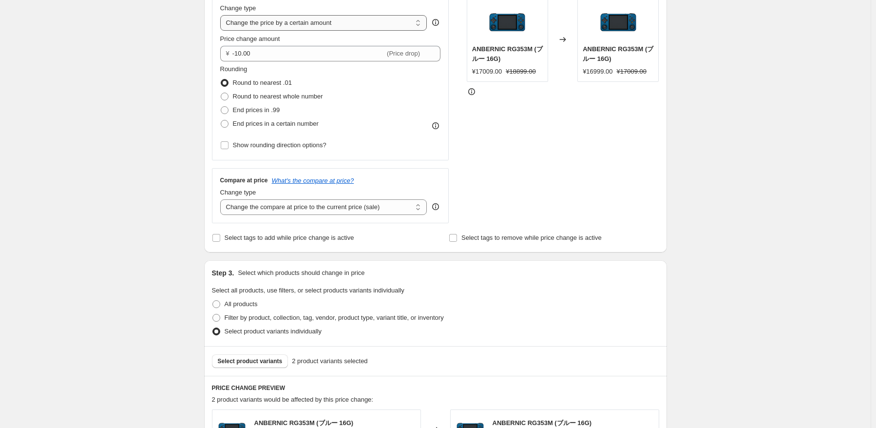
click at [376, 25] on select "Change the price to a certain amount Change the price by a certain amount Chang…" at bounding box center [323, 23] width 207 height 16
click at [222, 15] on select "Change the price to a certain amount Change the price by a certain amount Chang…" at bounding box center [323, 23] width 207 height 16
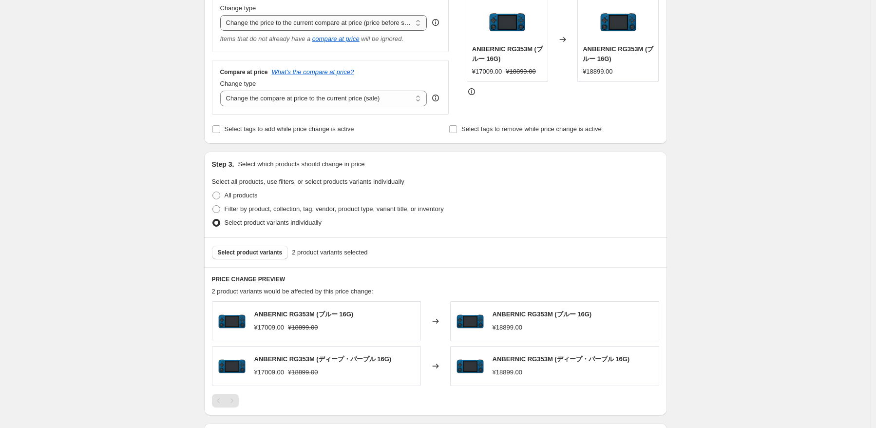
click at [374, 27] on select "Change the price to a certain amount Change the price by a certain amount Chang…" at bounding box center [323, 23] width 207 height 16
select select "bcap"
click at [222, 15] on select "Change the price to a certain amount Change the price by a certain amount Chang…" at bounding box center [323, 23] width 207 height 16
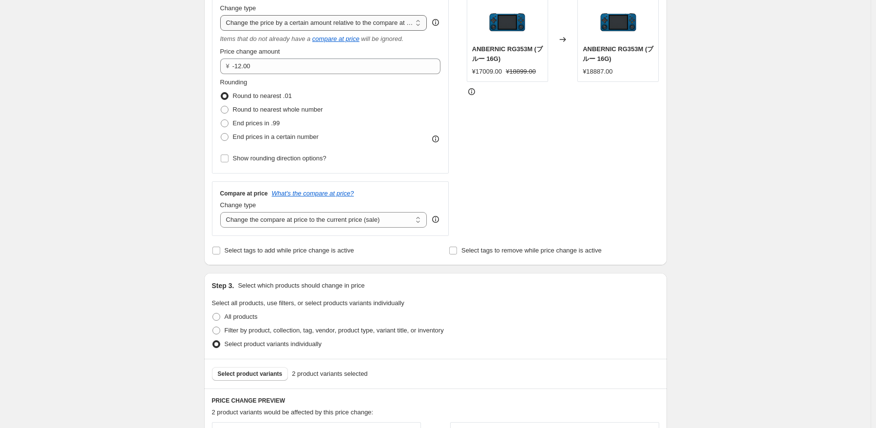
click at [383, 27] on select "Change the price to a certain amount Change the price by a certain amount Chang…" at bounding box center [323, 23] width 207 height 16
click at [329, 67] on input "-12.00" at bounding box center [328, 66] width 193 height 16
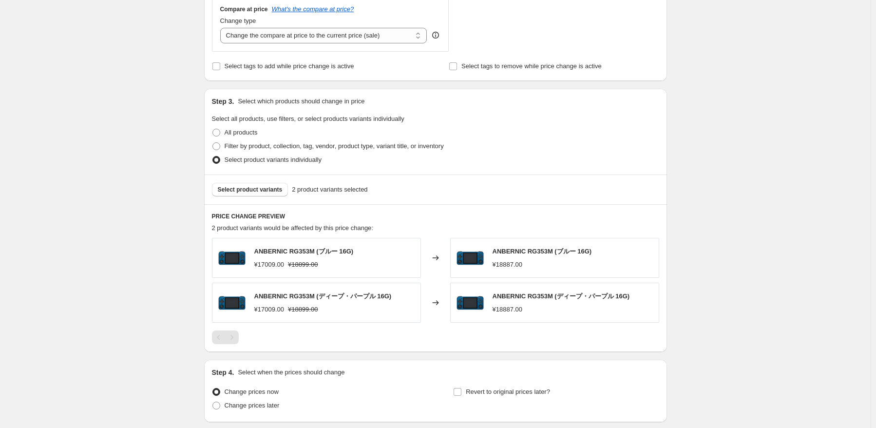
scroll to position [244, 0]
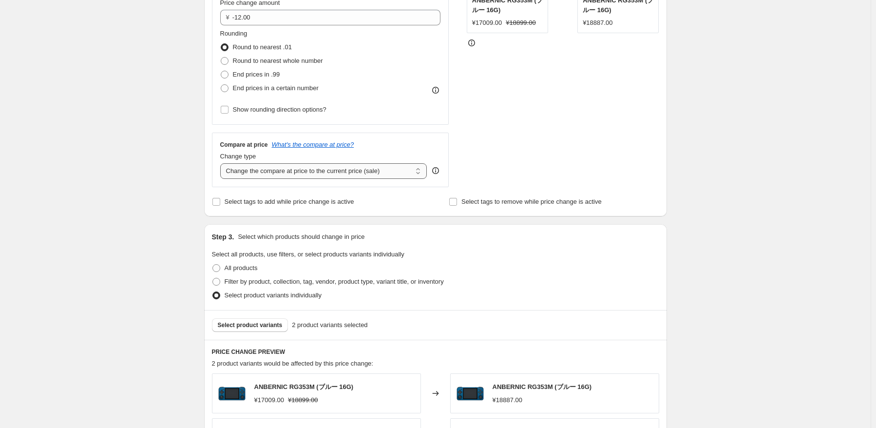
drag, startPoint x: 380, startPoint y: 171, endPoint x: 376, endPoint y: 175, distance: 5.9
click at [380, 171] on select "Change the compare at price to the current price (sale) Change the compare at p…" at bounding box center [323, 171] width 207 height 16
click at [222, 164] on select "Change the compare at price to the current price (sale) Change the compare at p…" at bounding box center [323, 171] width 207 height 16
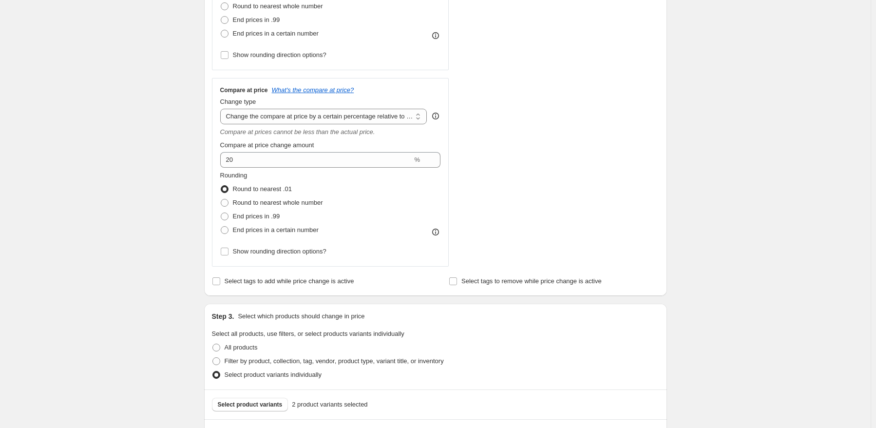
scroll to position [292, 0]
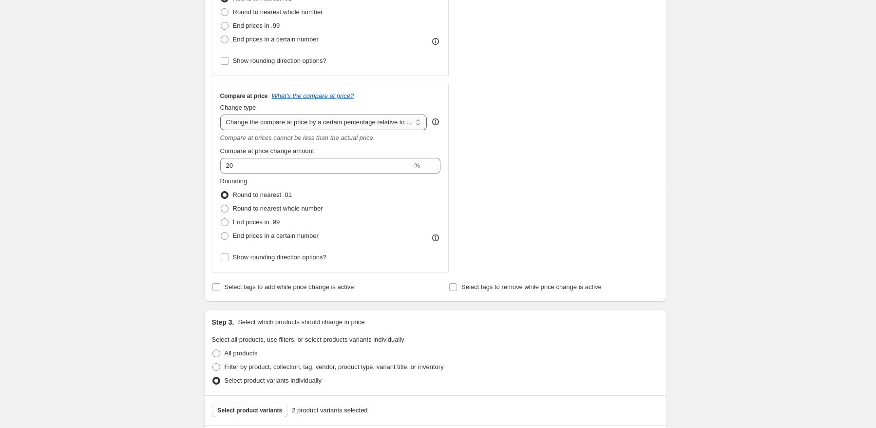
click at [386, 124] on select "Change the compare at price to the current price (sale) Change the compare at p…" at bounding box center [323, 122] width 207 height 16
click at [222, 115] on select "Change the compare at price to the current price (sale) Change the compare at p…" at bounding box center [323, 122] width 207 height 16
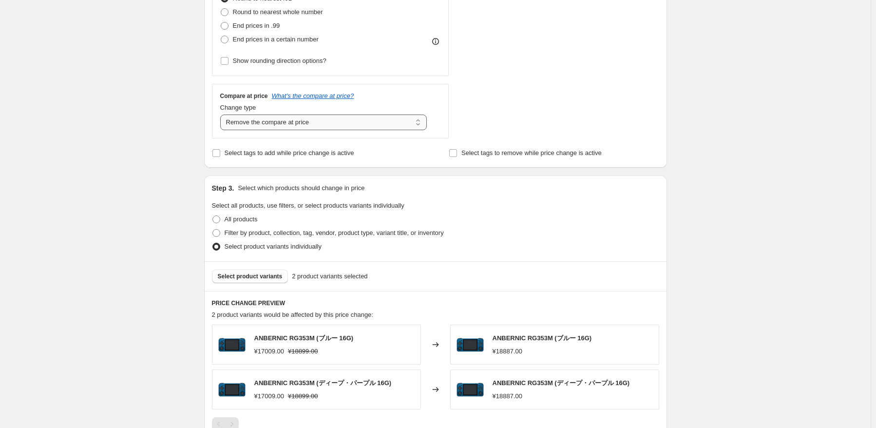
drag, startPoint x: 357, startPoint y: 121, endPoint x: 358, endPoint y: 130, distance: 9.0
click at [358, 124] on select "Change the compare at price to the current price (sale) Change the compare at p…" at bounding box center [323, 122] width 207 height 16
select select "no_change"
click at [222, 115] on select "Change the compare at price to the current price (sale) Change the compare at p…" at bounding box center [323, 122] width 207 height 16
click at [550, 224] on div "All products" at bounding box center [435, 219] width 447 height 14
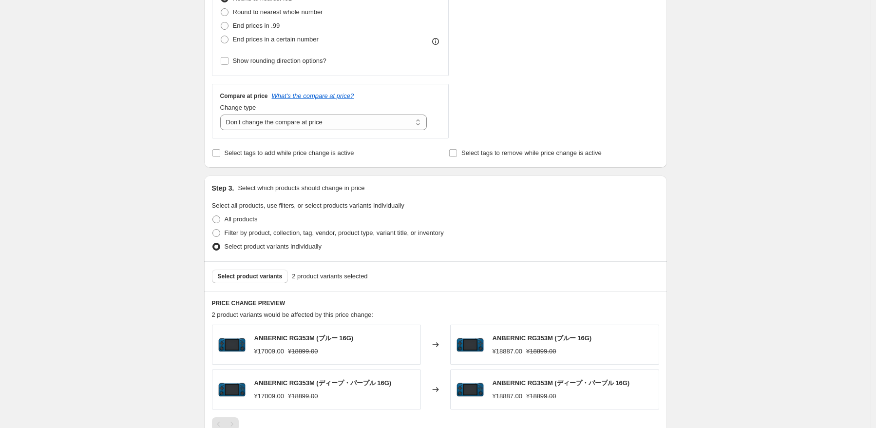
scroll to position [97, 0]
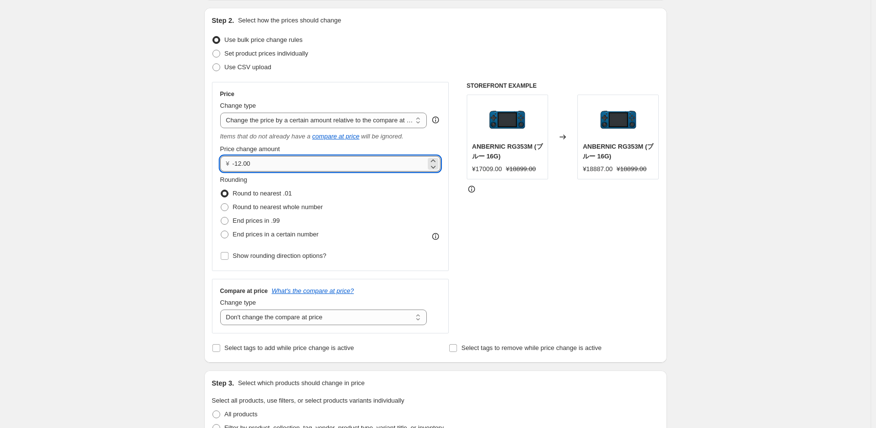
click at [318, 166] on input "-12.00" at bounding box center [328, 164] width 193 height 16
type input "-10.00"
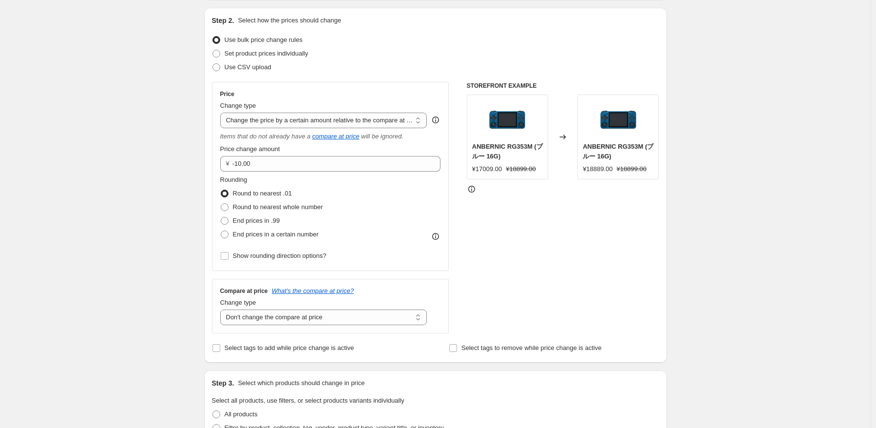
click at [618, 261] on div "STOREFRONT EXAMPLE ANBERNIC RG353M (ブルー 16G) ¥17009.00 ¥18899.00 Changed to ANB…" at bounding box center [563, 207] width 192 height 251
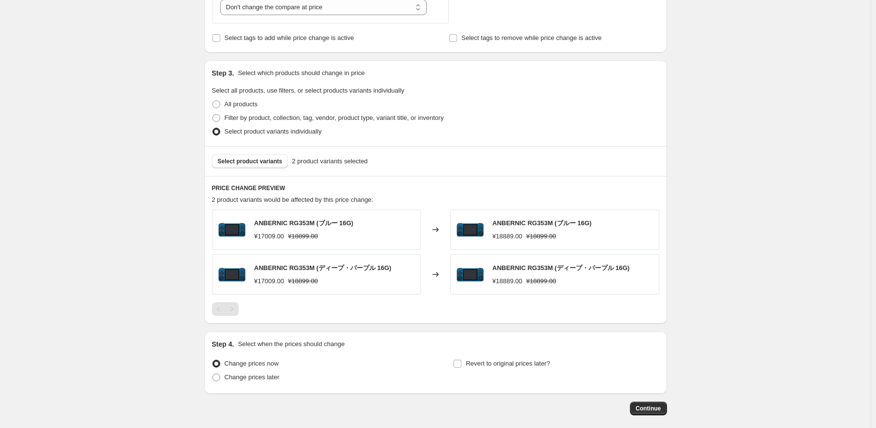
scroll to position [438, 0]
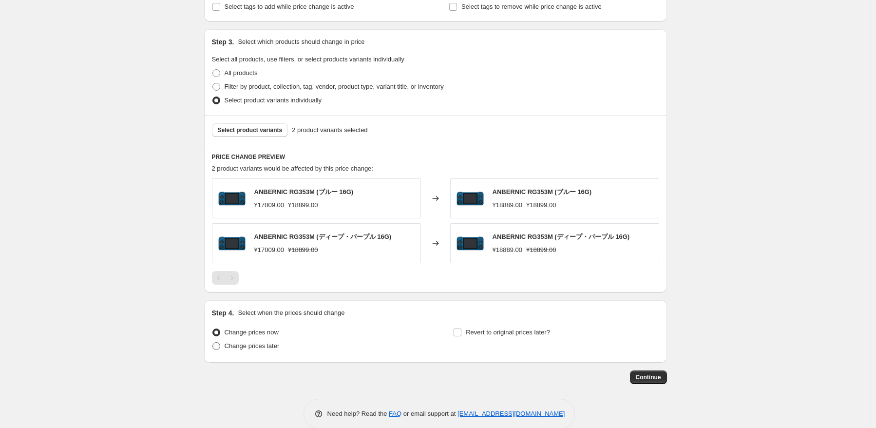
click at [261, 345] on span "Change prices later" at bounding box center [252, 345] width 55 height 7
click at [213, 342] on input "Change prices later" at bounding box center [212, 342] width 0 height 0
radio input "true"
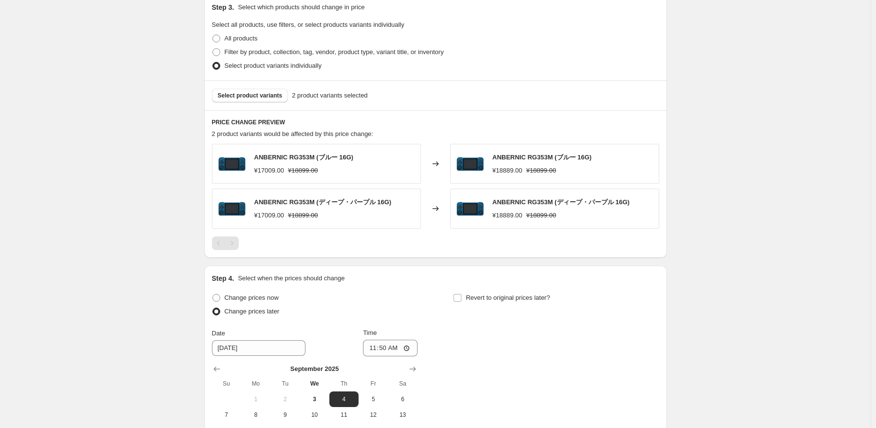
scroll to position [487, 0]
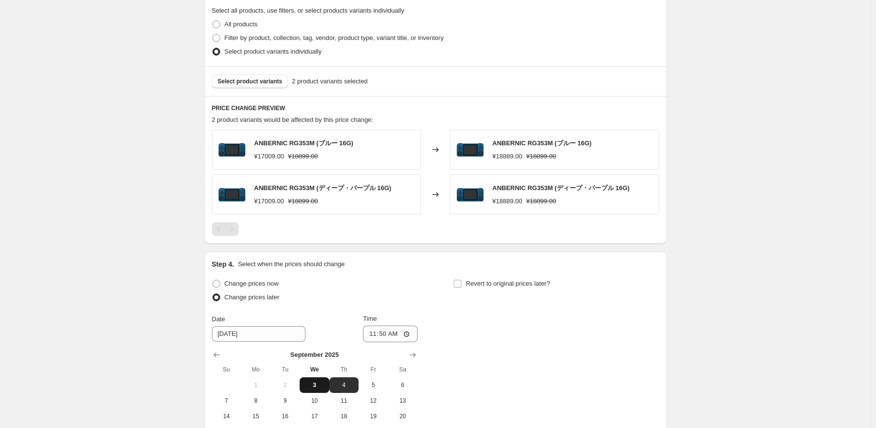
click at [320, 383] on span "3" at bounding box center [313, 385] width 21 height 8
type input "[DATE]"
click at [395, 335] on input "11:50" at bounding box center [390, 333] width 55 height 17
type input "11:53"
click at [658, 339] on div "Change prices now Change prices later Date [DATE] Time 11:53 [DATE] Su Mo Tu We…" at bounding box center [435, 366] width 447 height 178
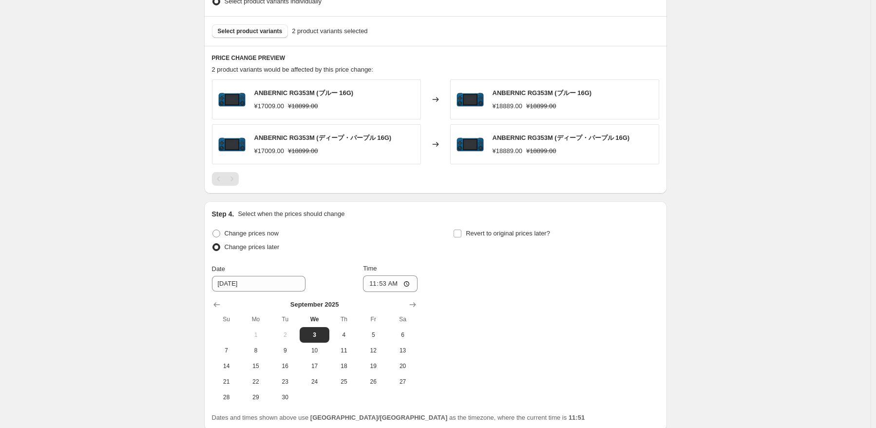
scroll to position [620, 0]
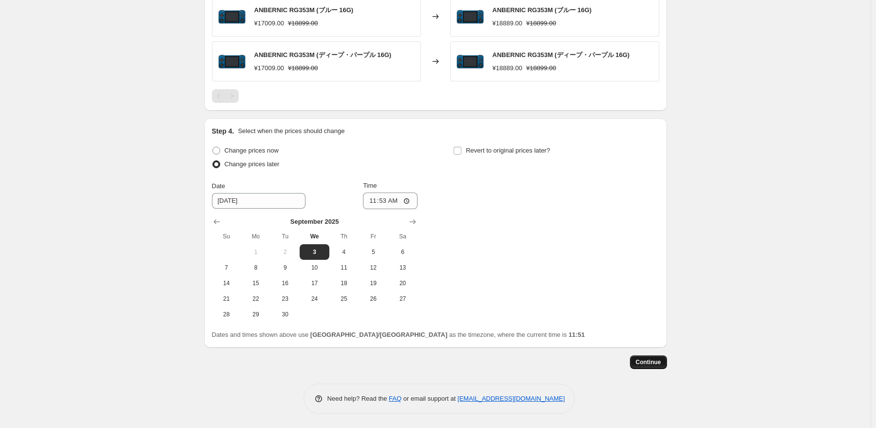
click at [649, 362] on span "Continue" at bounding box center [648, 362] width 25 height 8
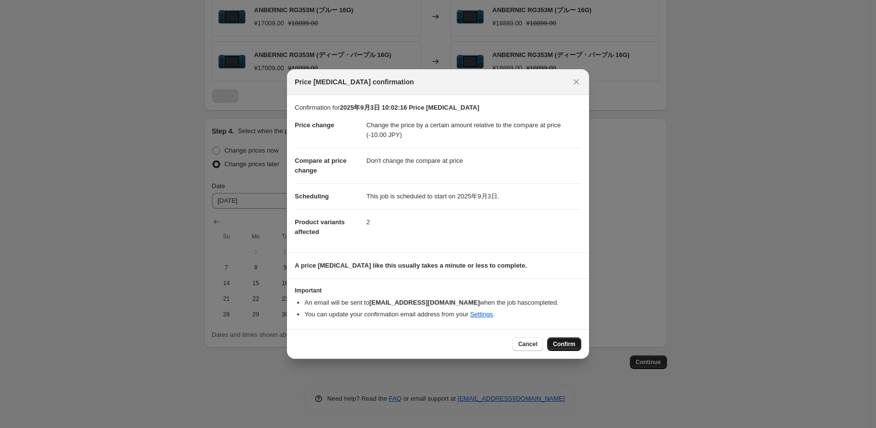
click at [564, 345] on span "Confirm" at bounding box center [564, 344] width 22 height 8
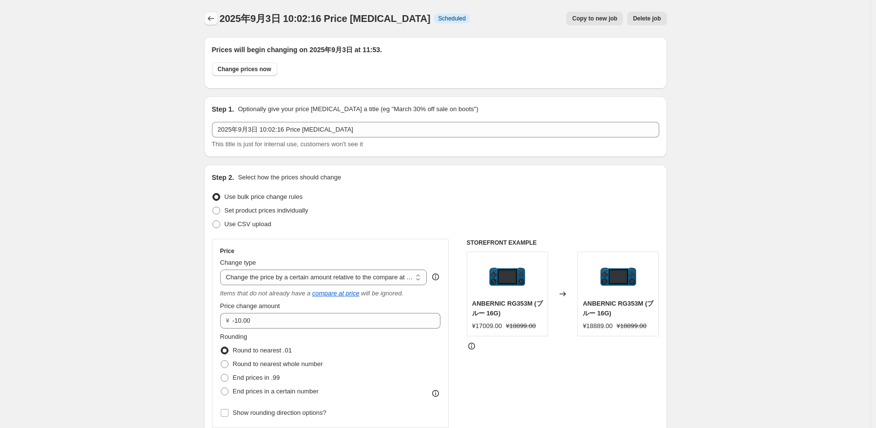
click at [210, 21] on icon "Price change jobs" at bounding box center [211, 19] width 10 height 10
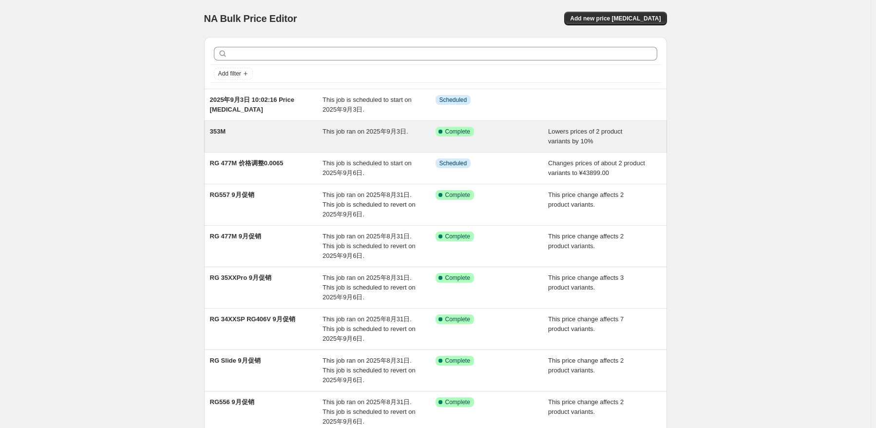
click at [335, 124] on div "353M This job ran on 2025年9月3日. Success Complete Complete Lowers prices of 2 pr…" at bounding box center [435, 136] width 463 height 31
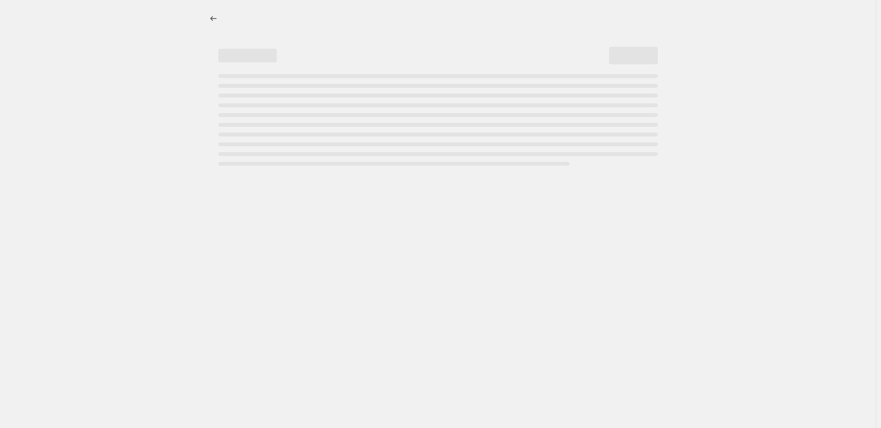
select select "percentage"
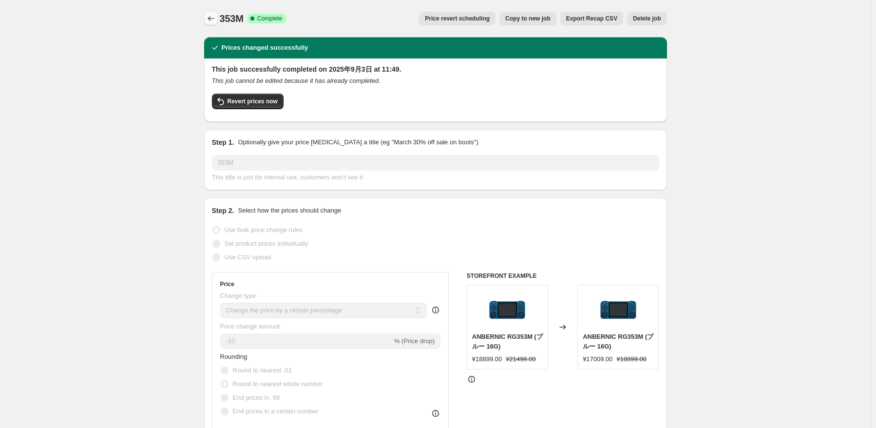
click at [213, 17] on icon "Price change jobs" at bounding box center [211, 19] width 10 height 10
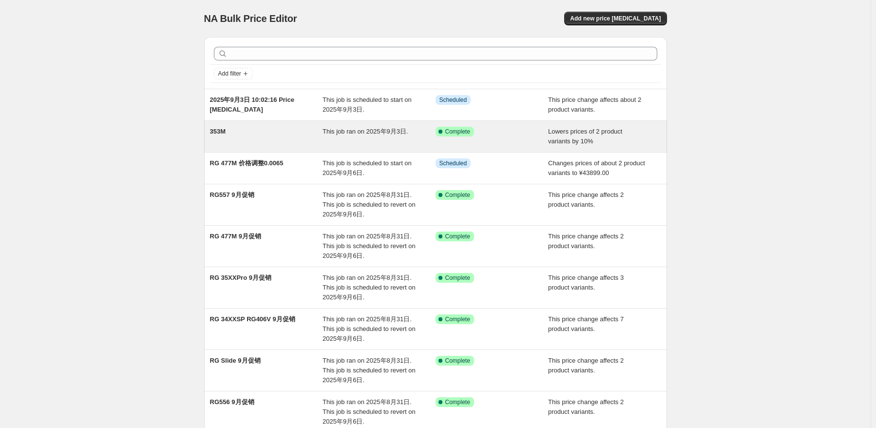
click at [375, 121] on div "353M This job ran on 2025年9月3日. Success Complete Complete Lowers prices of 2 pr…" at bounding box center [435, 136] width 463 height 31
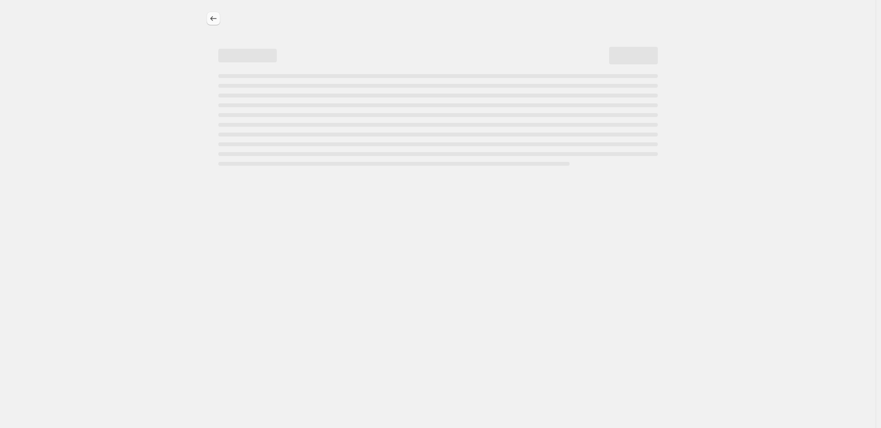
click at [212, 19] on icon "Price change jobs" at bounding box center [213, 19] width 10 height 10
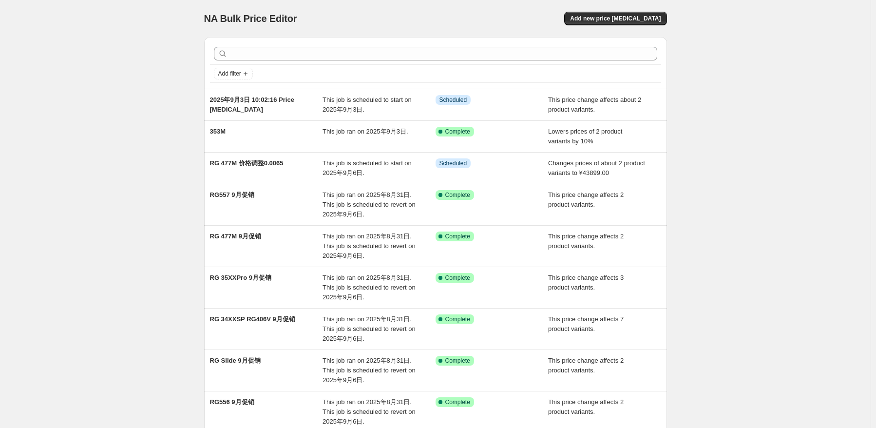
click at [317, 99] on div "2025年9月3日 10:02:16 Price [MEDICAL_DATA]" at bounding box center [266, 104] width 113 height 19
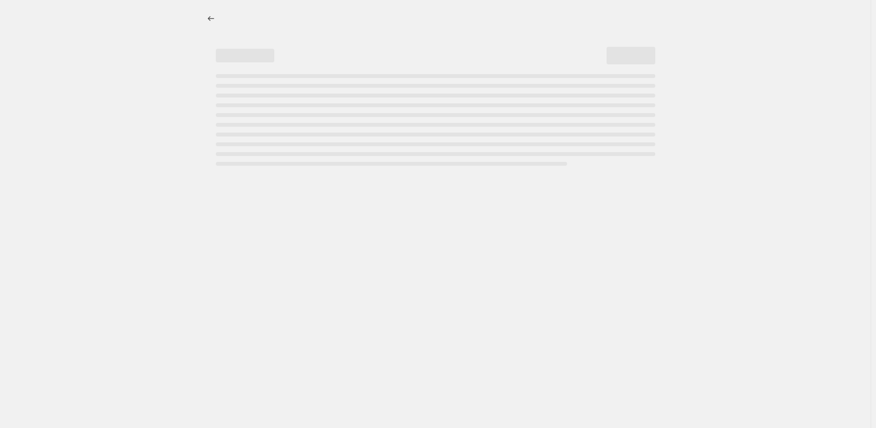
select select "bcap"
select select "no_change"
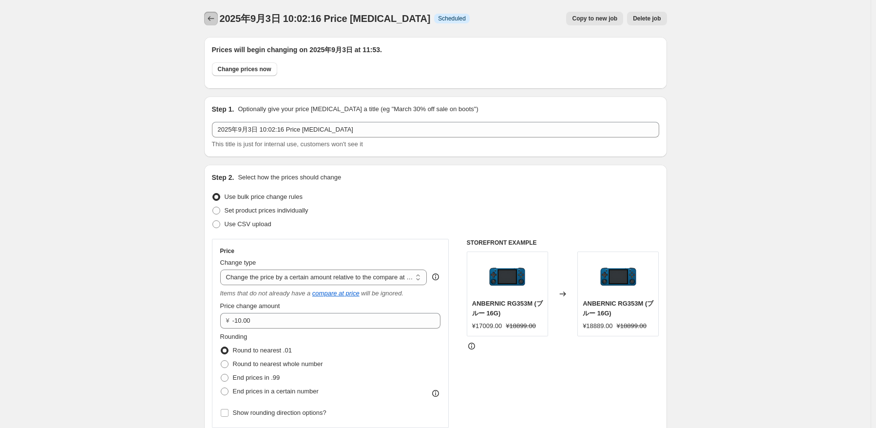
click at [214, 22] on icon "Price change jobs" at bounding box center [211, 19] width 10 height 10
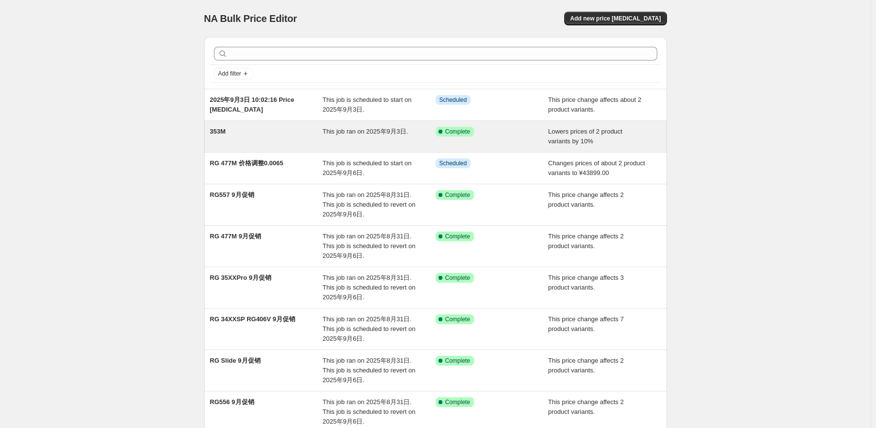
click at [429, 138] on div "This job ran on 2025年9月3日." at bounding box center [378, 136] width 113 height 19
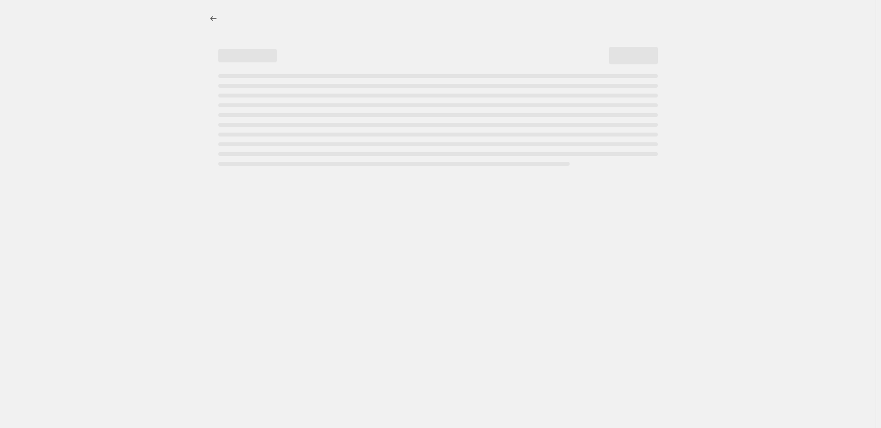
select select "percentage"
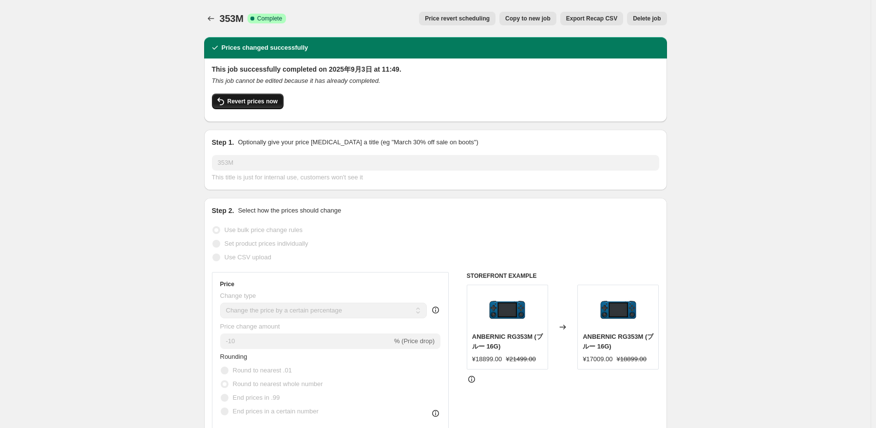
click at [271, 102] on span "Revert prices now" at bounding box center [252, 101] width 50 height 8
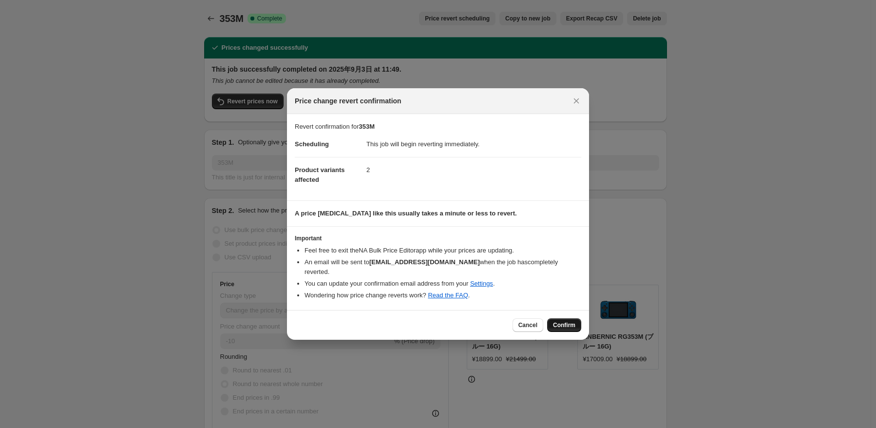
click at [562, 321] on span "Confirm" at bounding box center [564, 325] width 22 height 8
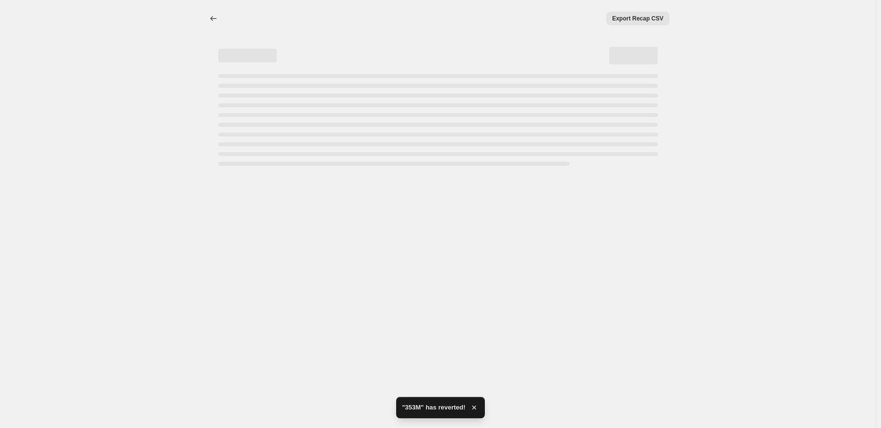
select select "percentage"
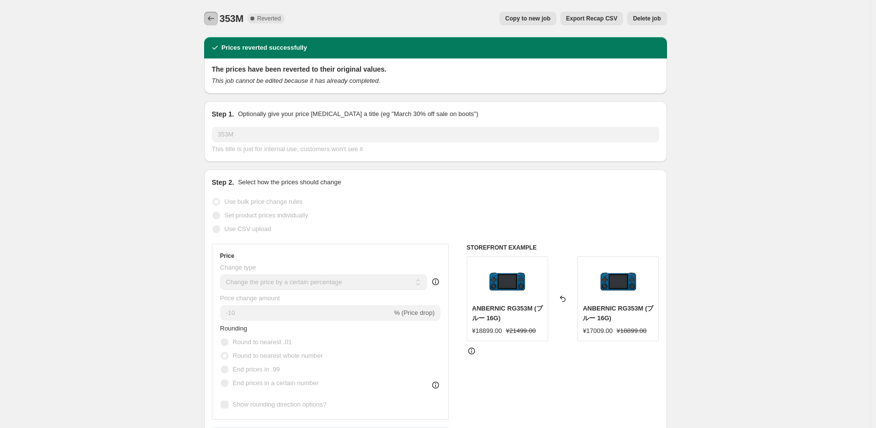
click at [209, 19] on icon "Price change jobs" at bounding box center [211, 19] width 10 height 10
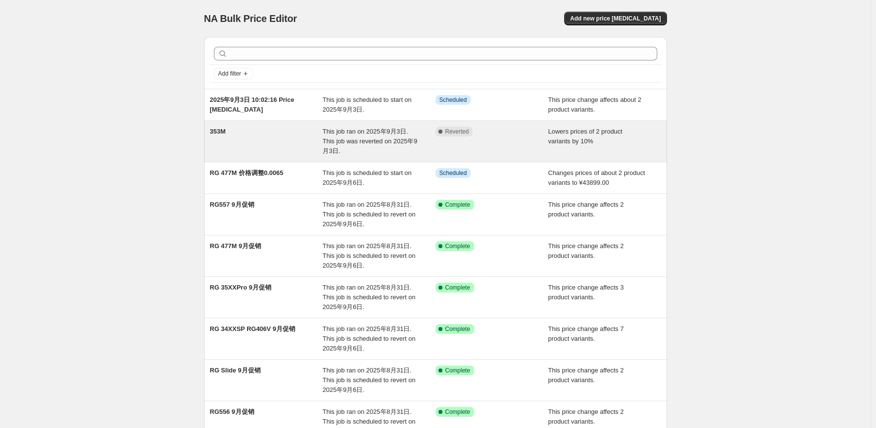
click at [495, 137] on div "Complete Reverted" at bounding box center [491, 141] width 113 height 29
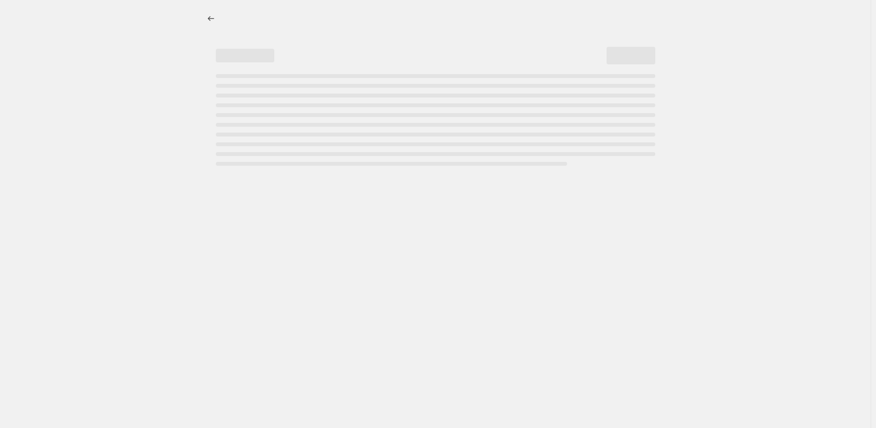
select select "percentage"
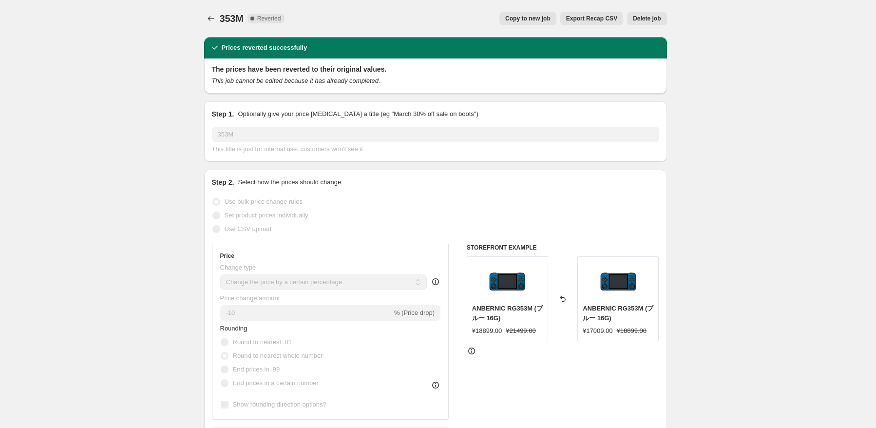
click at [648, 16] on span "Delete job" at bounding box center [647, 19] width 28 height 8
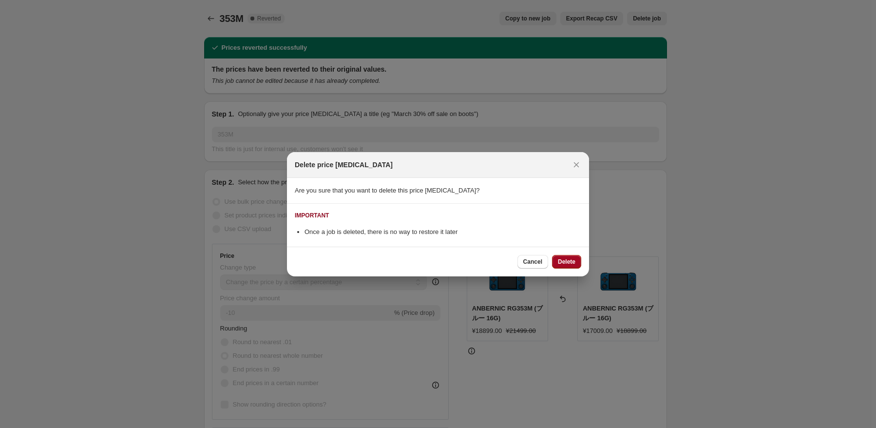
click at [562, 259] on span "Delete" at bounding box center [567, 262] width 18 height 8
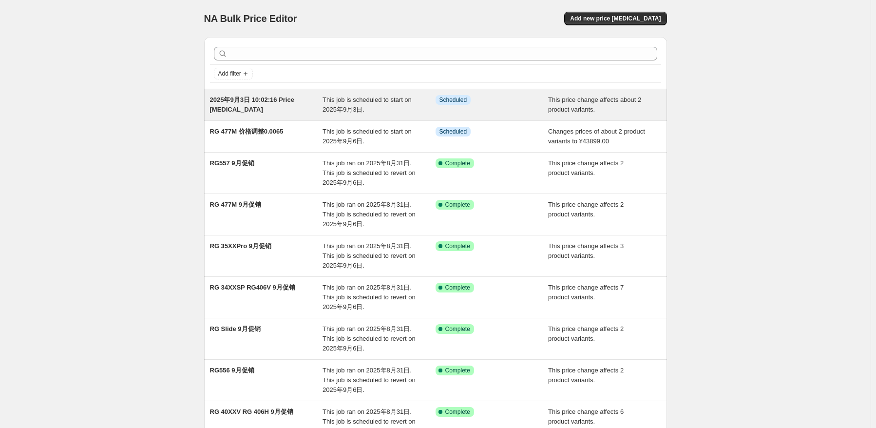
click at [390, 103] on span "This job is scheduled to start on 2025年9月3日." at bounding box center [366, 104] width 89 height 17
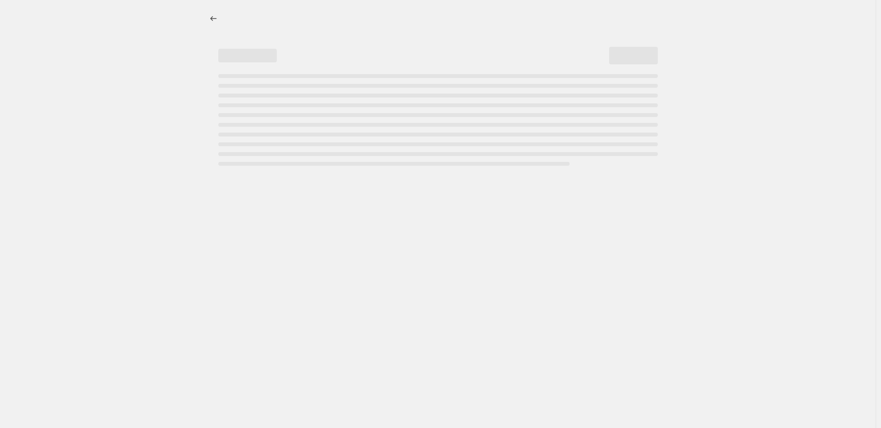
select select "bcap"
select select "no_change"
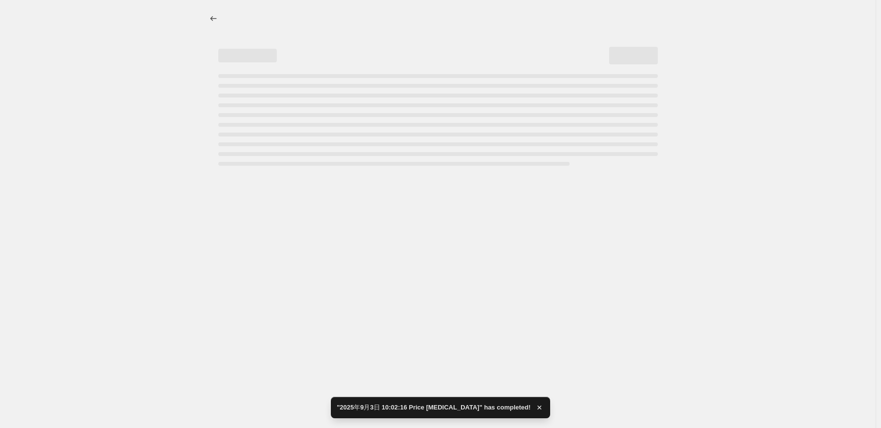
select select "bcap"
select select "no_change"
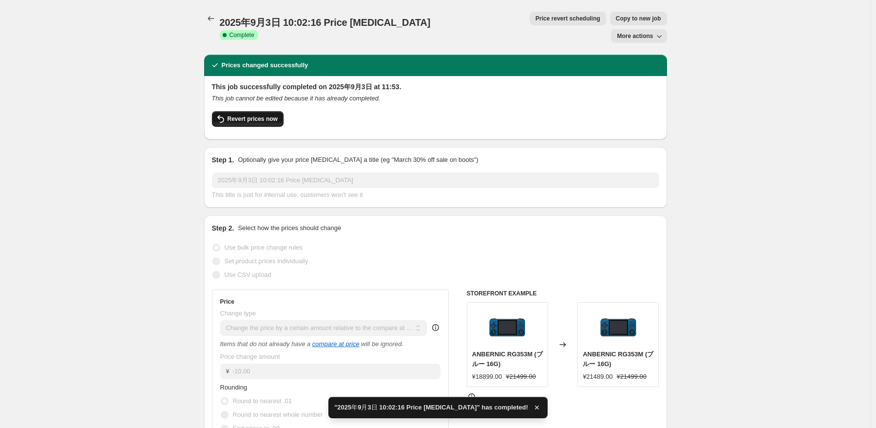
click at [242, 111] on button "Revert prices now" at bounding box center [248, 119] width 72 height 16
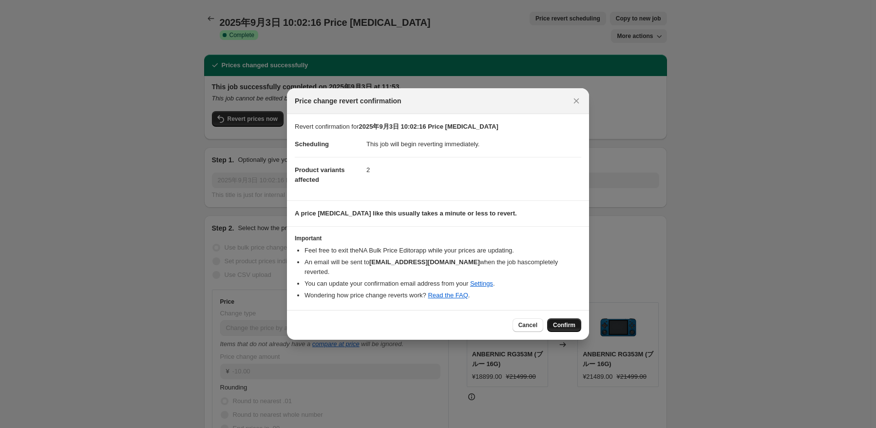
click at [555, 325] on button "Confirm" at bounding box center [564, 325] width 34 height 14
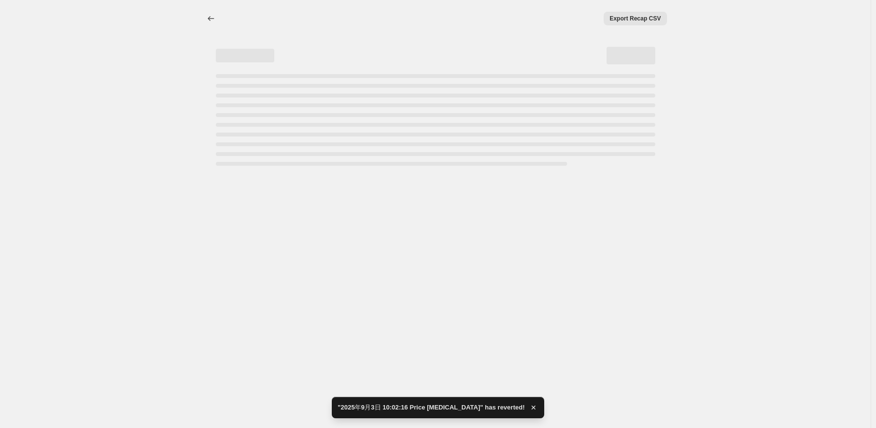
select select "bcap"
select select "no_change"
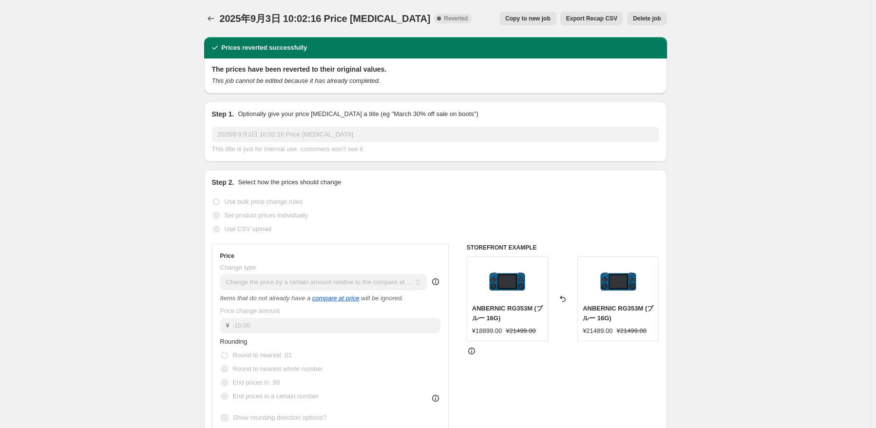
click at [657, 14] on button "Delete job" at bounding box center [646, 19] width 39 height 14
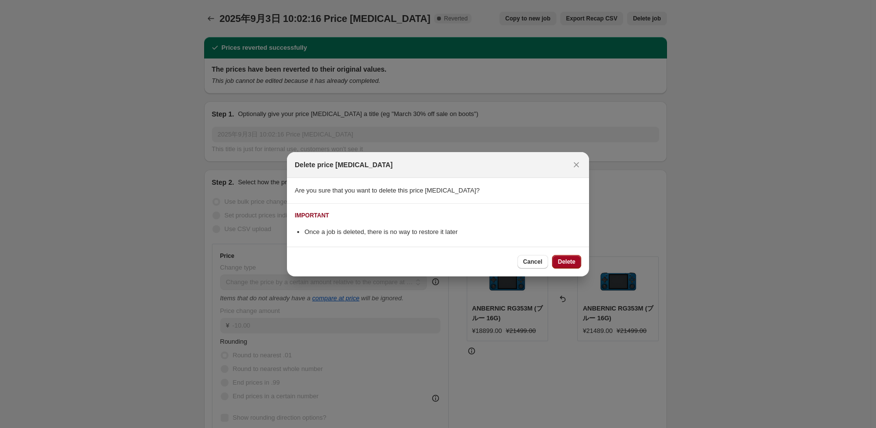
click at [569, 261] on span "Delete" at bounding box center [567, 262] width 18 height 8
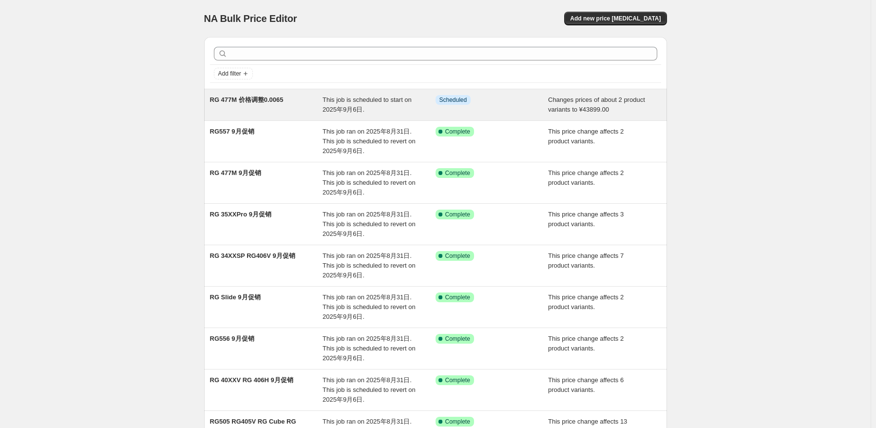
click at [454, 109] on div "Info Scheduled" at bounding box center [491, 104] width 113 height 19
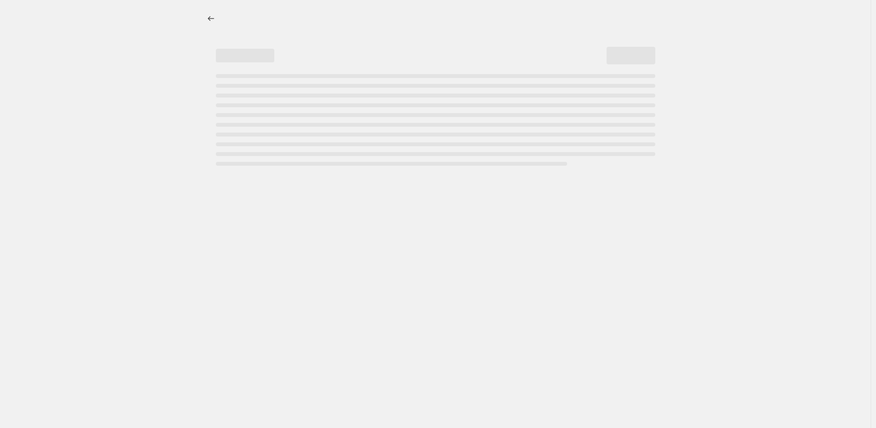
select select "no_change"
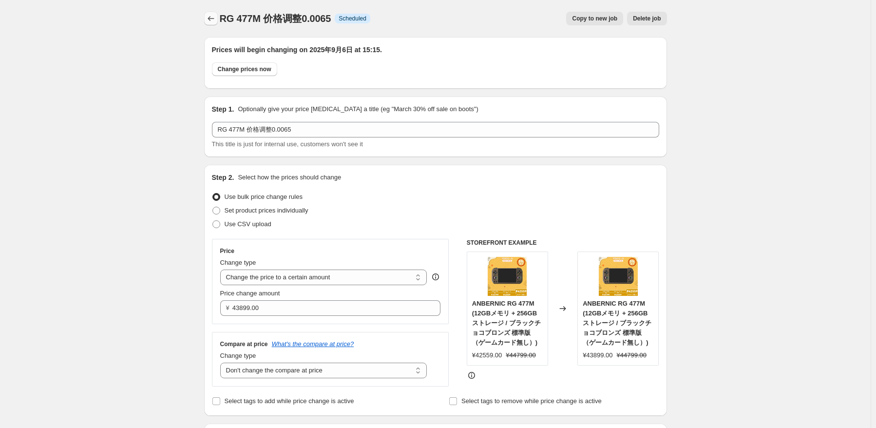
click at [215, 19] on icon "Price change jobs" at bounding box center [211, 19] width 10 height 10
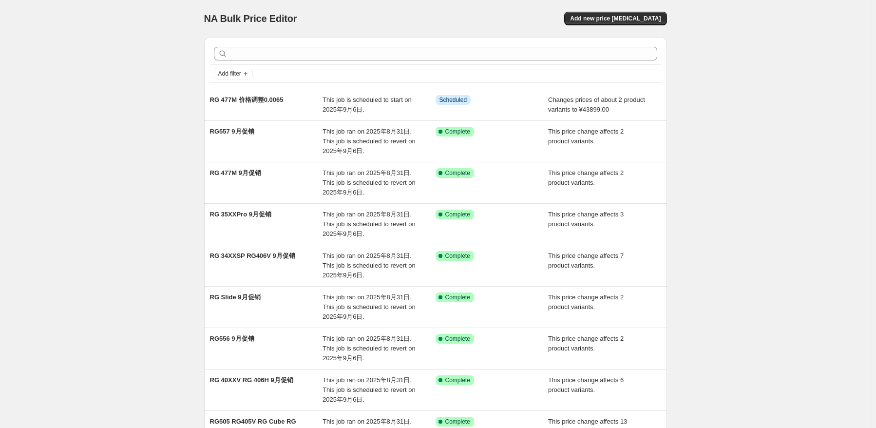
drag, startPoint x: 796, startPoint y: 197, endPoint x: 734, endPoint y: 190, distance: 61.7
click at [793, 197] on div "NA Bulk Price Editor. This page is ready NA Bulk Price Editor Add new price [ME…" at bounding box center [435, 294] width 870 height 589
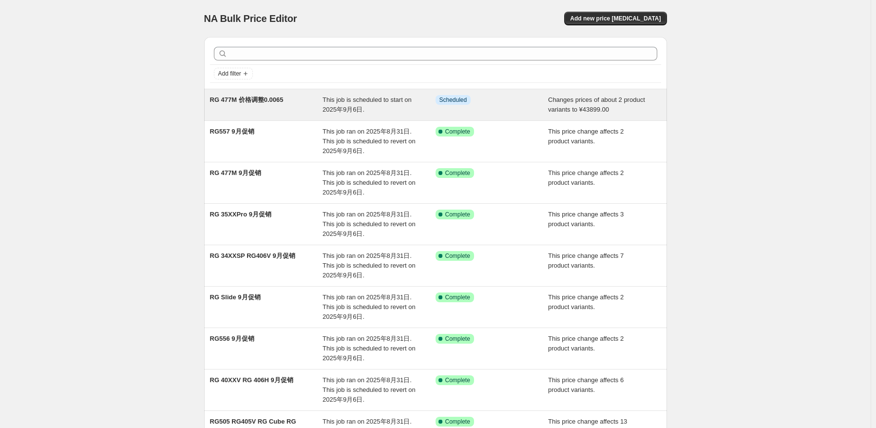
click at [478, 93] on div "RG 477M 价格调整0.0065 This job is scheduled to start on 2025年9月6日. Info Scheduled …" at bounding box center [435, 104] width 463 height 31
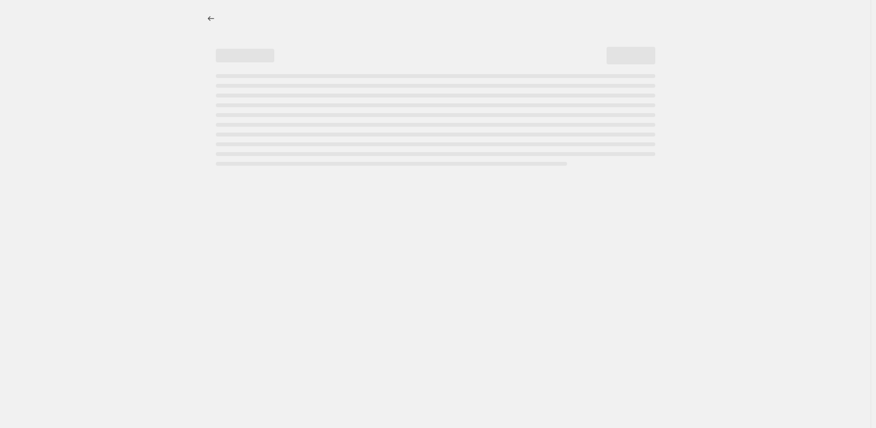
select select "no_change"
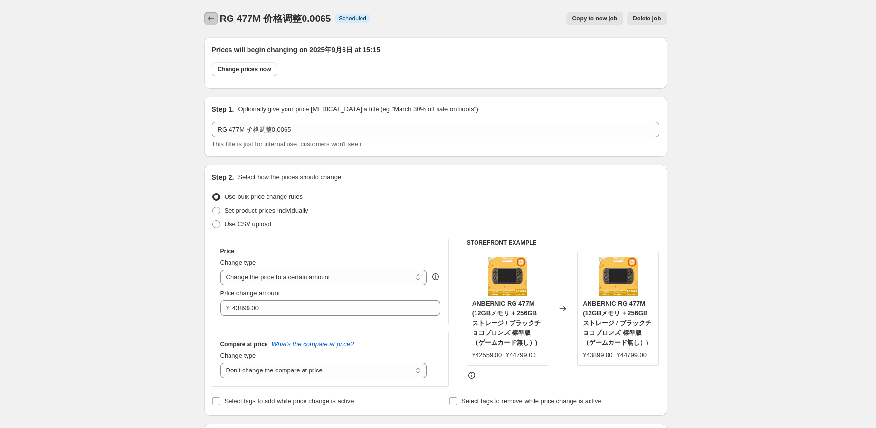
click at [218, 15] on button "Price change jobs" at bounding box center [211, 19] width 14 height 14
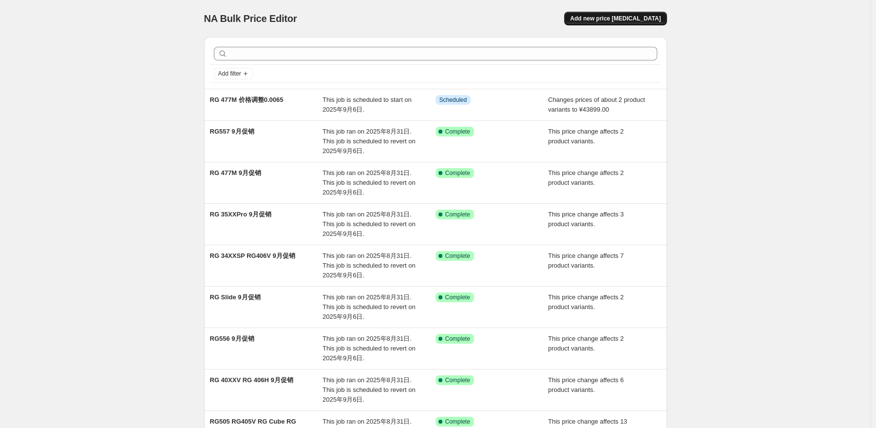
click at [606, 25] on button "Add new price [MEDICAL_DATA]" at bounding box center [615, 19] width 102 height 14
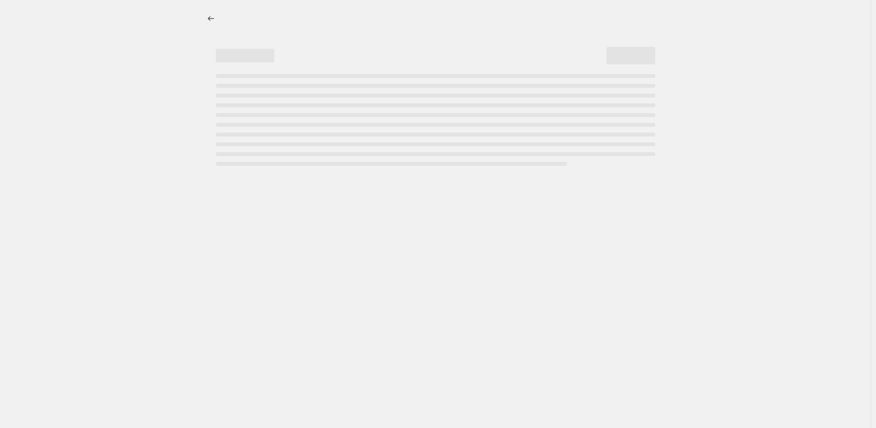
select select "percentage"
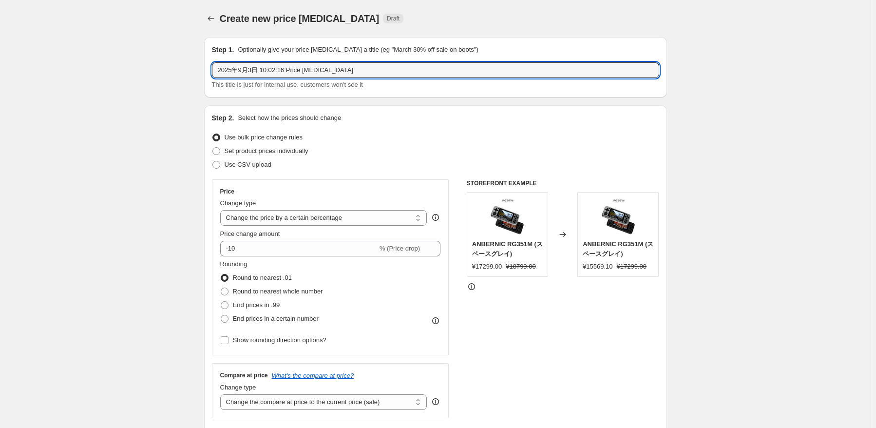
drag, startPoint x: 363, startPoint y: 69, endPoint x: 179, endPoint y: 57, distance: 184.5
type input "353M 实验组"
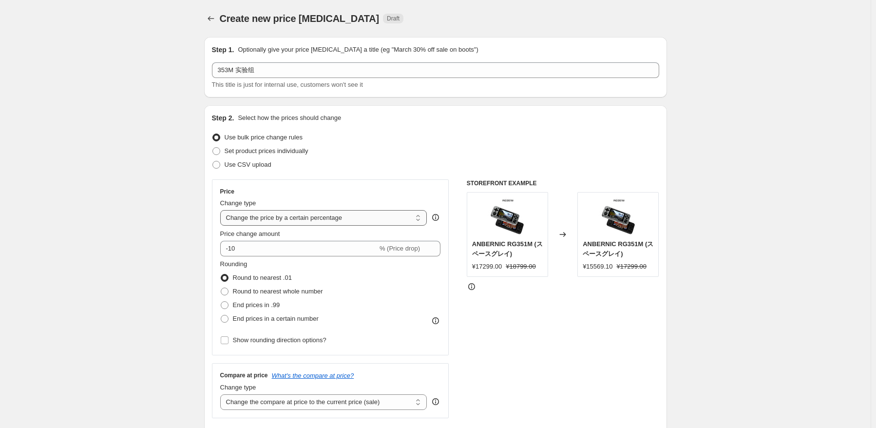
click at [364, 223] on select "Change the price to a certain amount Change the price by a certain amount Chang…" at bounding box center [323, 218] width 207 height 16
select select "bcap"
click at [222, 210] on select "Change the price to a certain amount Change the price by a certain amount Chang…" at bounding box center [323, 218] width 207 height 16
type input "-12.00"
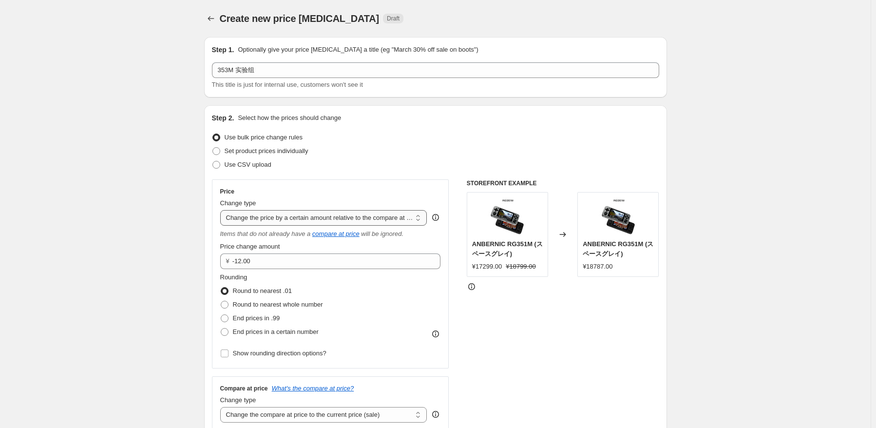
click at [346, 220] on select "Change the price to a certain amount Change the price by a certain amount Chang…" at bounding box center [323, 218] width 207 height 16
select select "percentage"
click at [222, 210] on select "Change the price to a certain amount Change the price by a certain amount Chang…" at bounding box center [323, 218] width 207 height 16
type input "-15"
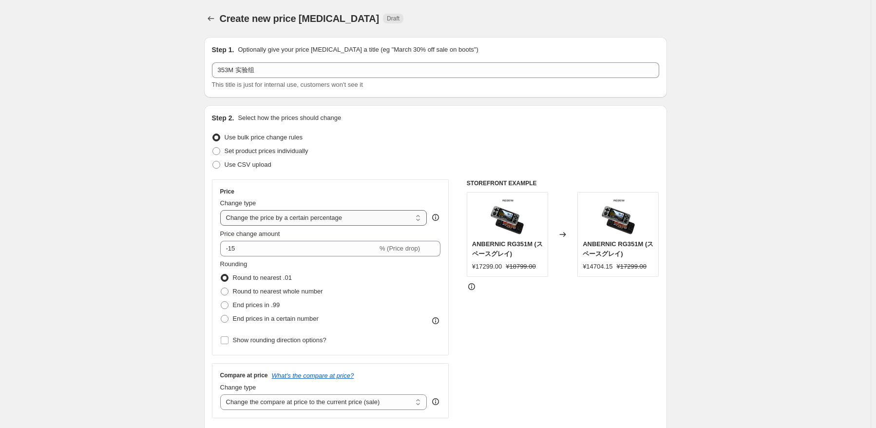
click at [358, 226] on select "Change the price to a certain amount Change the price by a certain amount Chang…" at bounding box center [323, 218] width 207 height 16
select select "by"
click at [222, 210] on select "Change the price to a certain amount Change the price by a certain amount Chang…" at bounding box center [323, 218] width 207 height 16
type input "-10.00"
click at [361, 223] on select "Change the price to a certain amount Change the price by a certain amount Chang…" at bounding box center [323, 218] width 207 height 16
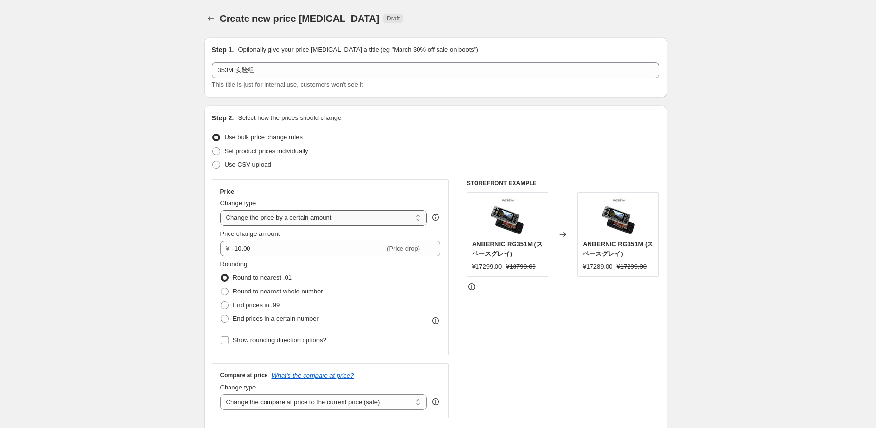
select select "to"
click at [222, 210] on select "Change the price to a certain amount Change the price by a certain amount Chang…" at bounding box center [323, 218] width 207 height 16
type input "80.00"
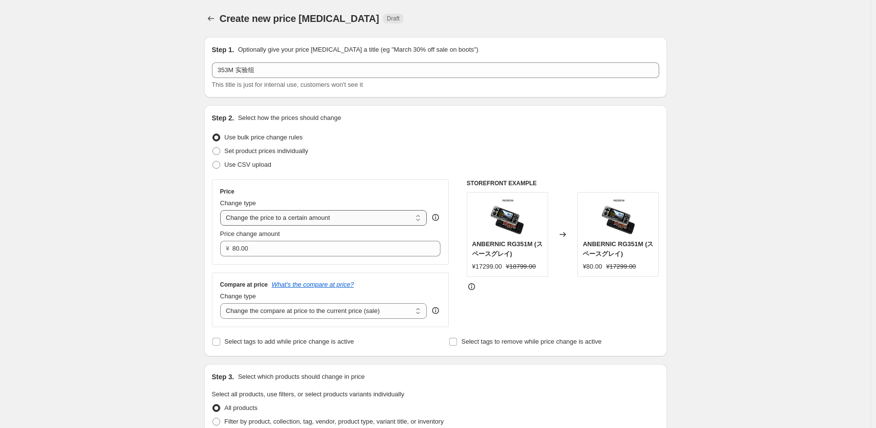
click at [363, 220] on select "Change the price to a certain amount Change the price by a certain amount Chang…" at bounding box center [323, 218] width 207 height 16
select select "bcap"
click at [222, 210] on select "Change the price to a certain amount Change the price by a certain amount Chang…" at bounding box center [323, 218] width 207 height 16
type input "-12.00"
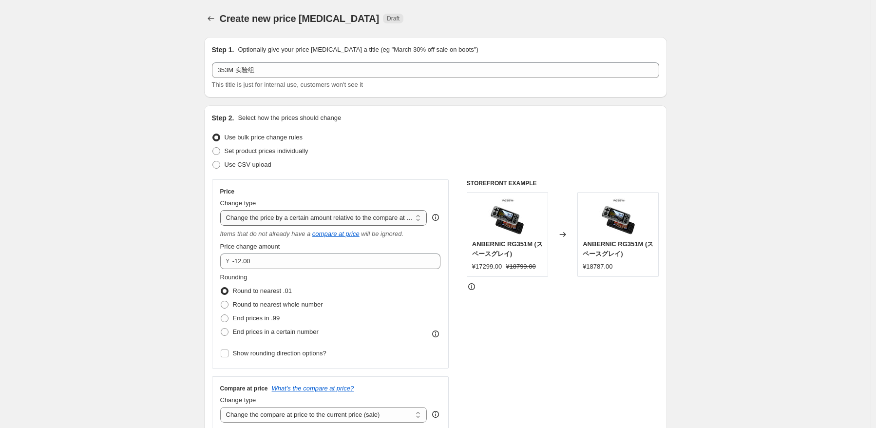
click at [341, 219] on select "Change the price to a certain amount Change the price by a certain amount Chang…" at bounding box center [323, 218] width 207 height 16
select select "pcap"
click at [222, 210] on select "Change the price to a certain amount Change the price by a certain amount Chang…" at bounding box center [323, 218] width 207 height 16
type input "-20"
click at [343, 223] on select "Change the price to a certain amount Change the price by a certain amount Chang…" at bounding box center [323, 218] width 207 height 16
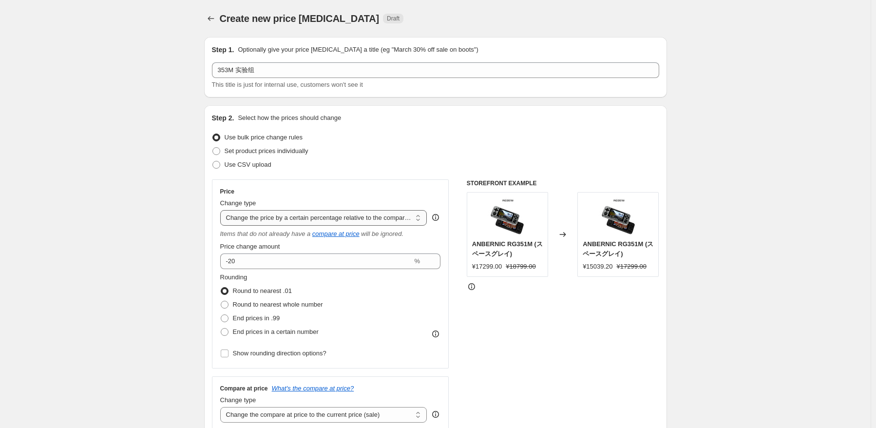
click at [222, 210] on select "Change the price to a certain amount Change the price by a certain amount Chang…" at bounding box center [323, 218] width 207 height 16
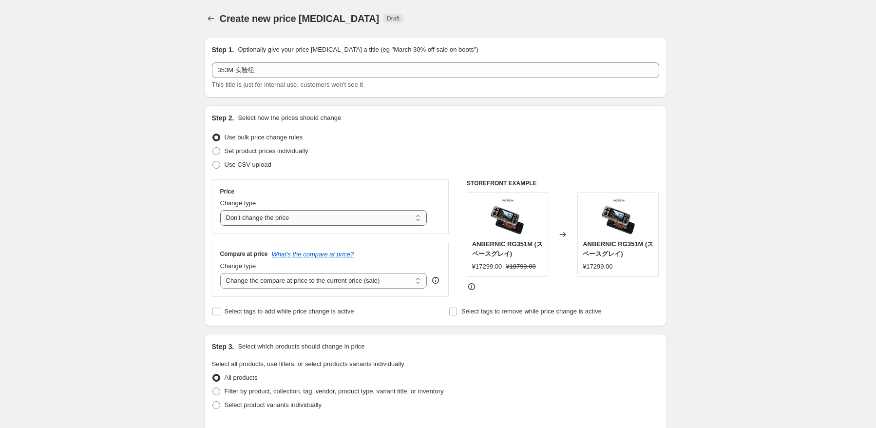
click at [353, 212] on select "Change the price to a certain amount Change the price by a certain amount Chang…" at bounding box center [323, 218] width 207 height 16
select select "to"
click at [222, 210] on select "Change the price to a certain amount Change the price by a certain amount Chang…" at bounding box center [323, 218] width 207 height 16
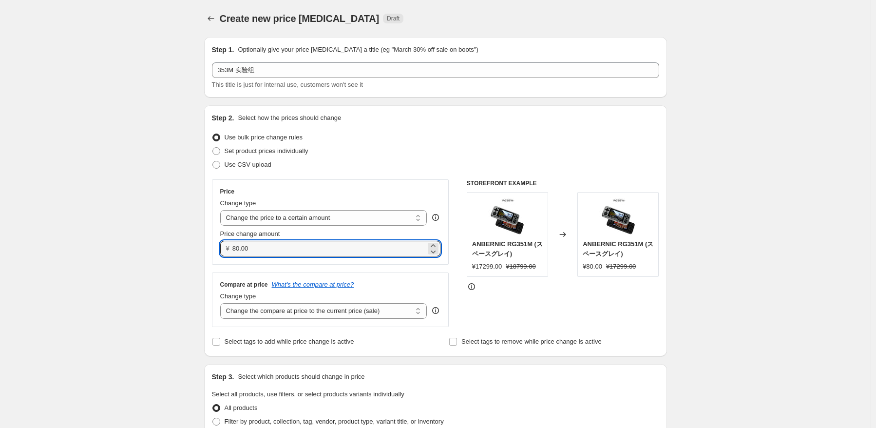
drag, startPoint x: 331, startPoint y: 246, endPoint x: 209, endPoint y: 249, distance: 121.3
click at [209, 249] on div "Step 2. Select how the prices should change Use bulk price change rules Set pro…" at bounding box center [435, 230] width 463 height 251
type input "18890.00"
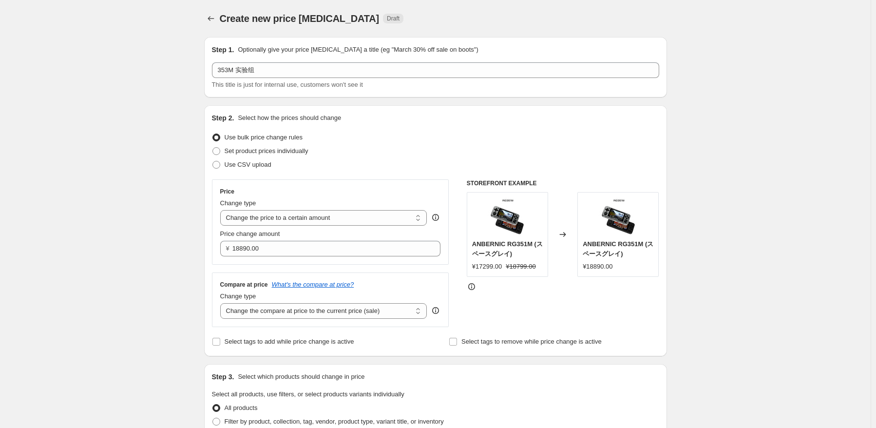
scroll to position [195, 0]
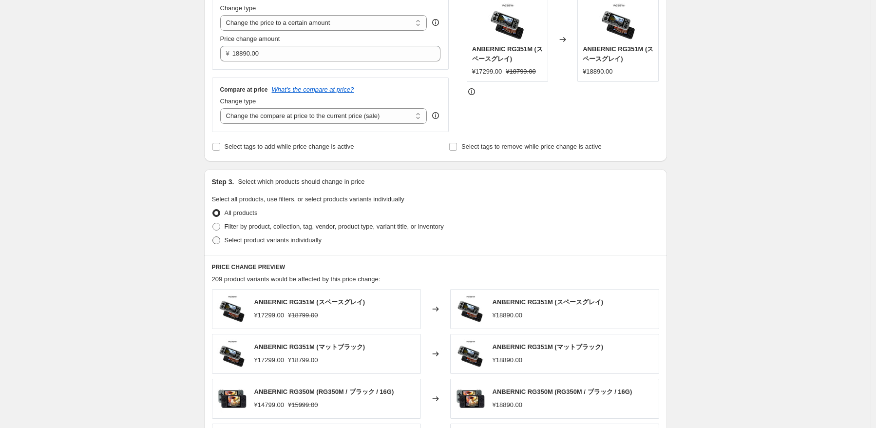
click at [253, 240] on span "Select product variants individually" at bounding box center [273, 239] width 97 height 7
click at [213, 237] on input "Select product variants individually" at bounding box center [212, 236] width 0 height 0
radio input "true"
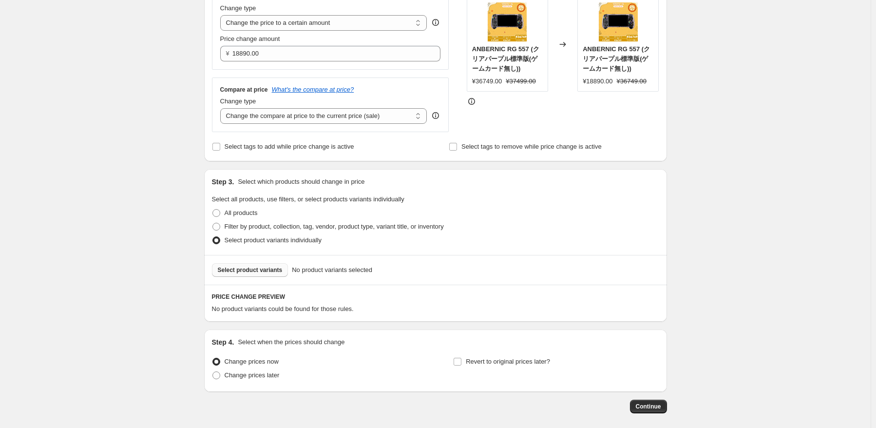
click at [253, 268] on span "Select product variants" at bounding box center [250, 270] width 65 height 8
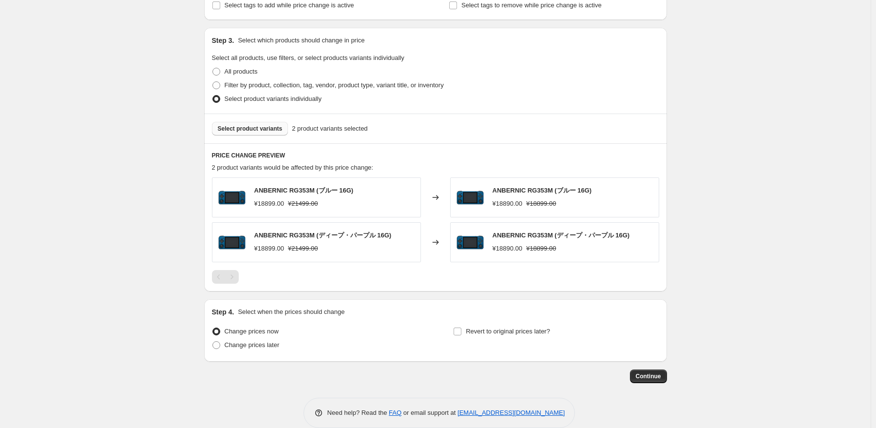
scroll to position [350, 0]
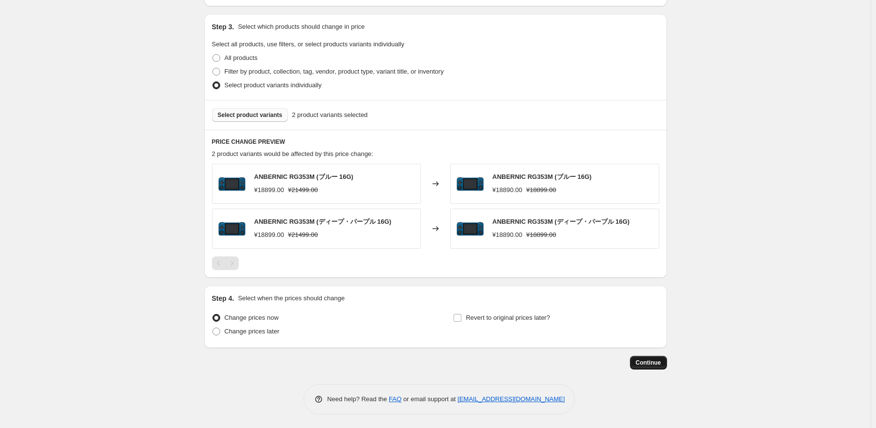
click at [643, 361] on span "Continue" at bounding box center [648, 362] width 25 height 8
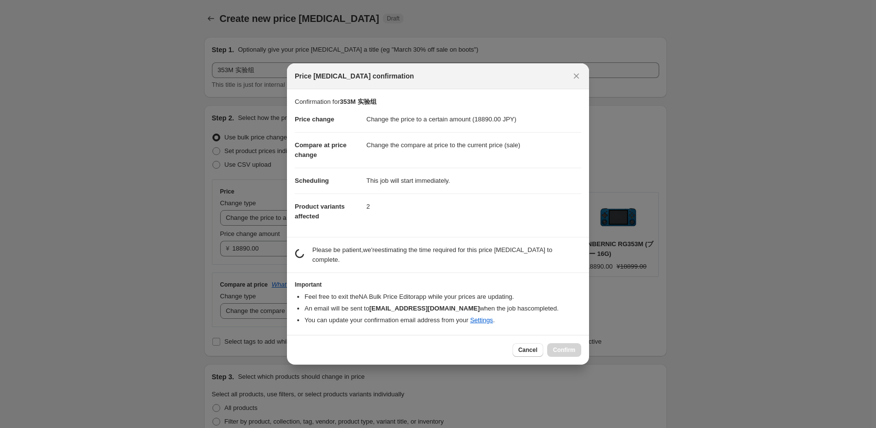
scroll to position [0, 0]
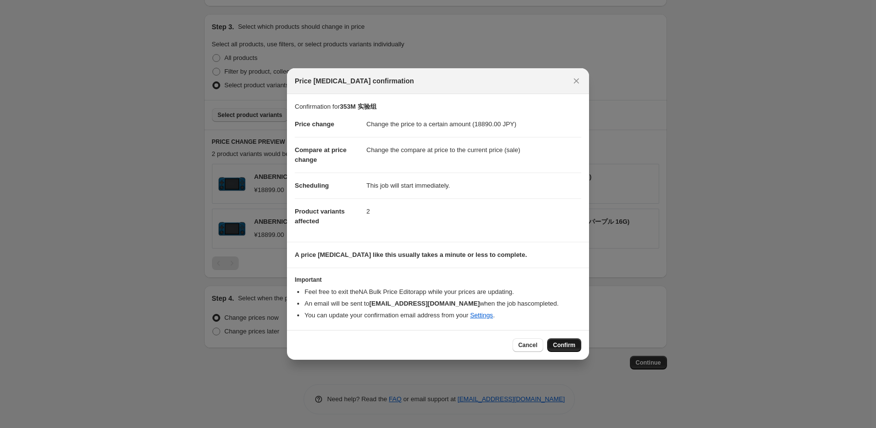
click at [563, 342] on span "Confirm" at bounding box center [564, 345] width 22 height 8
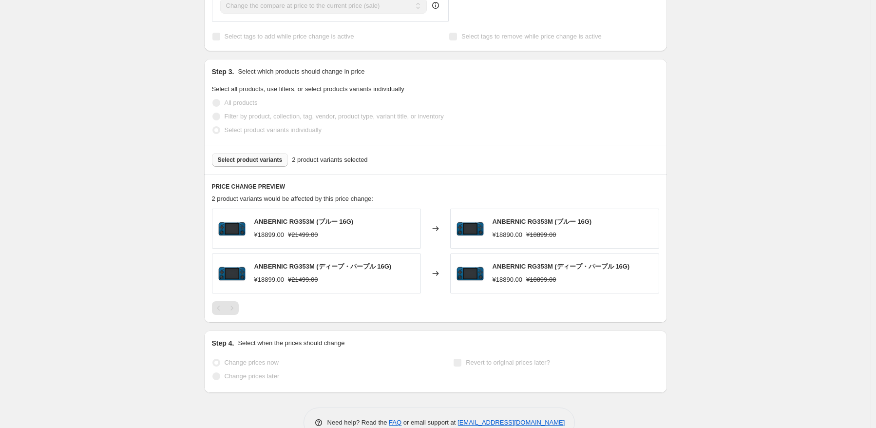
click at [724, 263] on div "353M 实验组. This page is ready 353M 实验组 Info Incomplete Queued Price [MEDICAL_DAT…" at bounding box center [435, 51] width 870 height 802
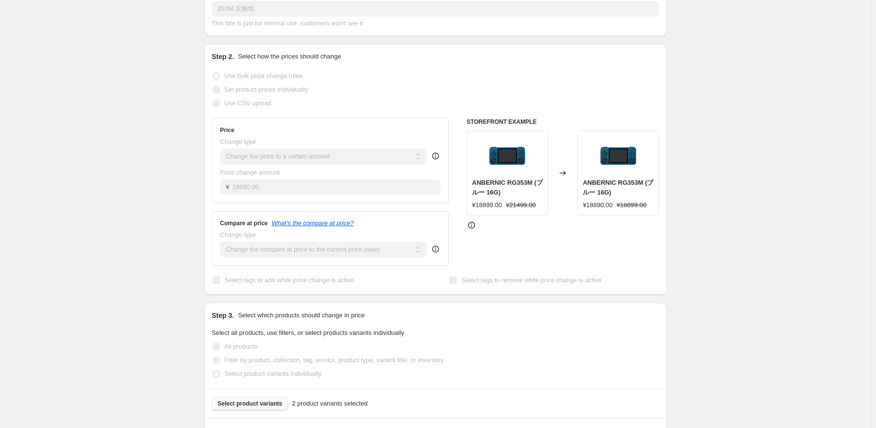
scroll to position [0, 0]
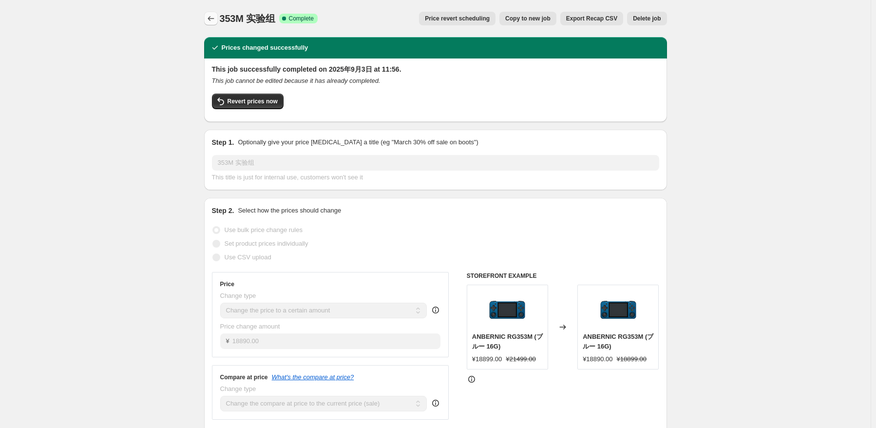
click at [218, 22] on button "Price change jobs" at bounding box center [211, 19] width 14 height 14
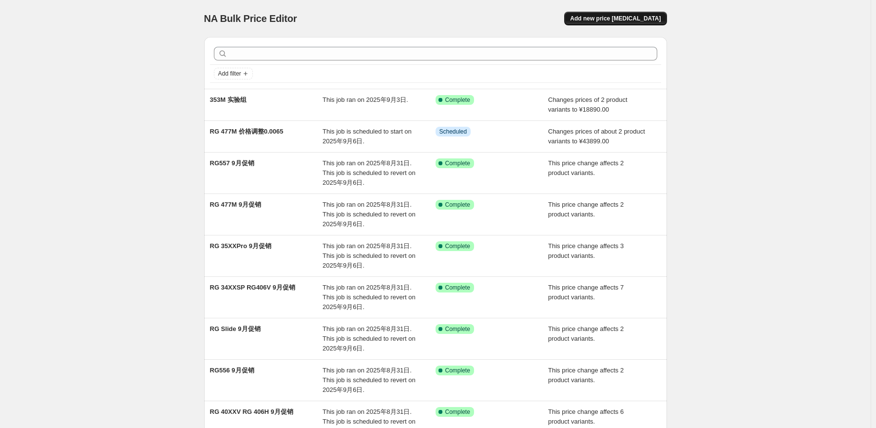
click at [638, 18] on span "Add new price [MEDICAL_DATA]" at bounding box center [615, 19] width 91 height 8
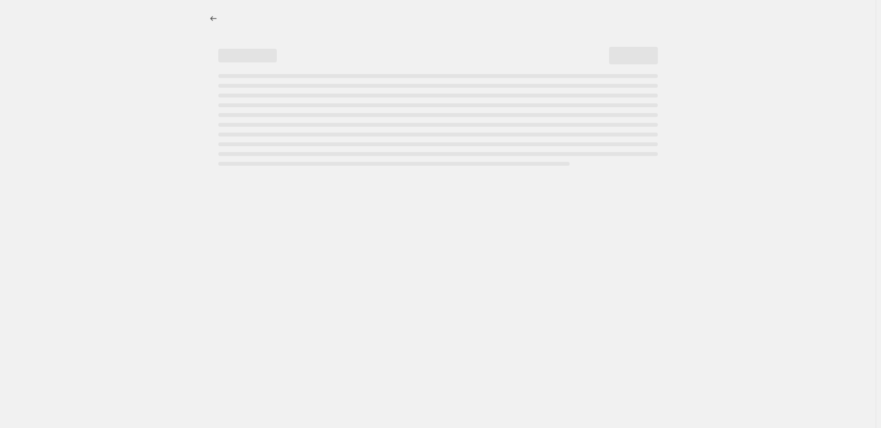
select select "percentage"
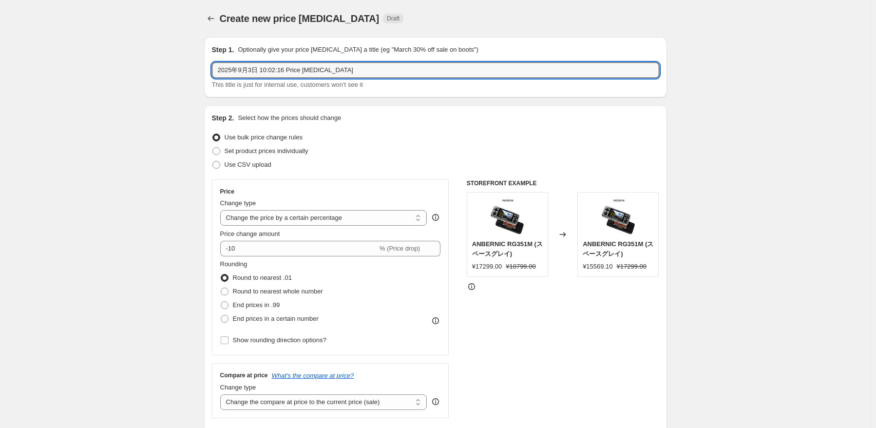
drag, startPoint x: 364, startPoint y: 66, endPoint x: 96, endPoint y: 53, distance: 268.7
type input "353M 实验组"
click at [356, 216] on select "Change the price to a certain amount Change the price by a certain amount Chang…" at bounding box center [323, 218] width 207 height 16
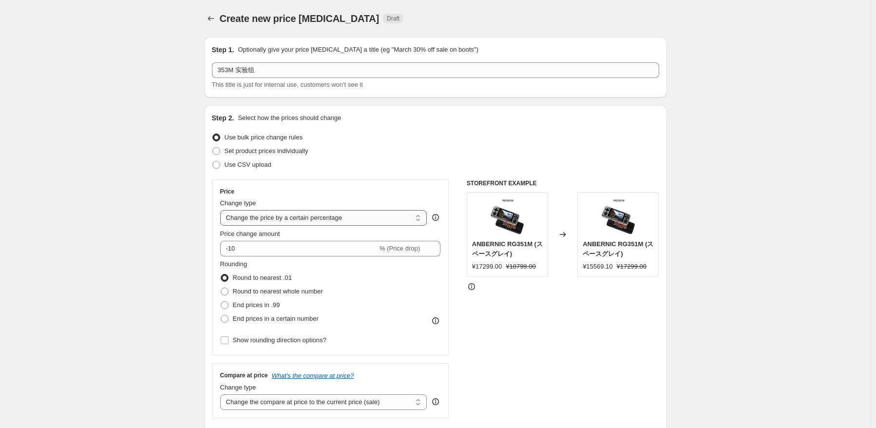
select select "pcap"
click at [222, 210] on select "Change the price to a certain amount Change the price by a certain amount Chang…" at bounding box center [323, 218] width 207 height 16
type input "-20"
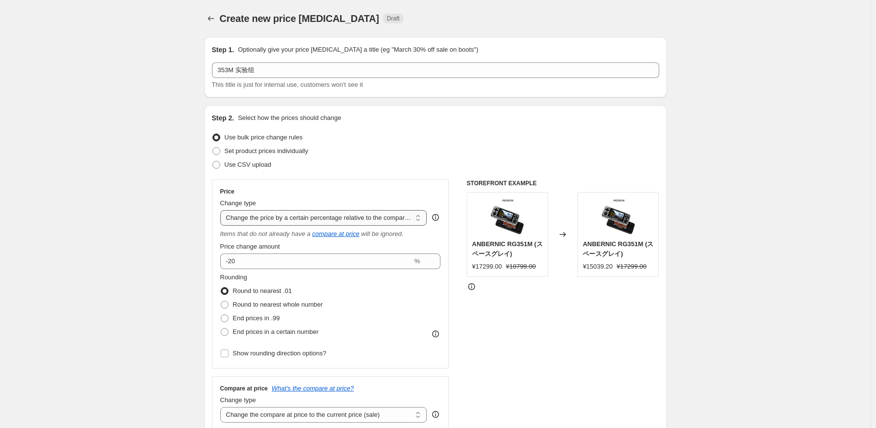
drag, startPoint x: 334, startPoint y: 216, endPoint x: 336, endPoint y: 225, distance: 9.0
click at [334, 216] on select "Change the price to a certain amount Change the price by a certain amount Chang…" at bounding box center [323, 218] width 207 height 16
select select "by"
click at [222, 210] on select "Change the price to a certain amount Change the price by a certain amount Chang…" at bounding box center [323, 218] width 207 height 16
type input "-10.00"
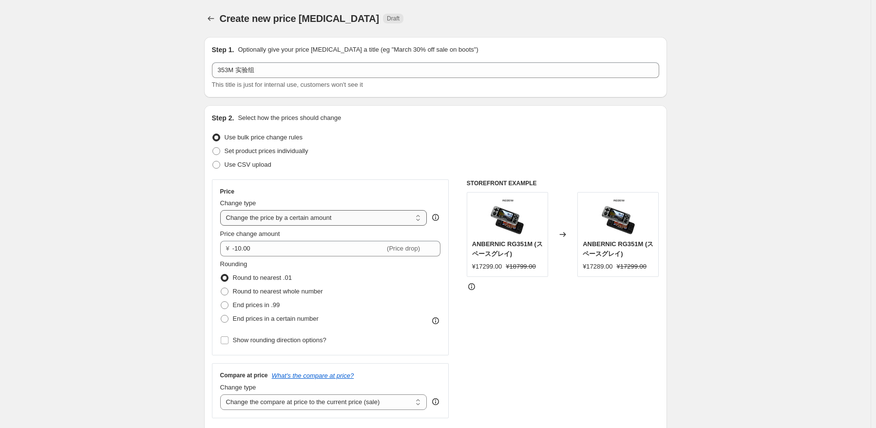
drag, startPoint x: 340, startPoint y: 211, endPoint x: 341, endPoint y: 216, distance: 5.4
click at [340, 211] on select "Change the price to a certain amount Change the price by a certain amount Chang…" at bounding box center [323, 218] width 207 height 16
select select "to"
click at [222, 210] on select "Change the price to a certain amount Change the price by a certain amount Chang…" at bounding box center [323, 218] width 207 height 16
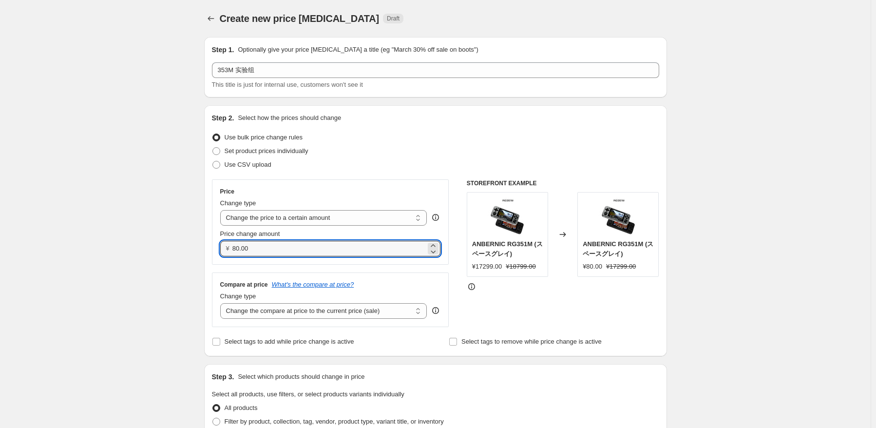
drag, startPoint x: 305, startPoint y: 242, endPoint x: 199, endPoint y: 237, distance: 106.3
click at [199, 237] on div "Step 1. Optionally give your price [MEDICAL_DATA] a title (eg "March 30% off sa…" at bounding box center [431, 427] width 471 height 797
type input "18880.00"
click at [634, 318] on div "STOREFRONT EXAMPLE ANBERNIC RG351M (スペースグレイ) ¥17299.00 ¥18799.00 Changed to ANB…" at bounding box center [563, 253] width 192 height 148
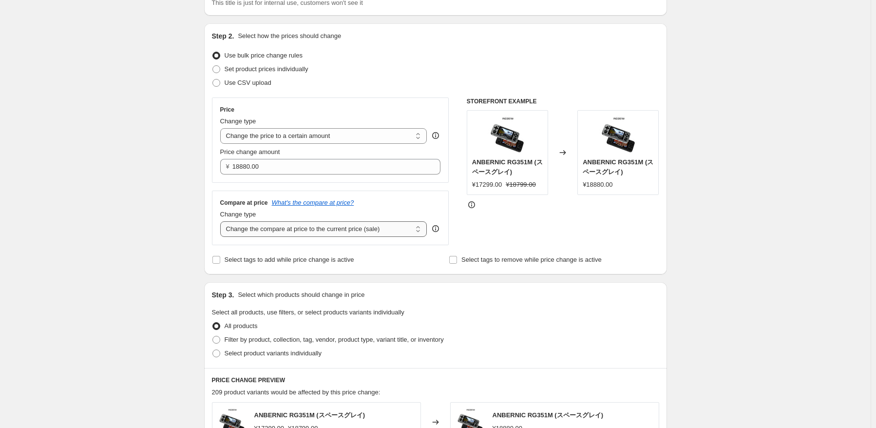
scroll to position [146, 0]
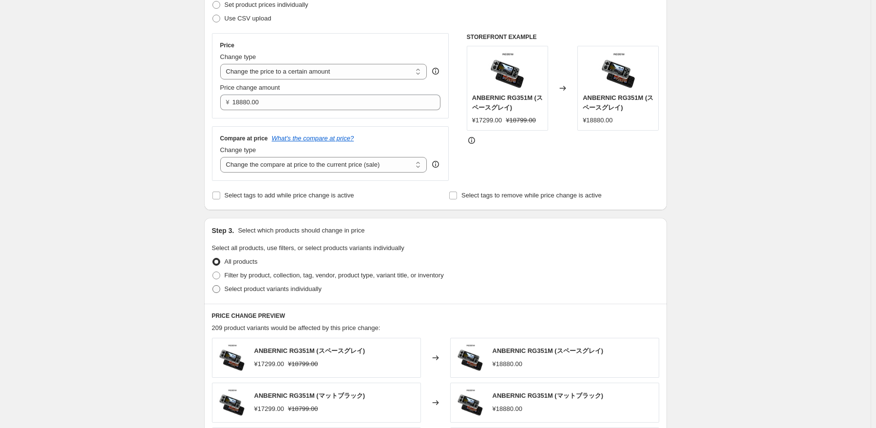
click at [284, 296] on label "Select product variants individually" at bounding box center [267, 289] width 110 height 14
click at [213, 285] on input "Select product variants individually" at bounding box center [212, 285] width 0 height 0
radio input "true"
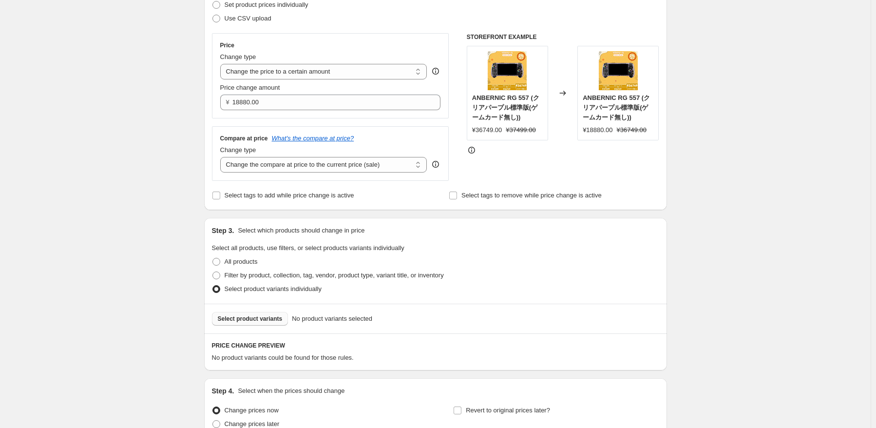
click at [267, 315] on button "Select product variants" at bounding box center [250, 319] width 76 height 14
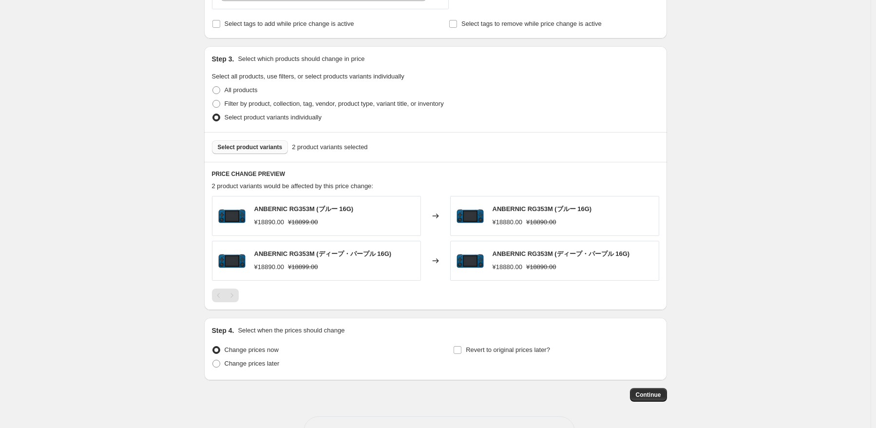
scroll to position [350, 0]
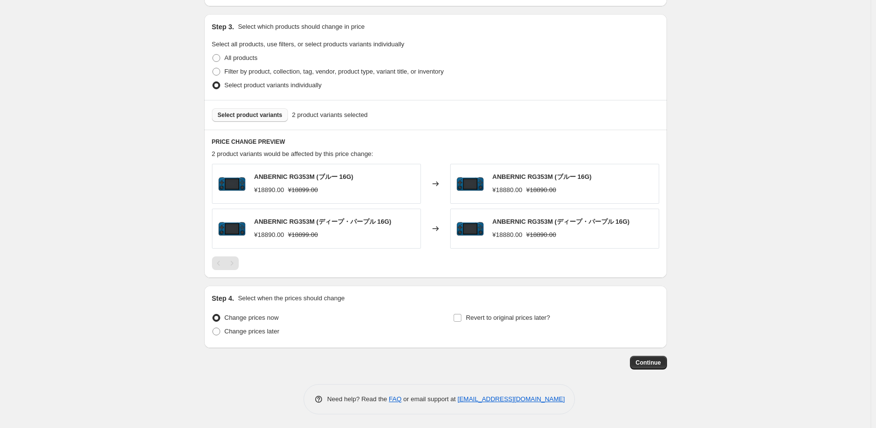
click at [279, 338] on div "Change prices now Change prices later" at bounding box center [315, 325] width 206 height 29
click at [273, 335] on span "Change prices later" at bounding box center [252, 331] width 55 height 10
click at [213, 328] on input "Change prices later" at bounding box center [212, 327] width 0 height 0
radio input "true"
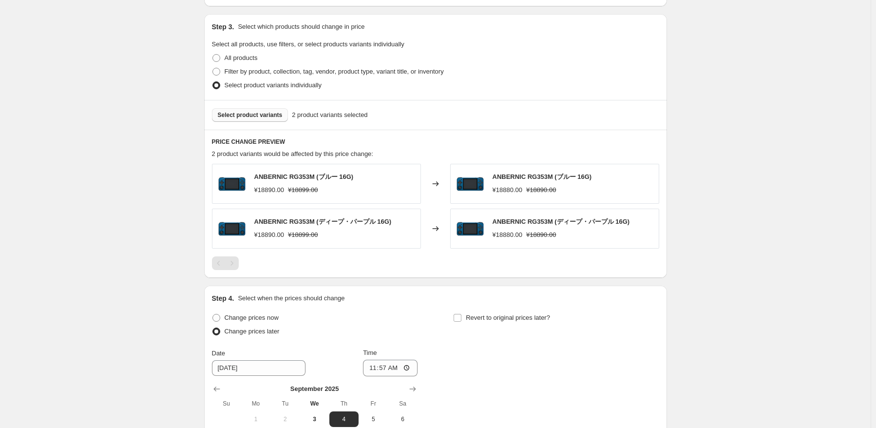
click at [318, 410] on th "We" at bounding box center [314, 403] width 29 height 16
drag, startPoint x: 319, startPoint y: 416, endPoint x: 374, endPoint y: 391, distance: 60.6
click at [319, 416] on span "3" at bounding box center [313, 419] width 21 height 8
type input "[DATE]"
click at [395, 368] on input "11:57" at bounding box center [390, 367] width 55 height 17
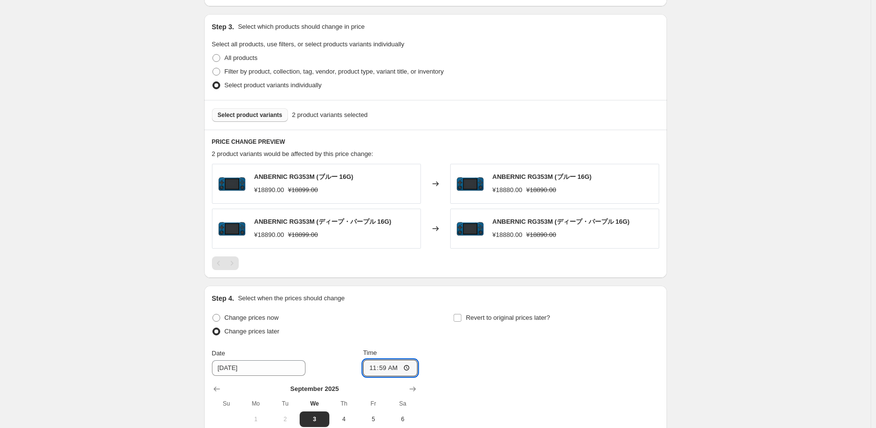
click at [483, 364] on div "Change prices now Change prices later Date [DATE] Time 11:59 [DATE] Su Mo Tu We…" at bounding box center [435, 400] width 447 height 178
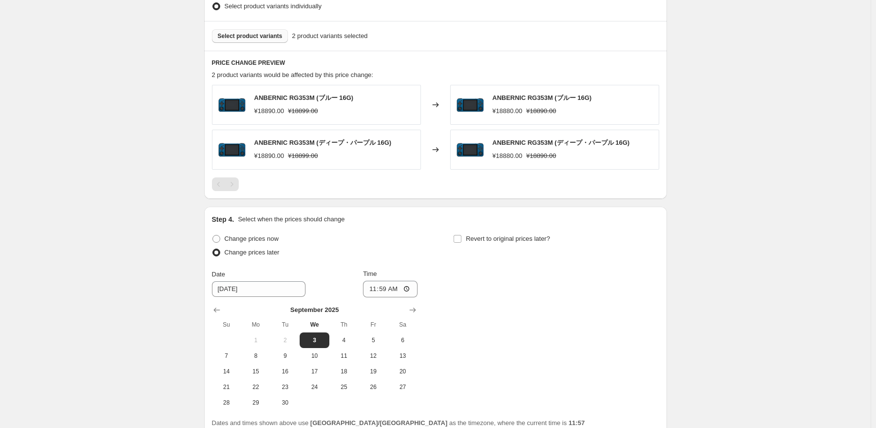
scroll to position [516, 0]
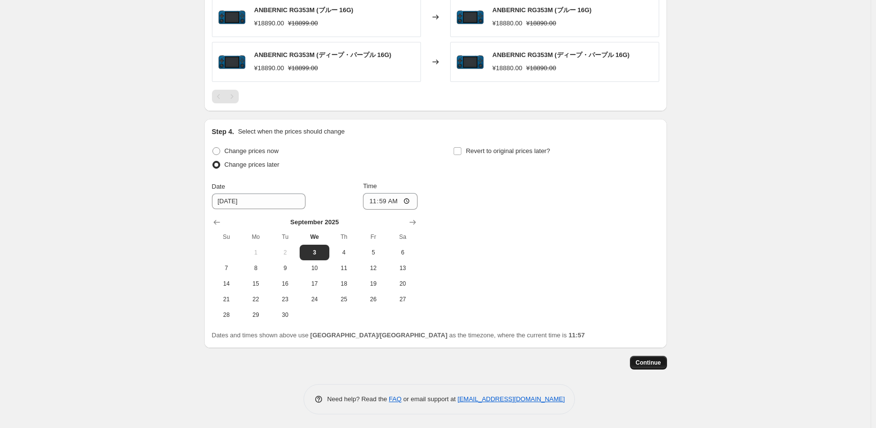
click at [644, 360] on span "Continue" at bounding box center [648, 362] width 25 height 8
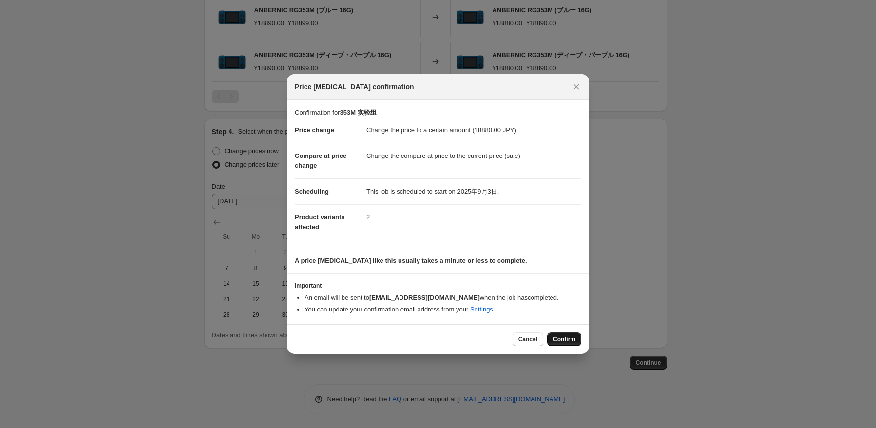
click at [575, 339] on span "Confirm" at bounding box center [564, 339] width 22 height 8
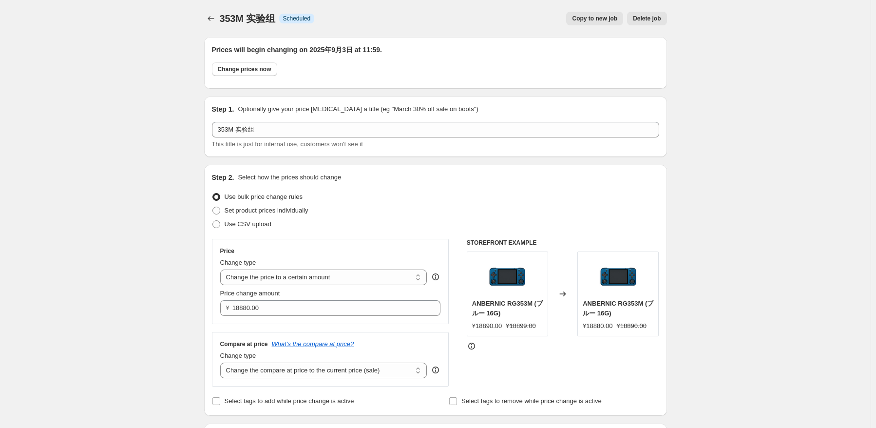
scroll to position [516, 0]
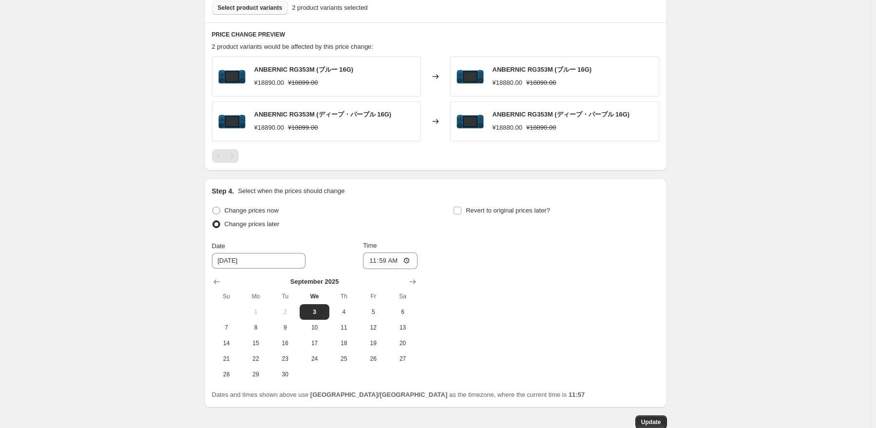
click at [656, 273] on div "Change prices now Change prices later Date [DATE] Time 11:59 [DATE] Su Mo Tu We…" at bounding box center [435, 293] width 447 height 178
click at [398, 263] on input "11:59" at bounding box center [390, 260] width 55 height 17
click at [390, 261] on input "11:59" at bounding box center [390, 260] width 55 height 17
type input "12:00"
click at [545, 286] on div "Change prices now Change prices later Date [DATE] Time 12:00 [DATE] Su Mo Tu We…" at bounding box center [435, 293] width 447 height 178
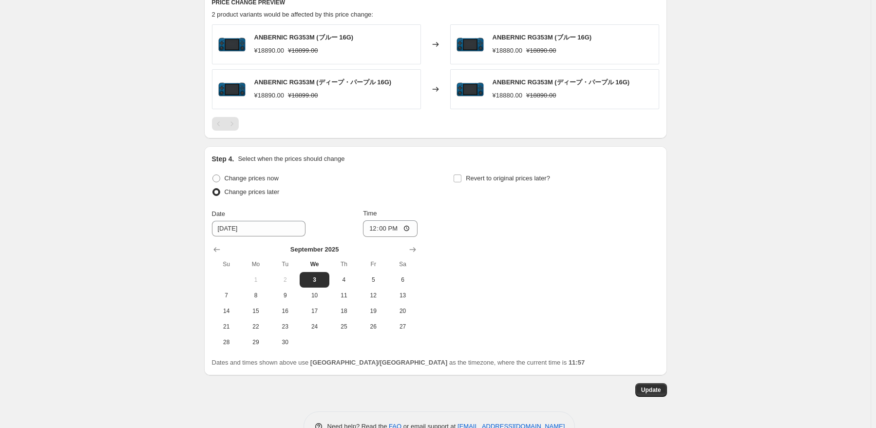
scroll to position [576, 0]
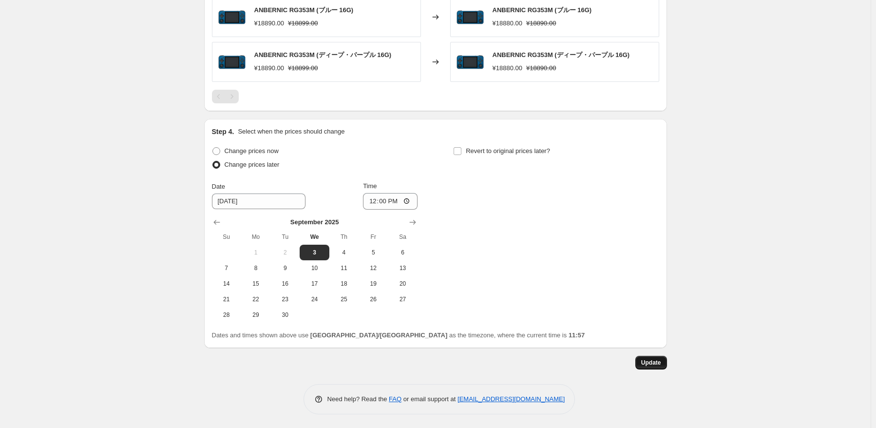
click at [650, 365] on span "Update" at bounding box center [651, 362] width 20 height 8
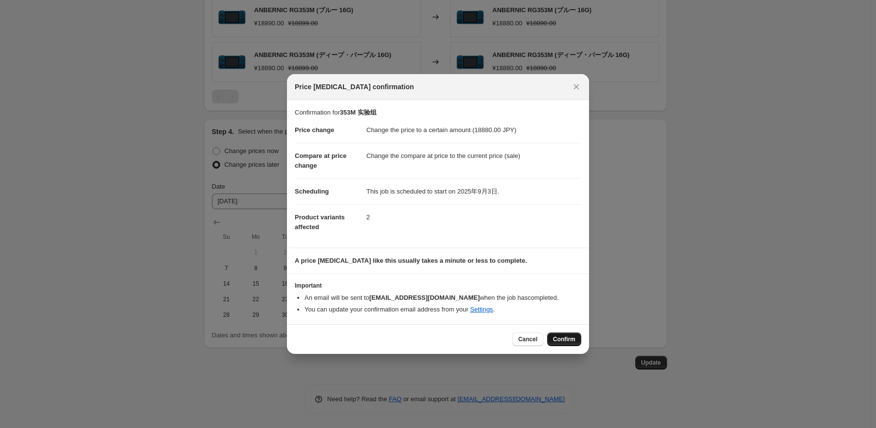
click at [565, 337] on span "Confirm" at bounding box center [564, 339] width 22 height 8
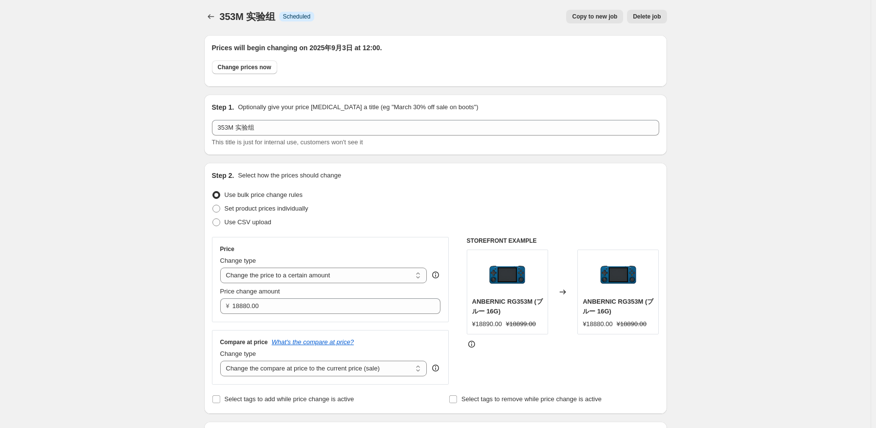
scroll to position [0, 0]
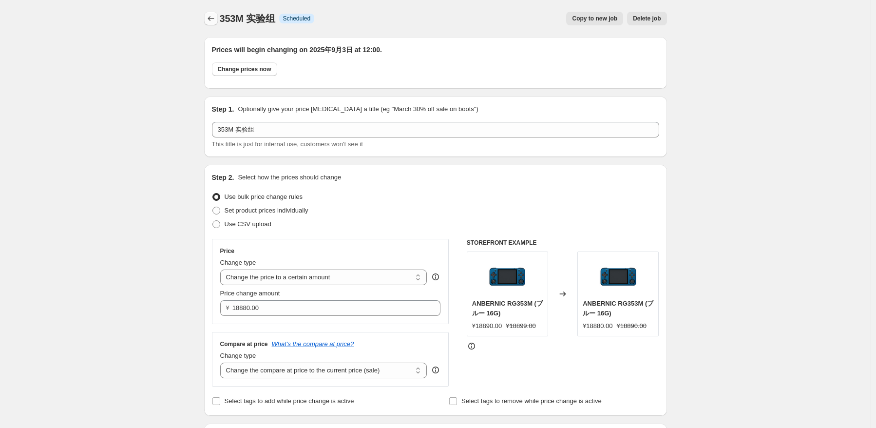
click at [216, 19] on icon "Price change jobs" at bounding box center [211, 19] width 10 height 10
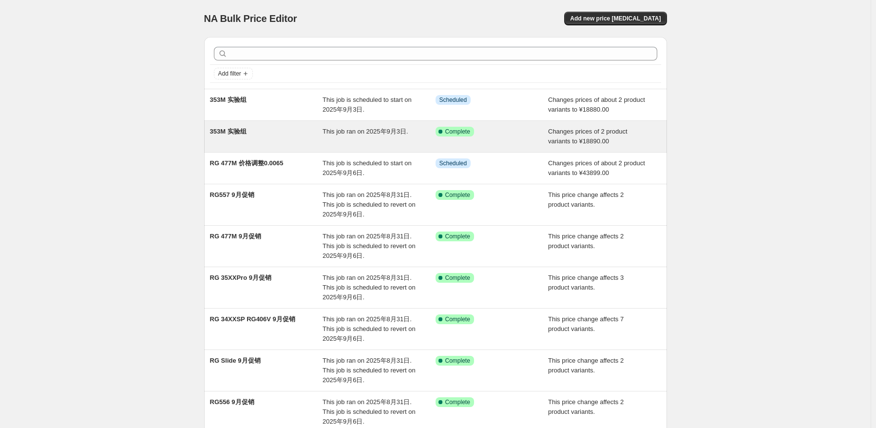
click at [435, 135] on div "This job ran on 2025年9月3日." at bounding box center [378, 136] width 113 height 19
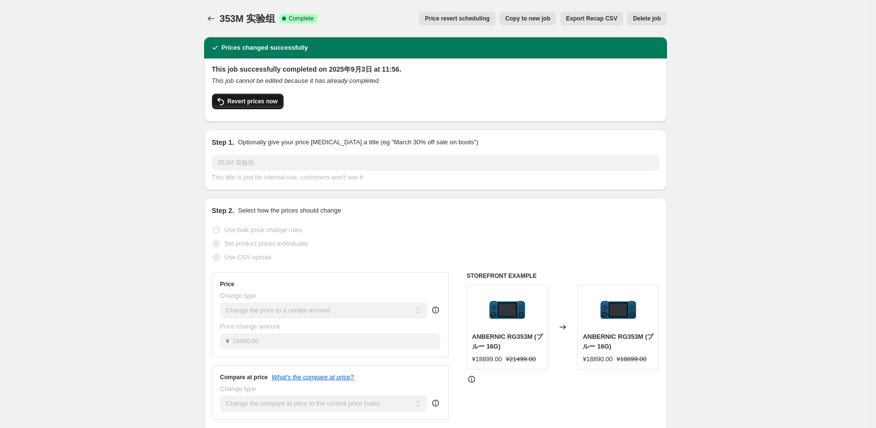
click at [274, 100] on span "Revert prices now" at bounding box center [252, 101] width 50 height 8
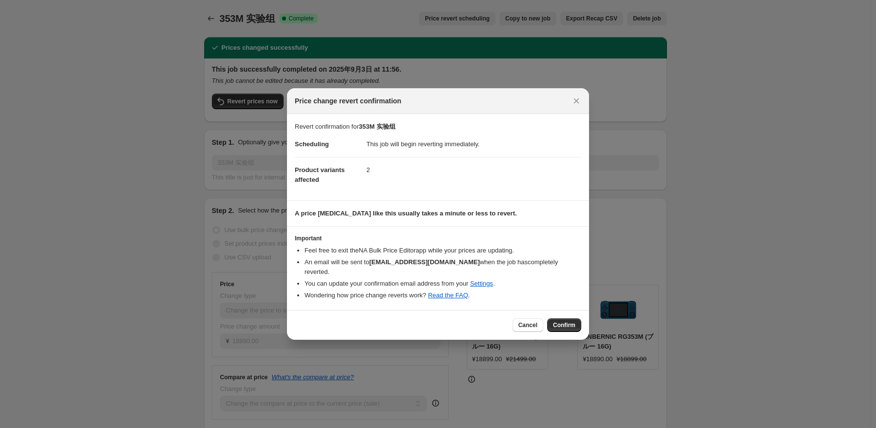
click at [565, 321] on span "Confirm" at bounding box center [564, 325] width 22 height 8
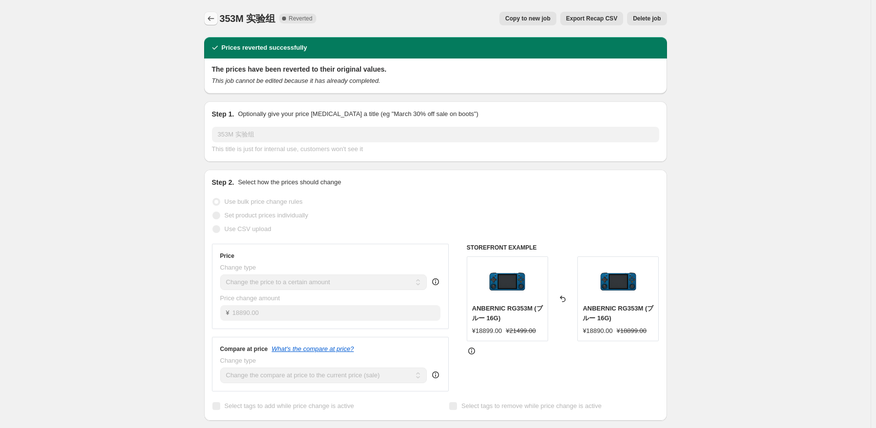
click at [210, 14] on icon "Price change jobs" at bounding box center [211, 19] width 10 height 10
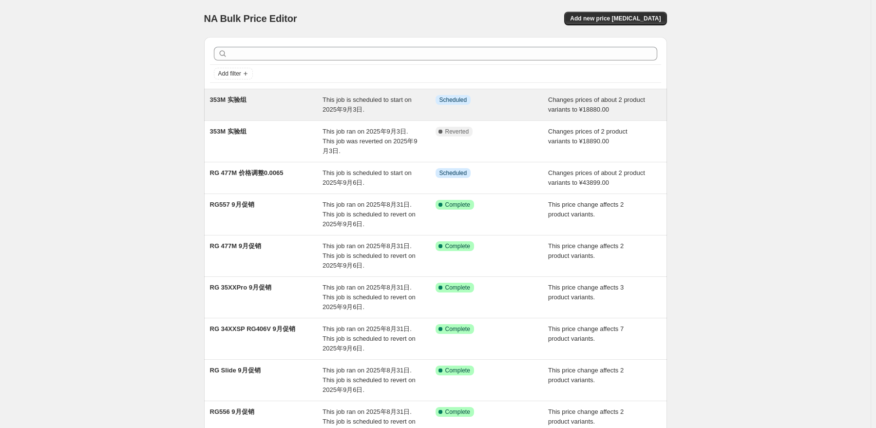
click at [317, 105] on div "353M 实验组" at bounding box center [266, 104] width 113 height 19
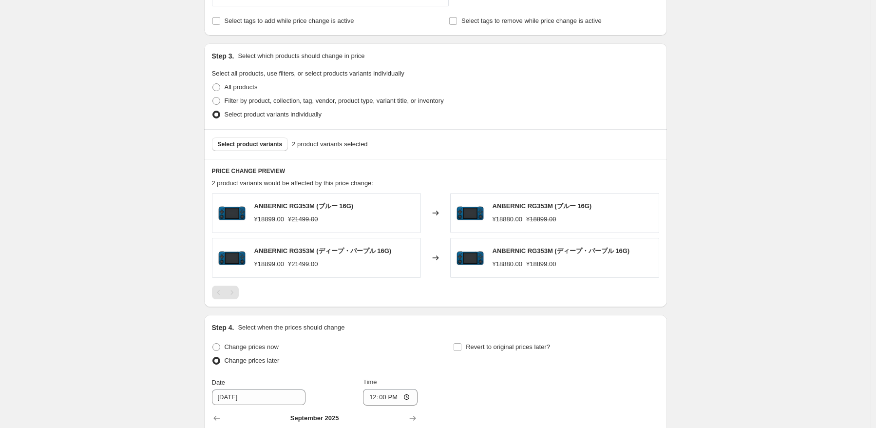
scroll to position [244, 0]
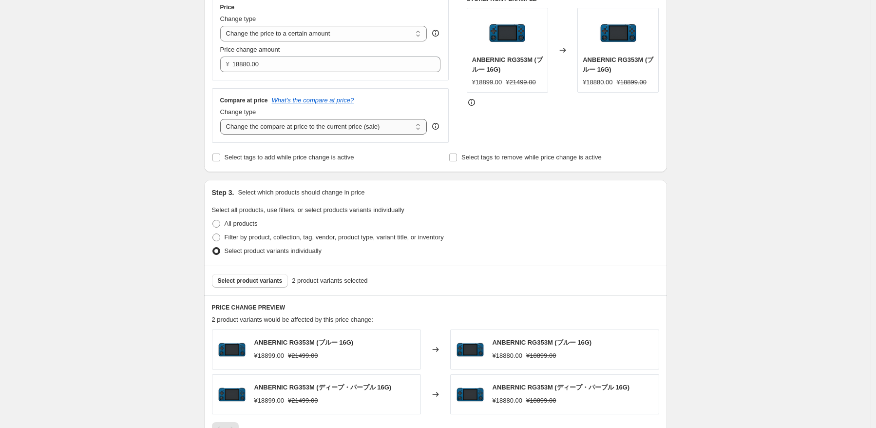
click at [361, 124] on select "Change the compare at price to the current price (sale) Change the compare at p…" at bounding box center [323, 127] width 207 height 16
select select "no_change"
click at [222, 119] on select "Change the compare at price to the current price (sale) Change the compare at p…" at bounding box center [323, 127] width 207 height 16
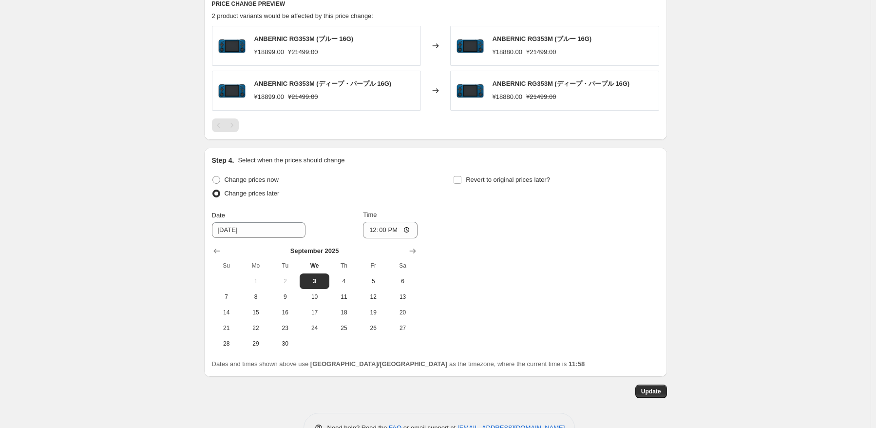
scroll to position [576, 0]
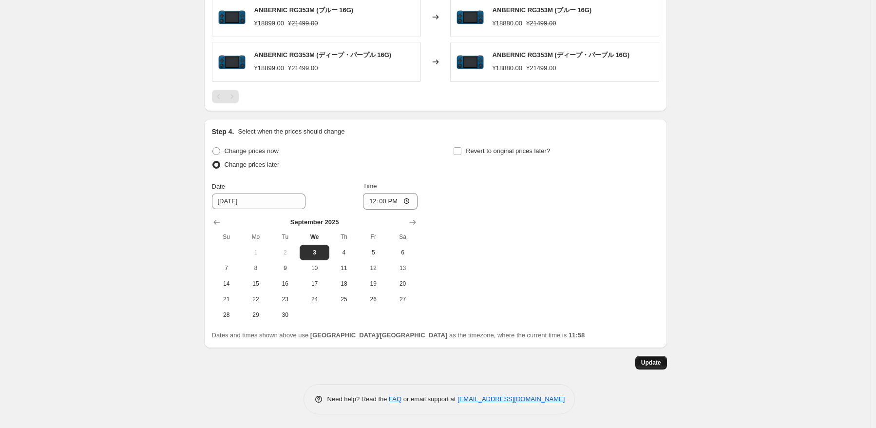
click at [656, 360] on span "Update" at bounding box center [651, 362] width 20 height 8
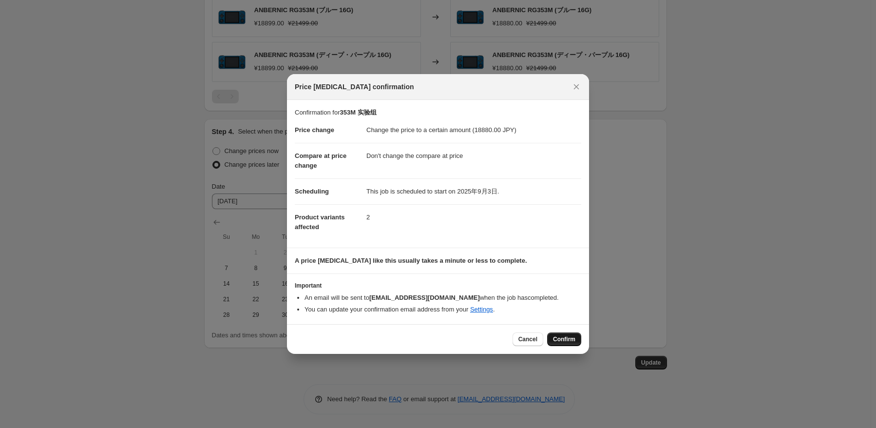
click at [561, 338] on span "Confirm" at bounding box center [564, 339] width 22 height 8
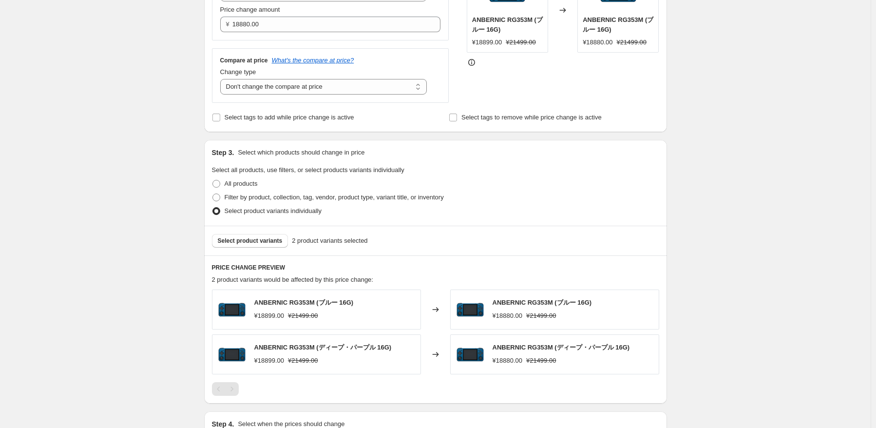
scroll to position [0, 0]
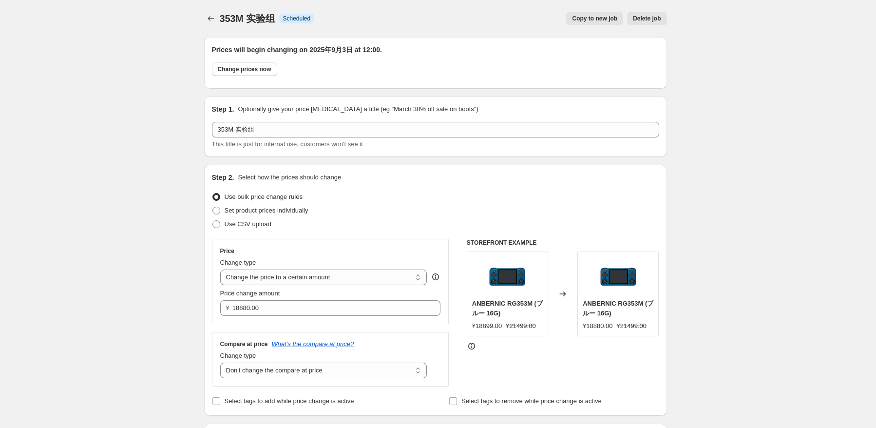
click at [655, 18] on span "Delete job" at bounding box center [647, 19] width 28 height 8
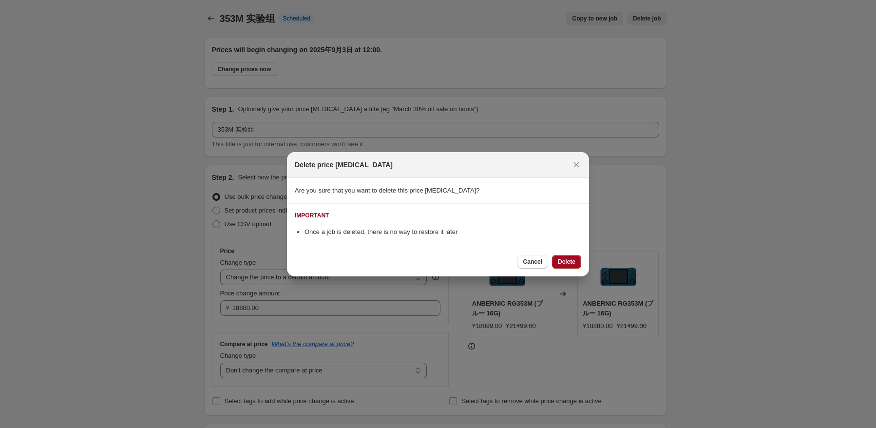
click at [578, 261] on button "Delete" at bounding box center [566, 262] width 29 height 14
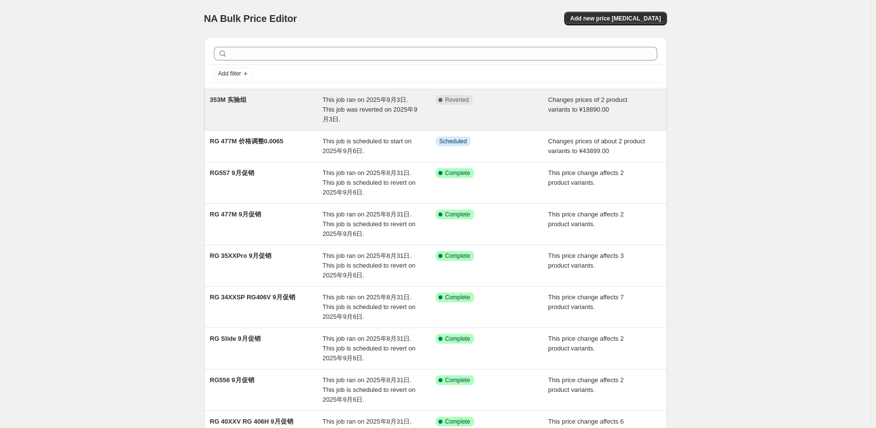
click at [489, 97] on div "Complete Reverted" at bounding box center [484, 100] width 98 height 10
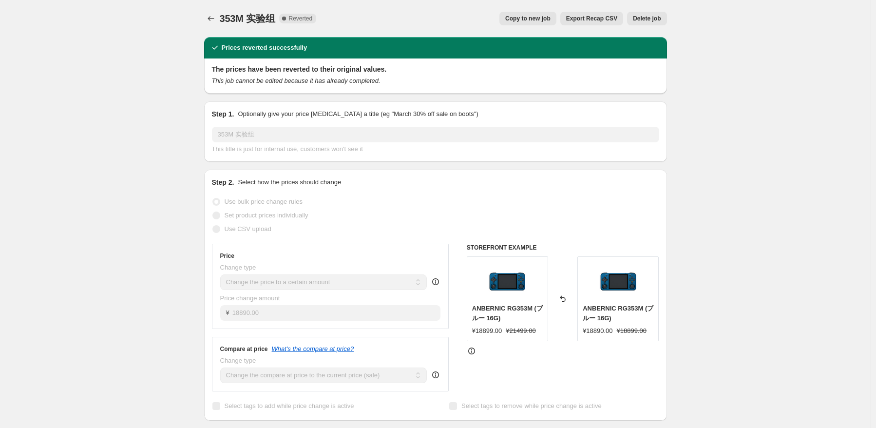
click at [648, 22] on button "Delete job" at bounding box center [646, 19] width 39 height 14
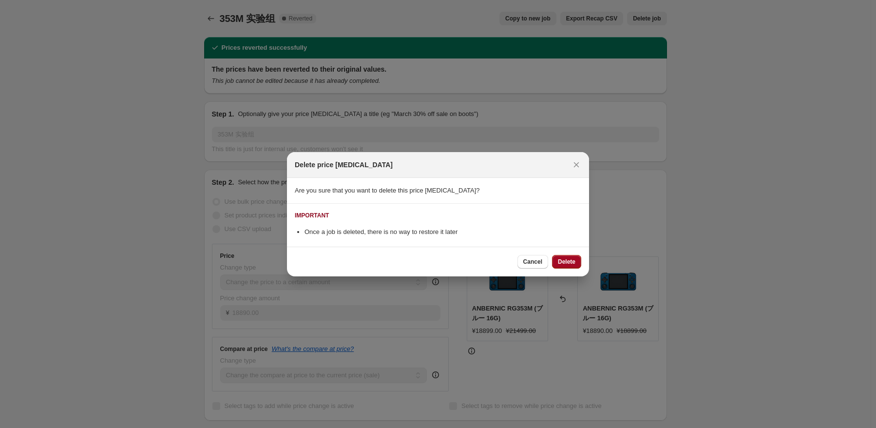
click at [570, 258] on span "Delete" at bounding box center [567, 262] width 18 height 8
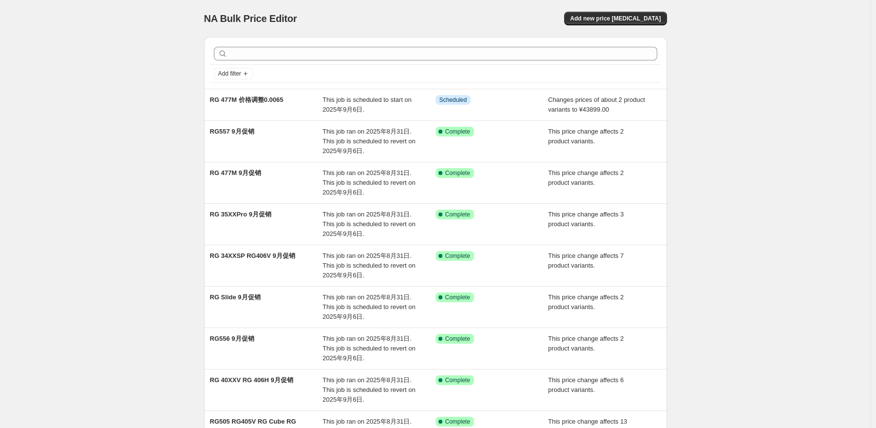
click at [708, 218] on div "NA Bulk Price Editor. This page is ready NA Bulk Price Editor Add new price [ME…" at bounding box center [435, 294] width 870 height 589
click at [134, 160] on div "NA Bulk Price Editor. This page is ready NA Bulk Price Editor Add new price [ME…" at bounding box center [435, 294] width 870 height 589
